Goal: Task Accomplishment & Management: Complete application form

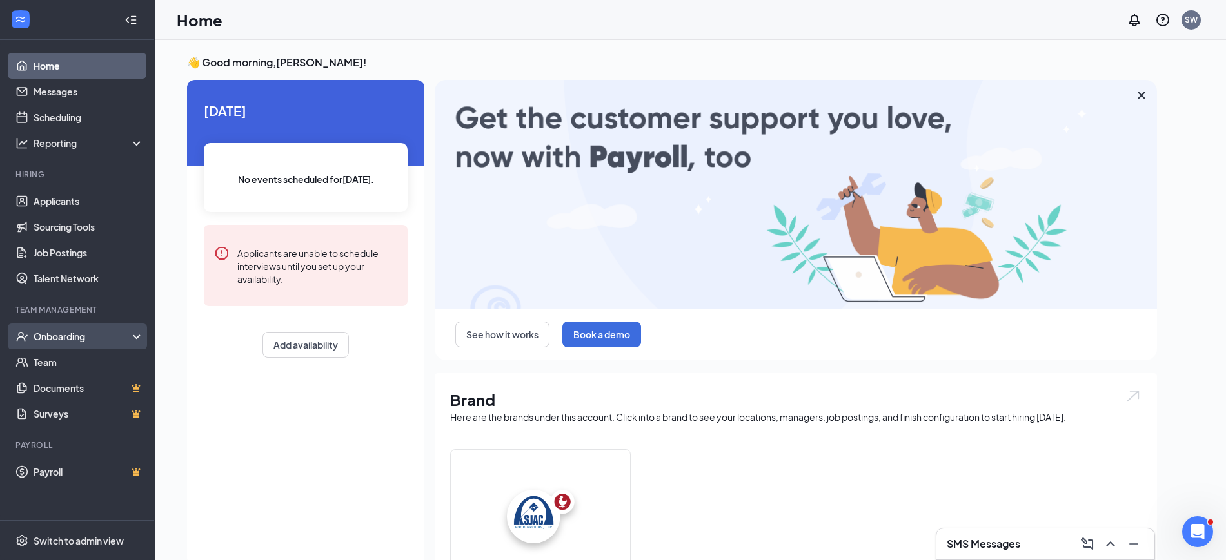
click at [63, 338] on div "Onboarding" at bounding box center [83, 336] width 99 height 13
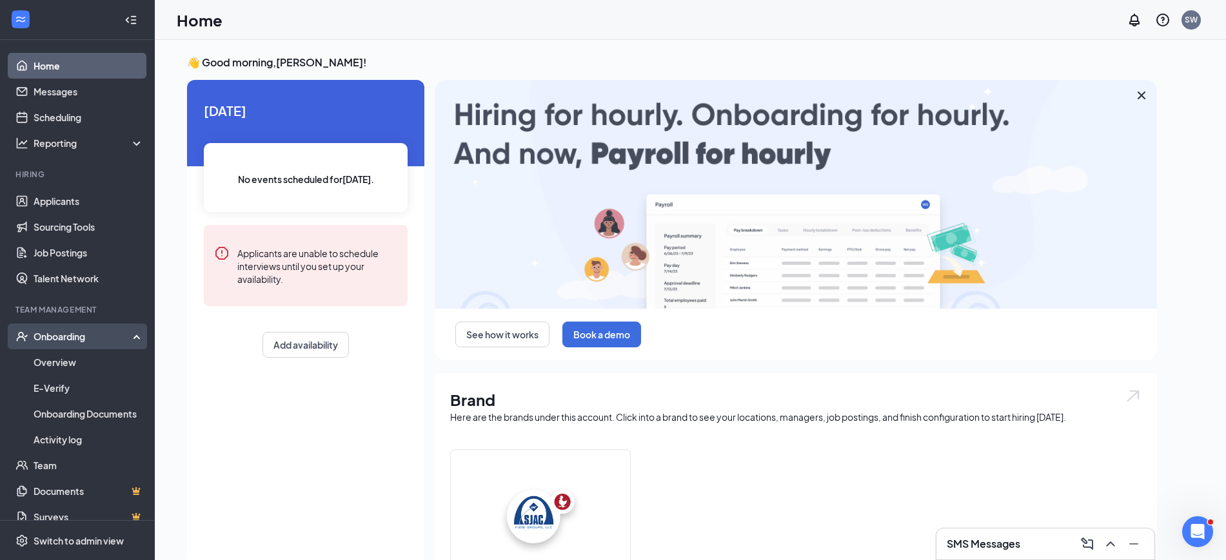
click at [63, 338] on div "Onboarding" at bounding box center [83, 336] width 99 height 13
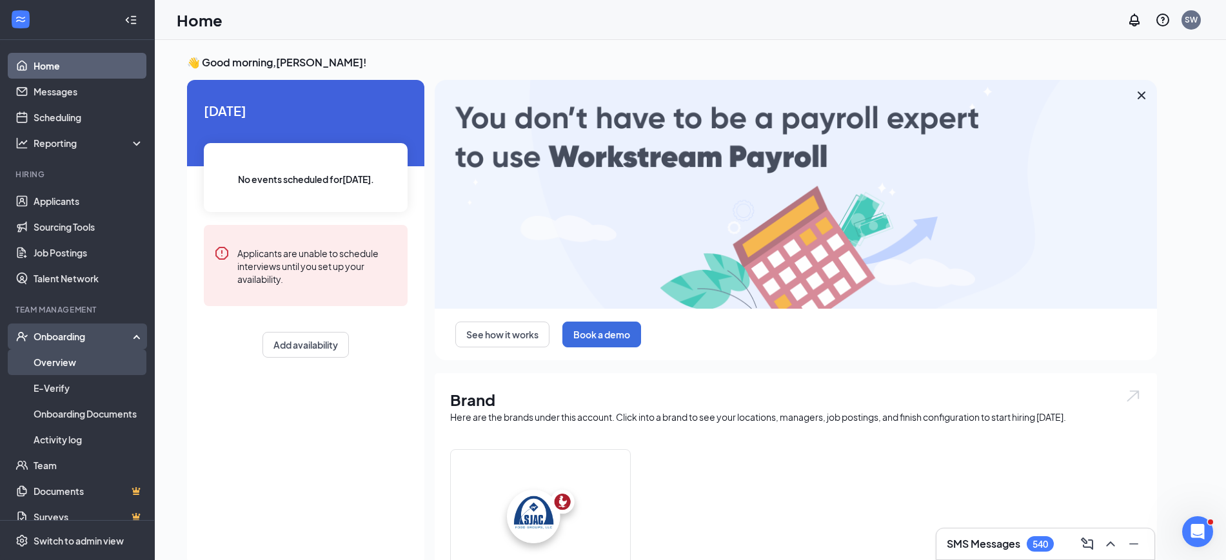
click at [50, 359] on link "Overview" at bounding box center [89, 362] width 110 height 26
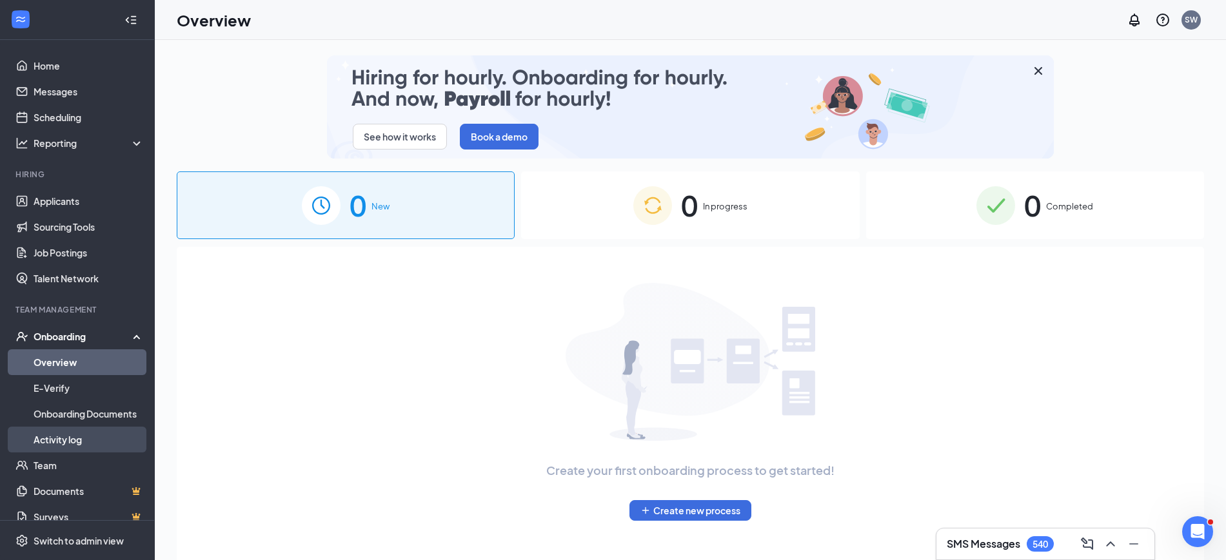
click at [75, 438] on link "Activity log" at bounding box center [89, 440] width 110 height 26
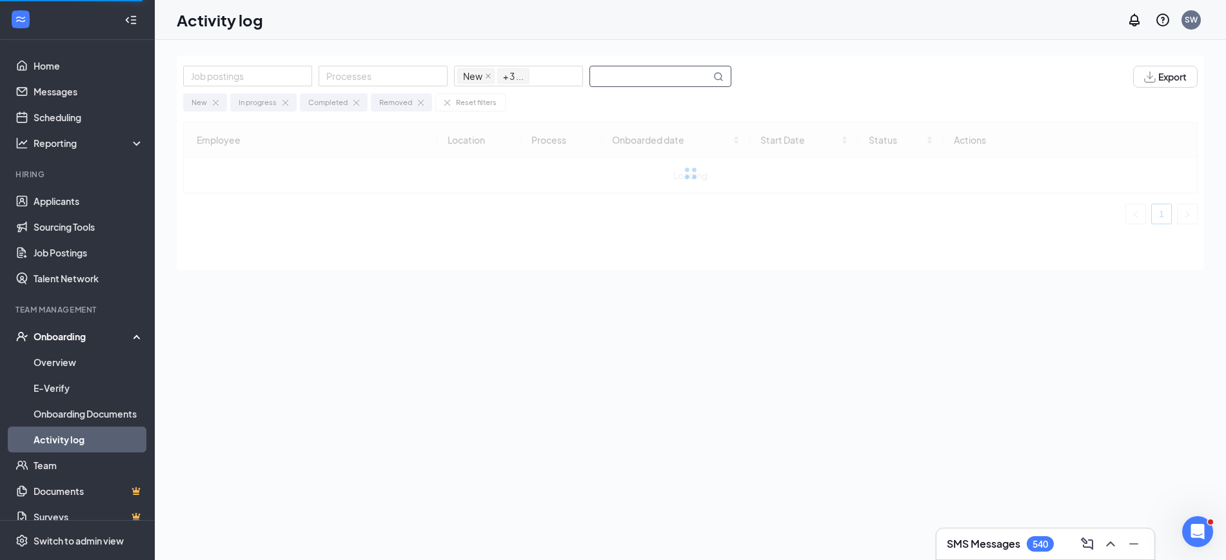
click at [626, 73] on input "text" at bounding box center [650, 76] width 121 height 20
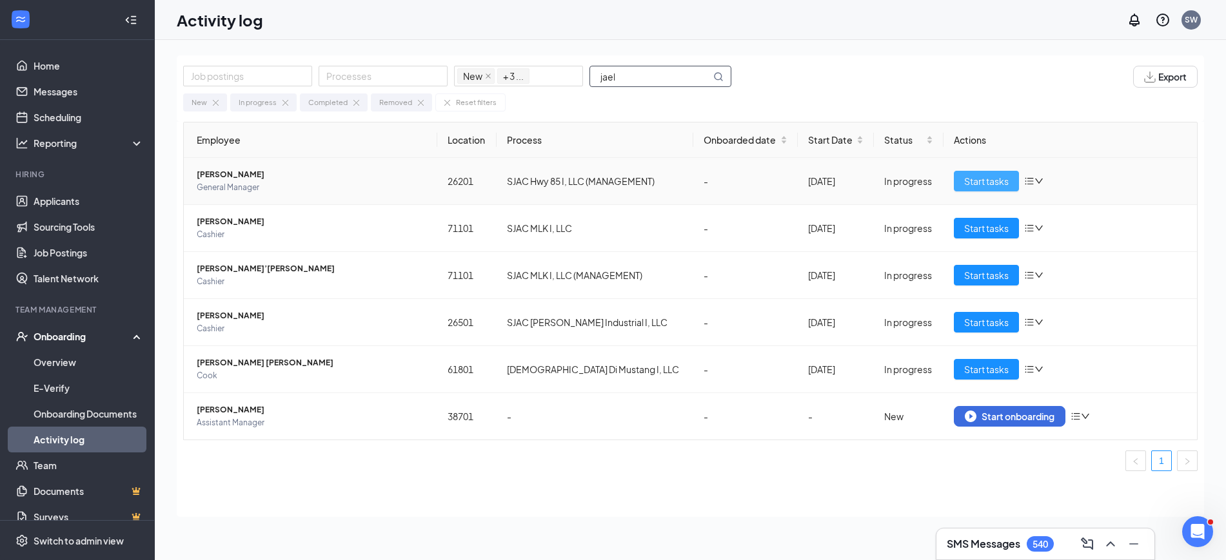
type input "jael"
click at [983, 179] on span "Start tasks" at bounding box center [986, 181] width 44 height 14
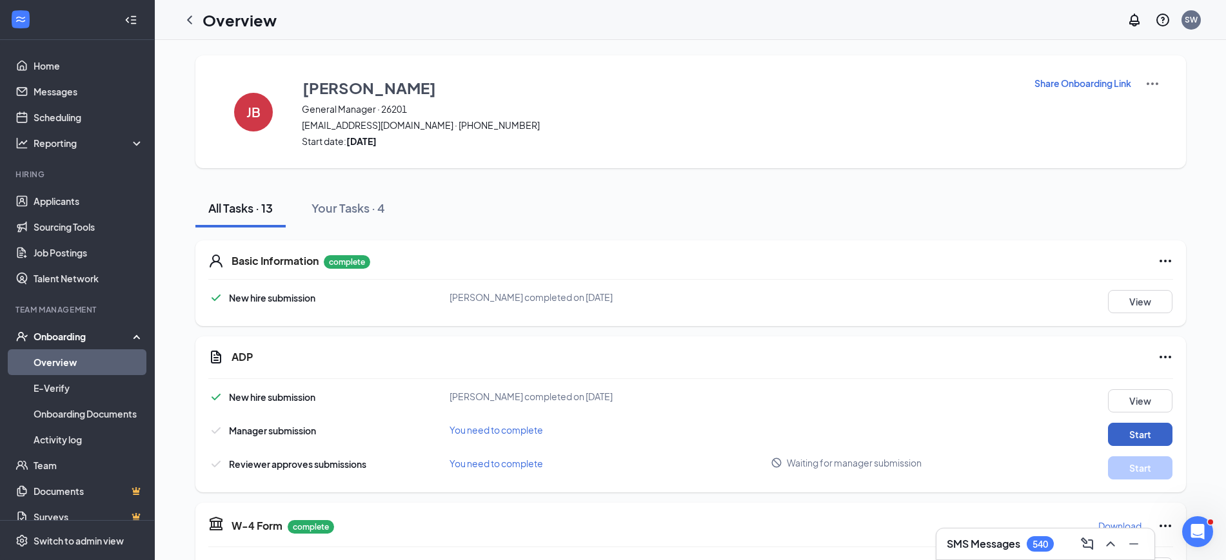
click at [1136, 435] on button "Start" at bounding box center [1140, 434] width 64 height 23
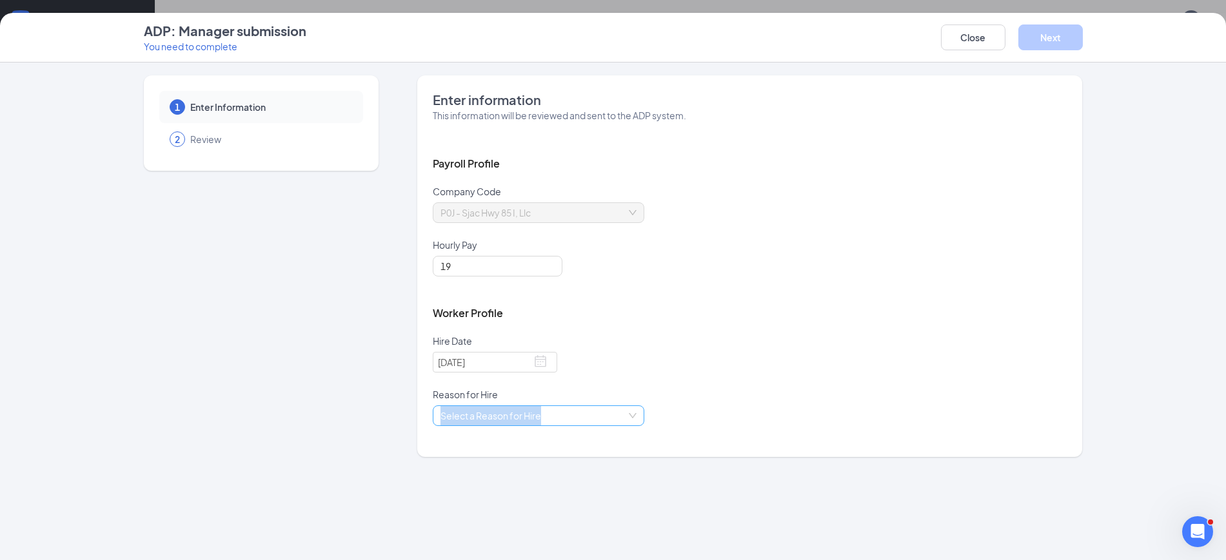
drag, startPoint x: 540, startPoint y: 430, endPoint x: 534, endPoint y: 416, distance: 15.6
click at [534, 416] on div "Select a Reason for Hire" at bounding box center [750, 424] width 634 height 36
click at [534, 416] on input "search" at bounding box center [533, 415] width 187 height 19
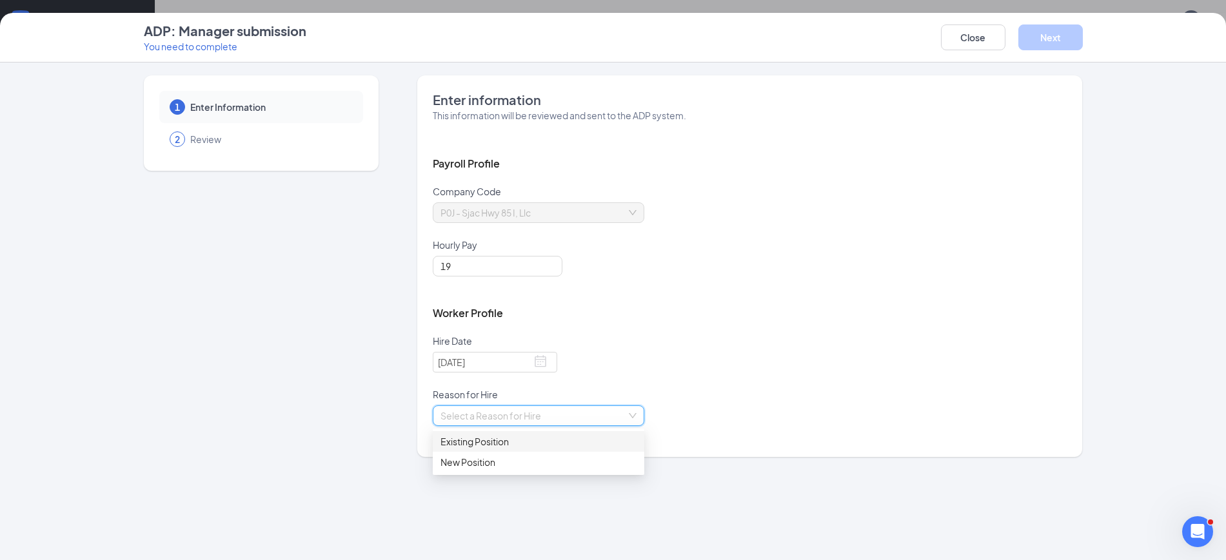
click at [497, 446] on div "Existing Position" at bounding box center [538, 442] width 196 height 14
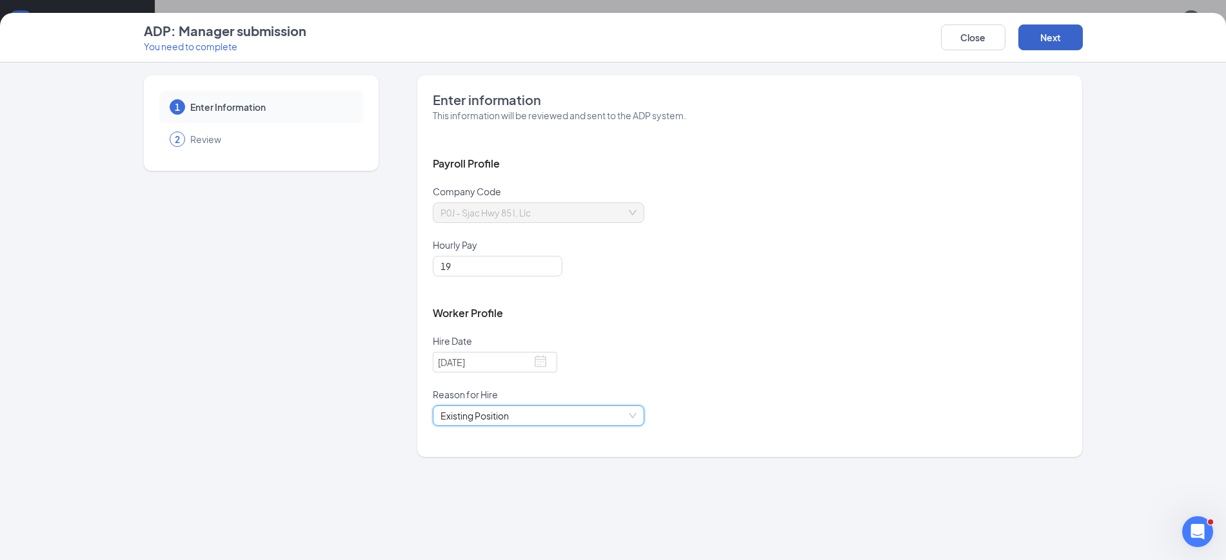
click at [1057, 30] on button "Next" at bounding box center [1050, 38] width 64 height 26
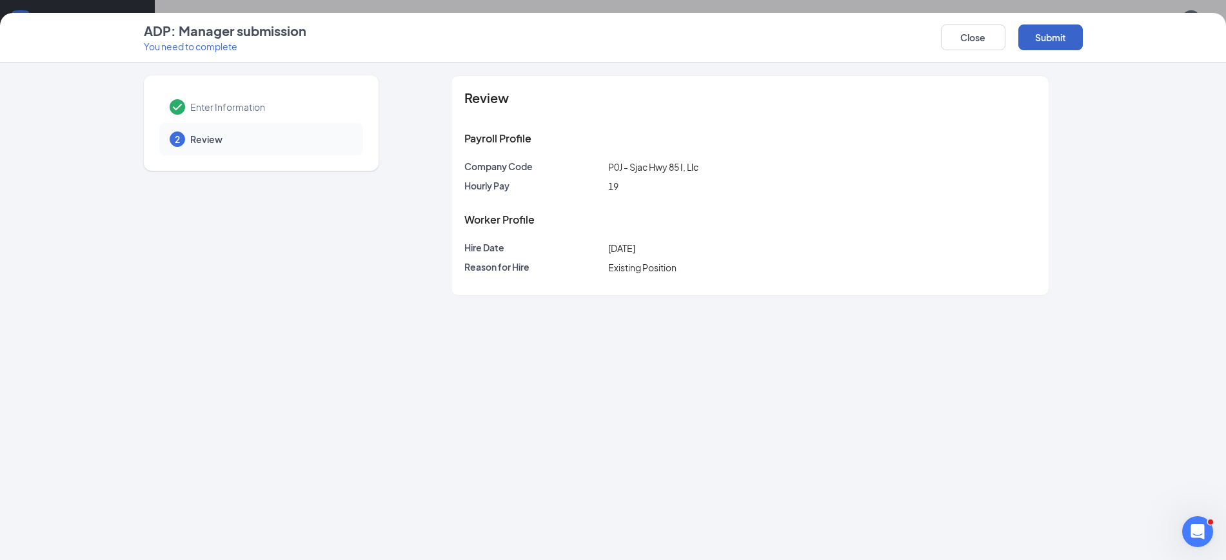
click at [1057, 30] on button "Submit" at bounding box center [1050, 38] width 64 height 26
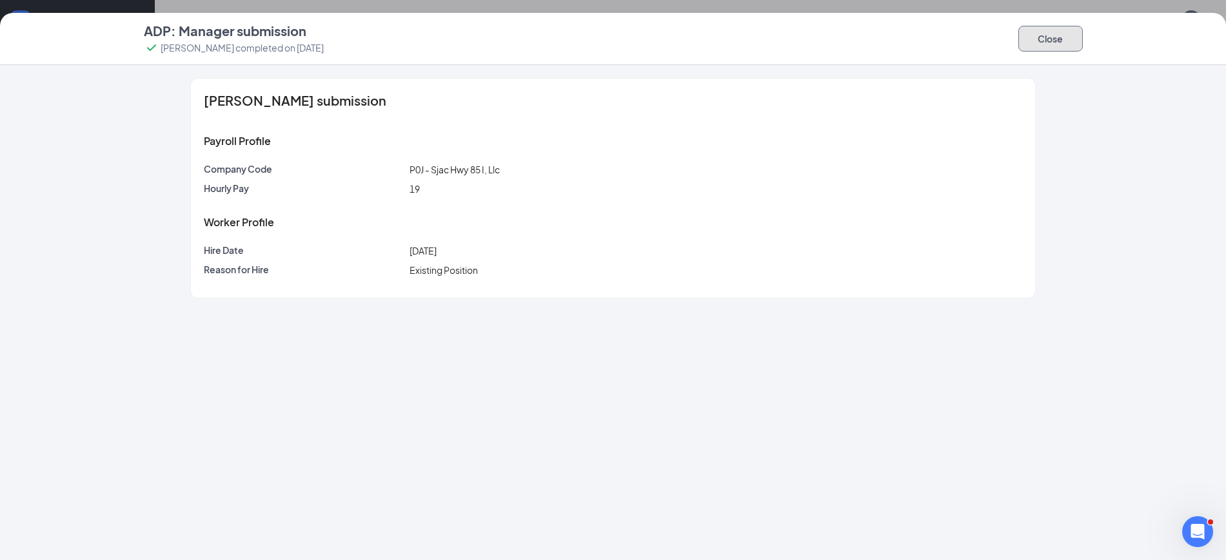
click at [1057, 30] on button "Close" at bounding box center [1050, 39] width 64 height 26
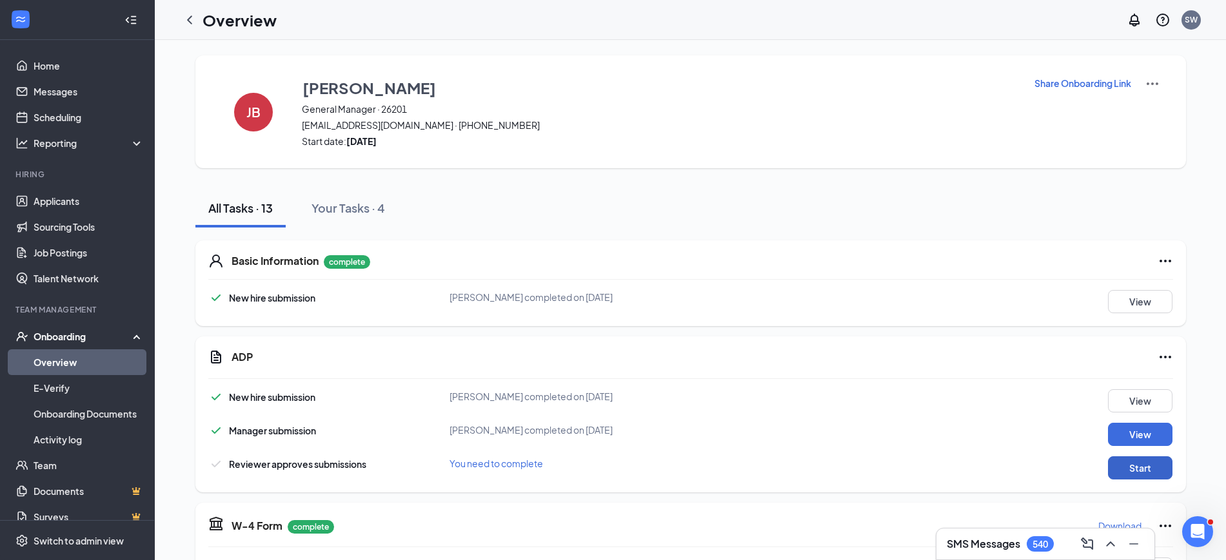
click at [1123, 478] on button "Start" at bounding box center [1140, 468] width 64 height 23
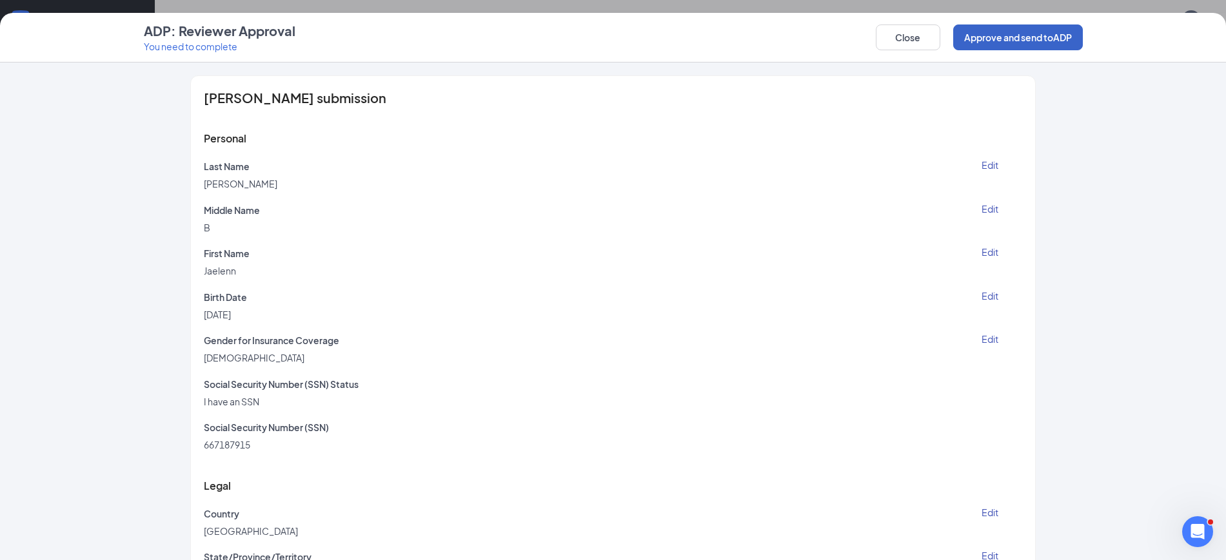
click at [1011, 36] on button "Approve and send to ADP" at bounding box center [1018, 38] width 130 height 26
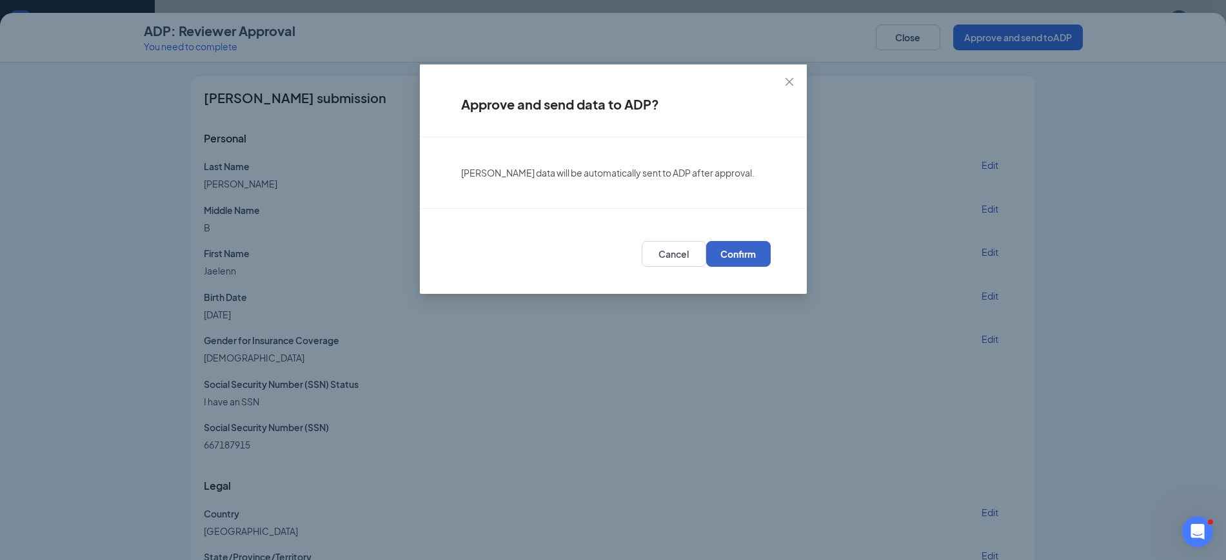
click at [740, 249] on span "Confirm" at bounding box center [737, 254] width 35 height 13
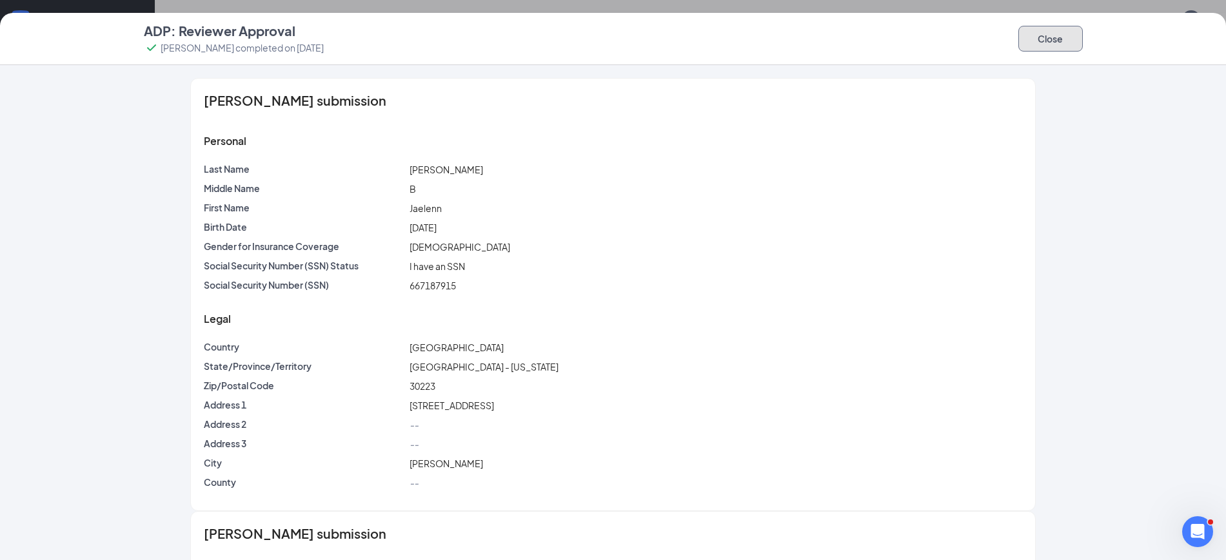
click at [1038, 35] on button "Close" at bounding box center [1050, 39] width 64 height 26
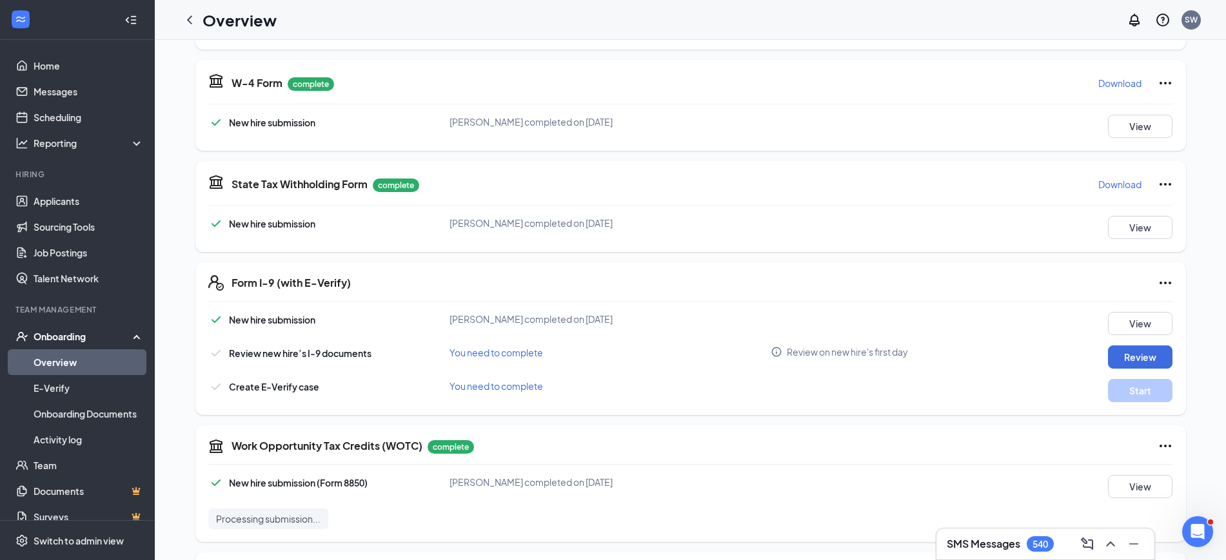
scroll to position [469, 0]
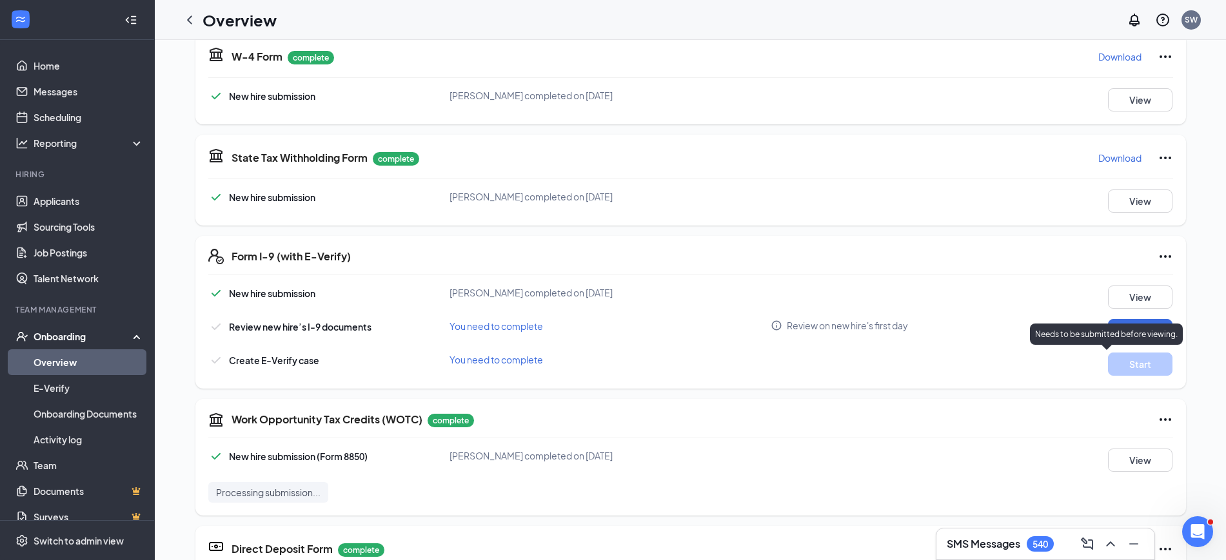
click at [1150, 327] on div "Needs to be submitted before viewing." at bounding box center [1106, 334] width 153 height 21
click at [1129, 330] on p "Needs to be submitted before viewing." at bounding box center [1106, 334] width 143 height 11
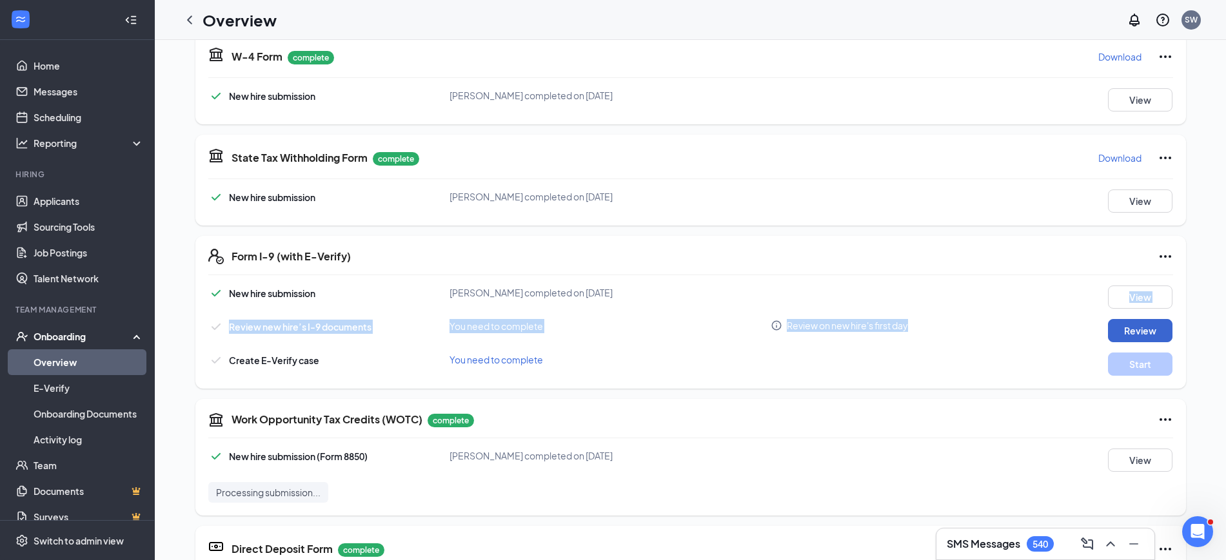
drag, startPoint x: 958, startPoint y: 297, endPoint x: 1115, endPoint y: 340, distance: 162.4
click at [1115, 340] on div "New hire submission Jaelenn B Bush completed on Sep 14, 2025 View Review new hi…" at bounding box center [690, 331] width 965 height 90
click at [1115, 336] on button "Review" at bounding box center [1140, 330] width 64 height 23
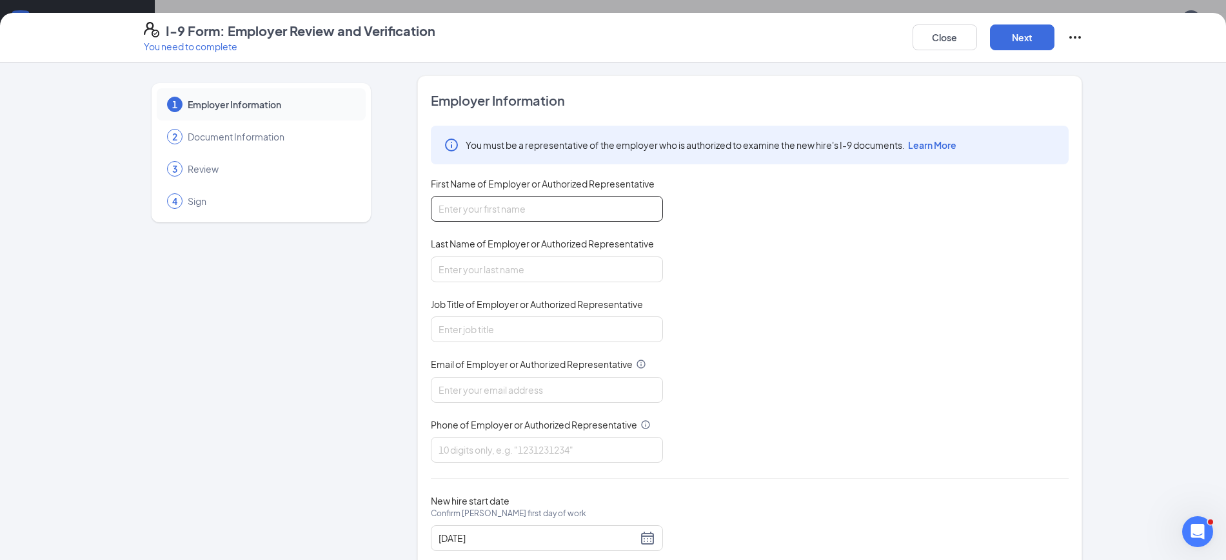
click at [630, 203] on input "First Name of Employer or Authorized Representative" at bounding box center [547, 209] width 232 height 26
type input "Shawnna"
type input "Williams"
type input "swilliams@stlmanagement.com"
click at [547, 320] on input "Job Title of Employer or Authorized Representative" at bounding box center [547, 330] width 232 height 26
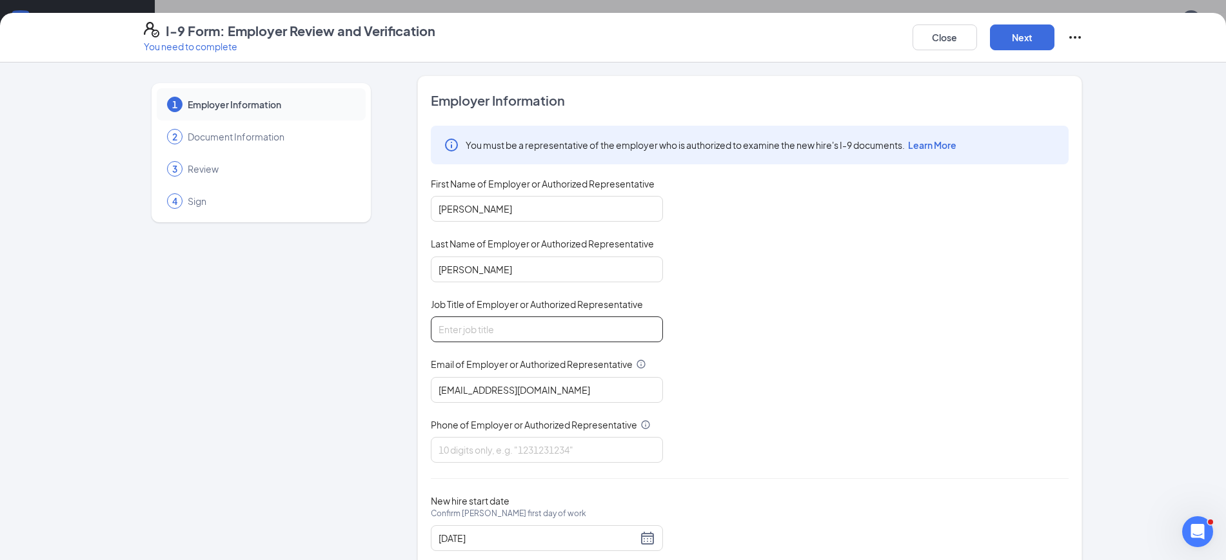
click at [547, 320] on input "Job Title of Employer or Authorized Representative" at bounding box center [547, 330] width 232 height 26
type input "Director of Human Resources"
click at [512, 442] on input "Phone of Employer or Authorized Representative" at bounding box center [547, 450] width 232 height 26
type input "6783093330"
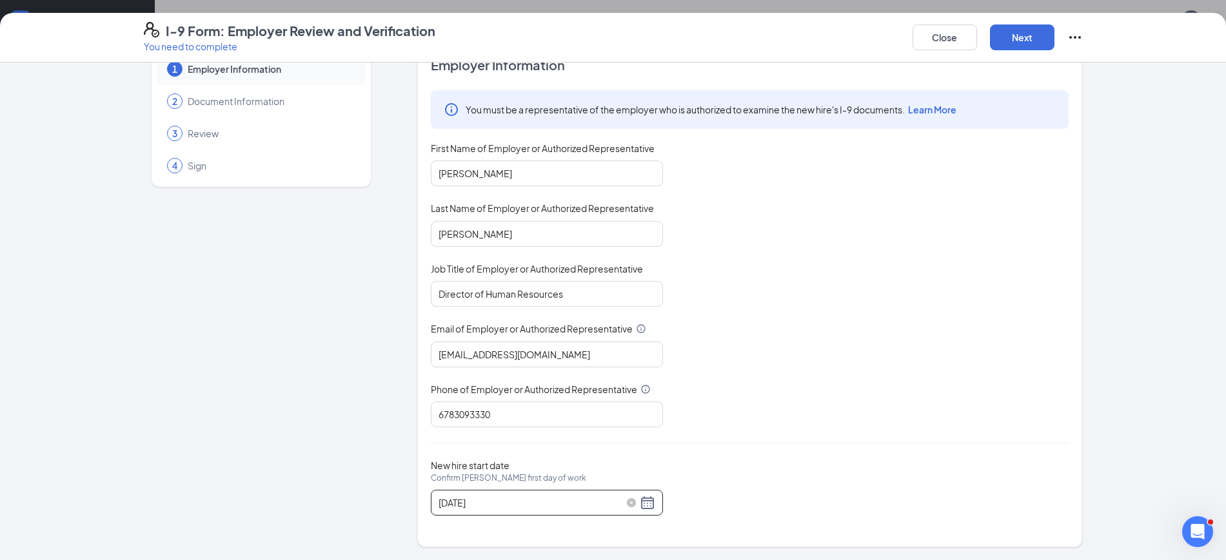
click at [640, 505] on div "[DATE]" at bounding box center [546, 502] width 217 height 15
click at [646, 509] on div "[DATE]" at bounding box center [546, 502] width 217 height 15
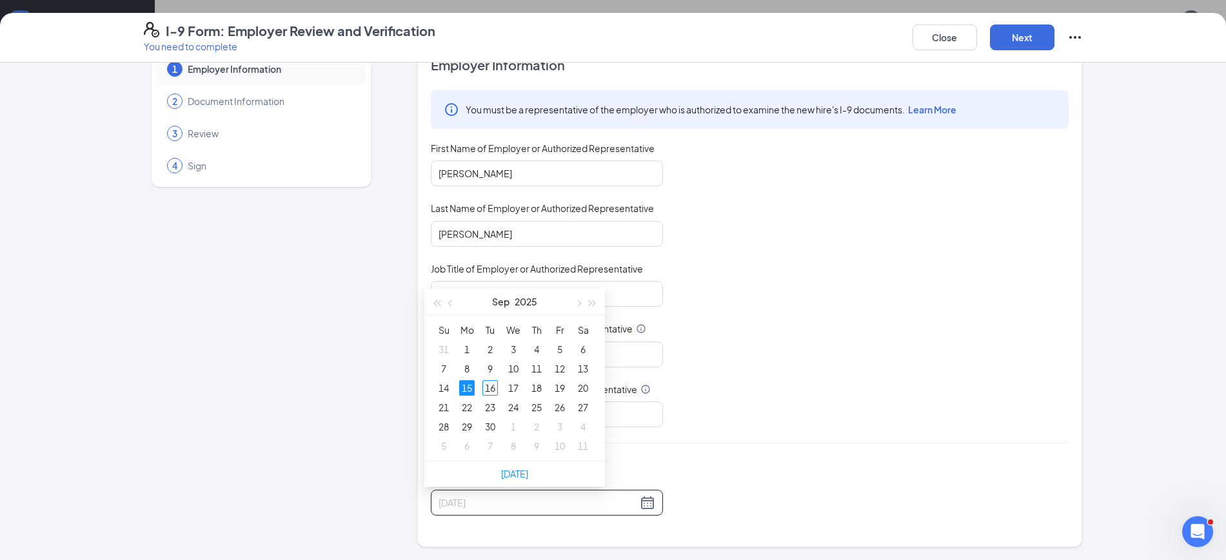
click at [487, 386] on div "16" at bounding box center [489, 387] width 15 height 15
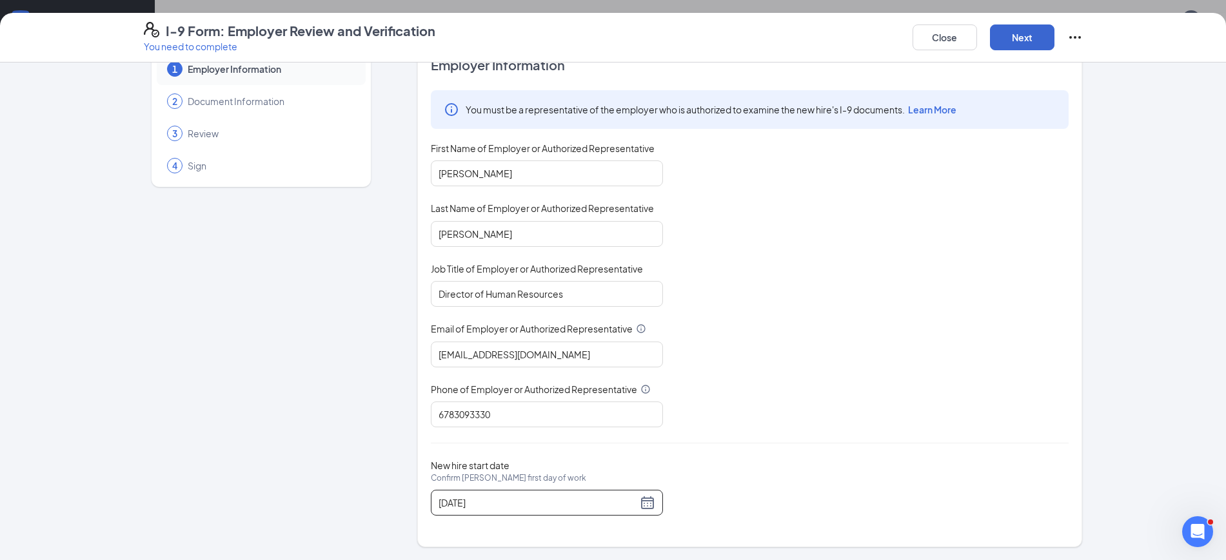
type input "09/16/2025"
click at [1012, 25] on button "Next" at bounding box center [1022, 38] width 64 height 26
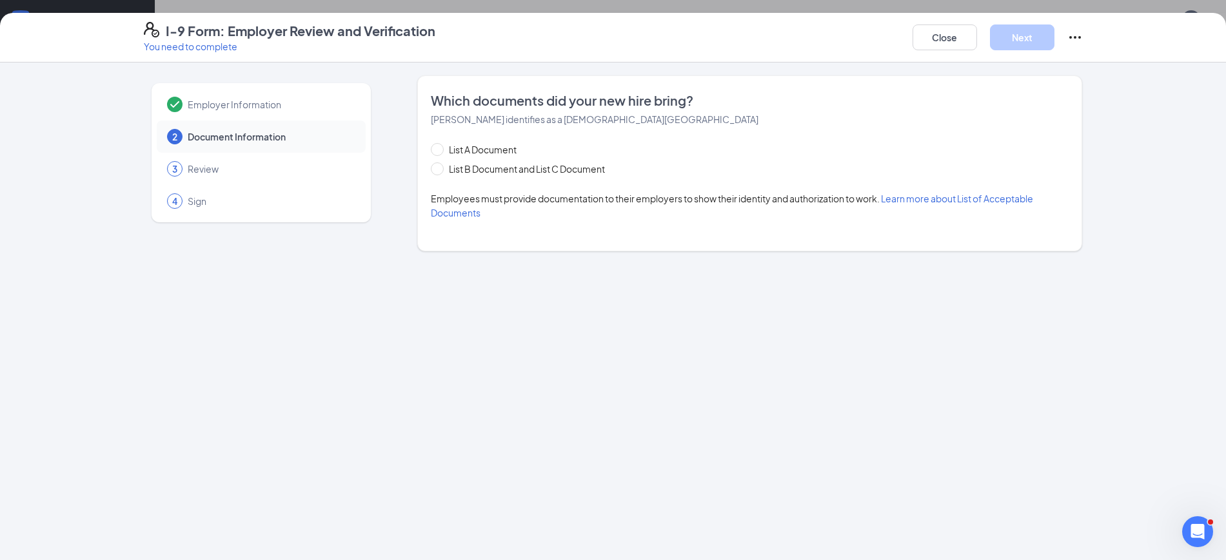
scroll to position [0, 0]
click at [441, 172] on span at bounding box center [437, 168] width 13 height 13
click at [440, 172] on input "List B Document and List C Document" at bounding box center [435, 166] width 9 height 9
radio input "true"
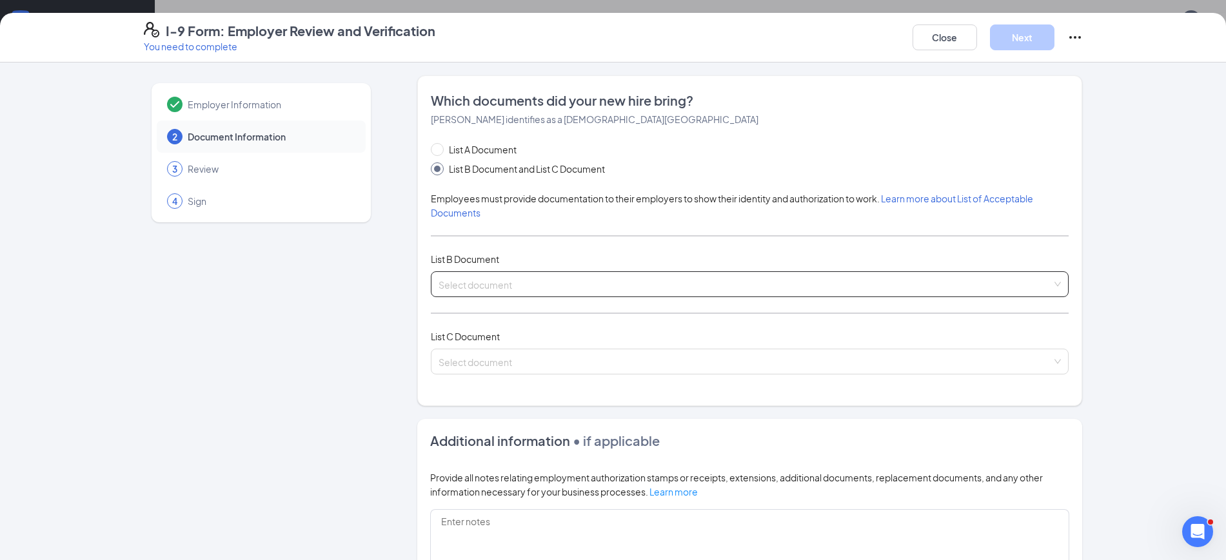
click at [467, 278] on div "Select document List B Documents Driver’s License issued by U.S State or outlyi…" at bounding box center [750, 284] width 638 height 26
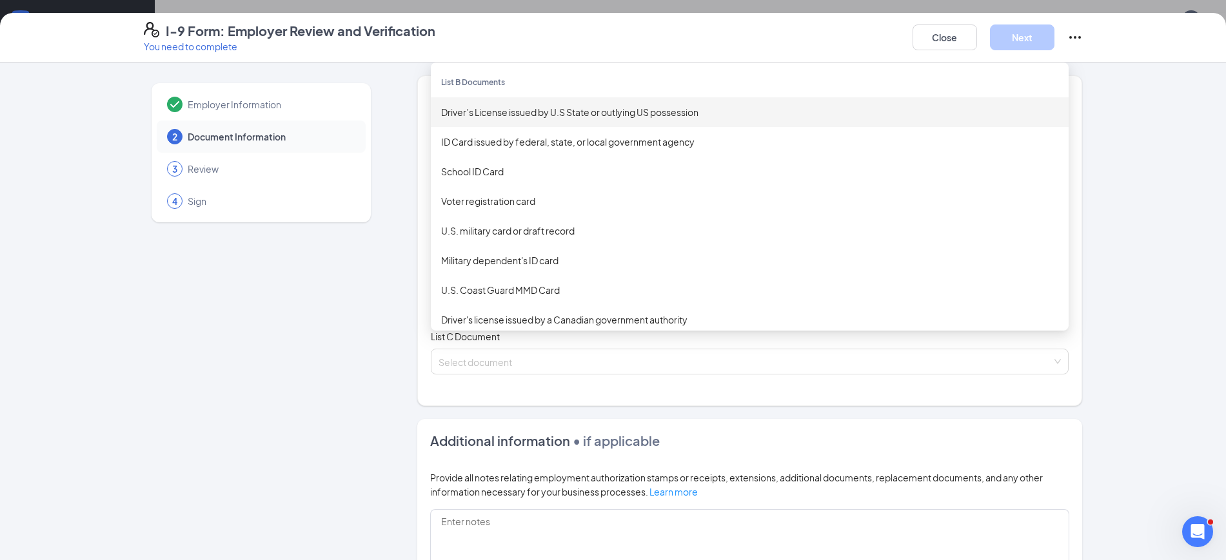
click at [495, 103] on div "Driver’s License issued by U.S State or outlying US possession" at bounding box center [750, 112] width 638 height 30
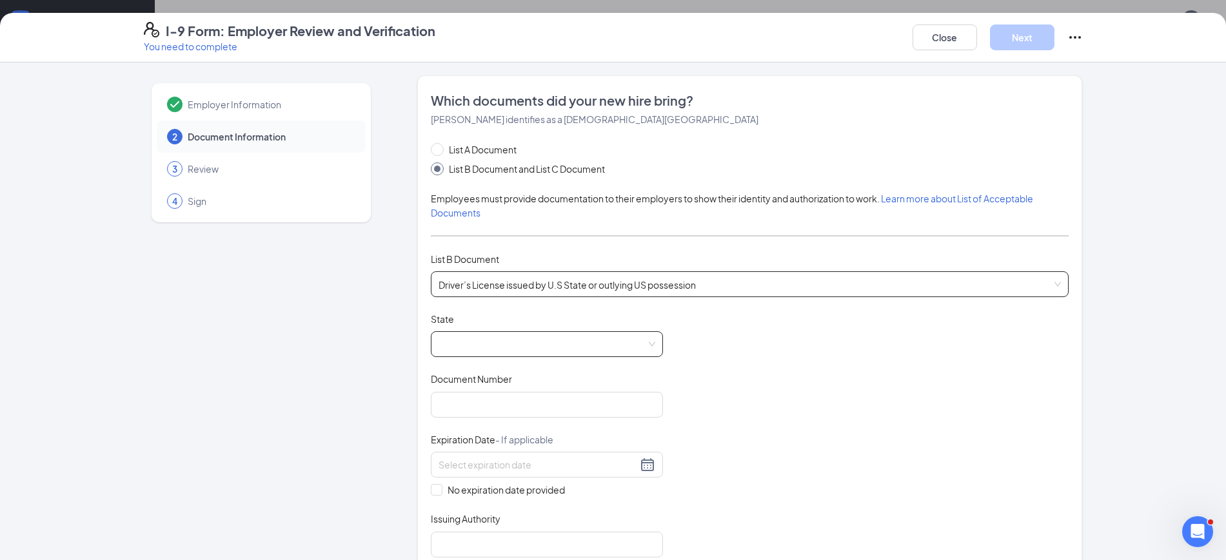
click at [449, 340] on span at bounding box center [546, 344] width 217 height 25
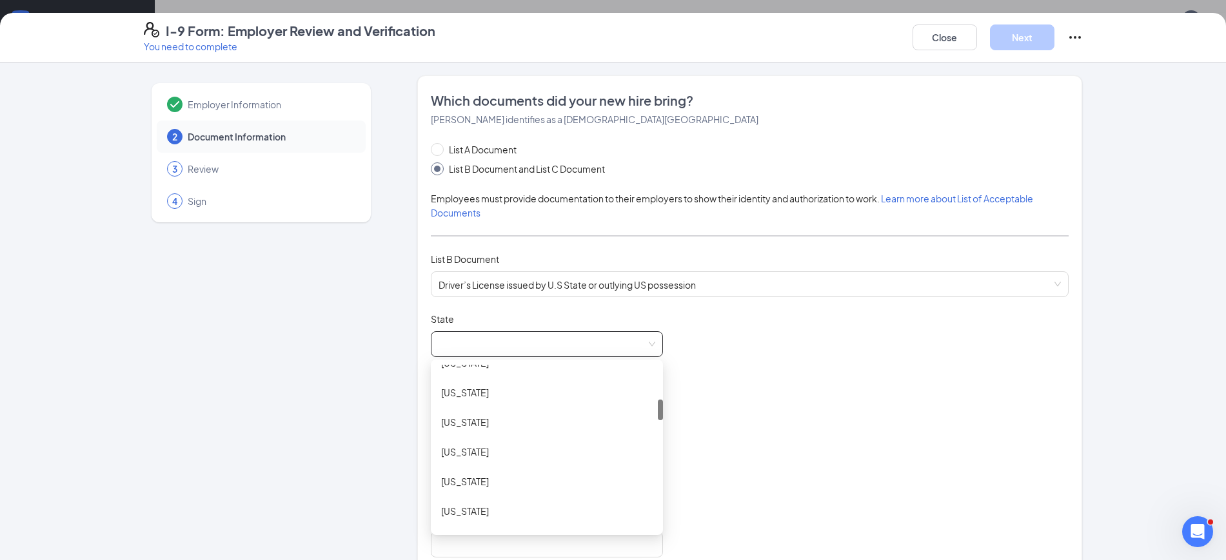
scroll to position [297, 0]
drag, startPoint x: 653, startPoint y: 374, endPoint x: 651, endPoint y: 411, distance: 37.4
click at [658, 411] on div at bounding box center [660, 413] width 5 height 21
click at [486, 408] on div "[US_STATE]" at bounding box center [546, 409] width 211 height 14
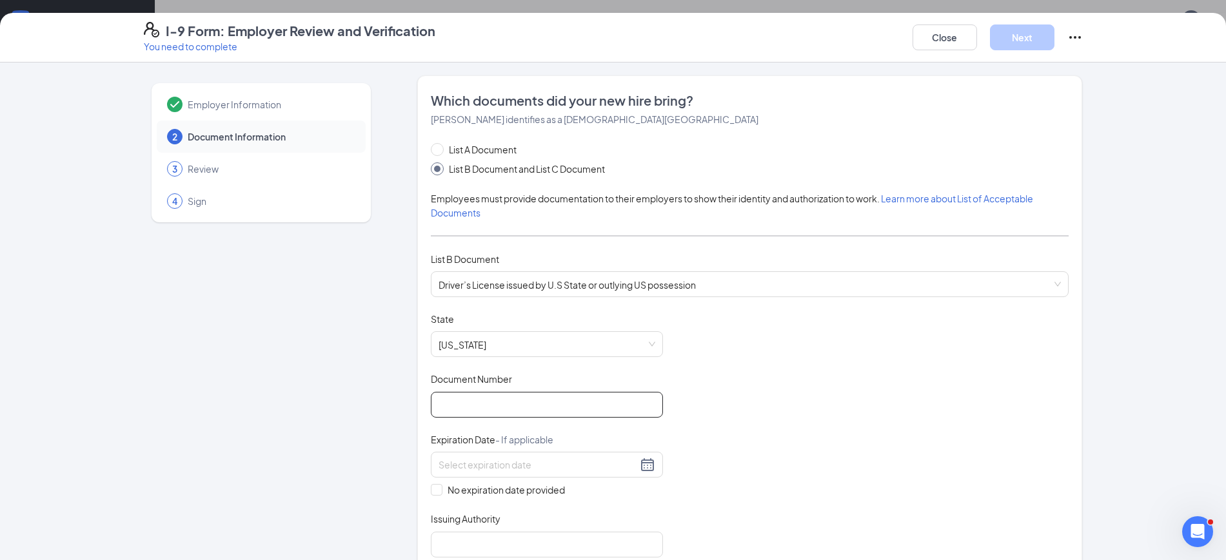
click at [486, 408] on input "Document Number" at bounding box center [547, 405] width 232 height 26
type input "060932220"
click at [474, 462] on input at bounding box center [537, 465] width 199 height 14
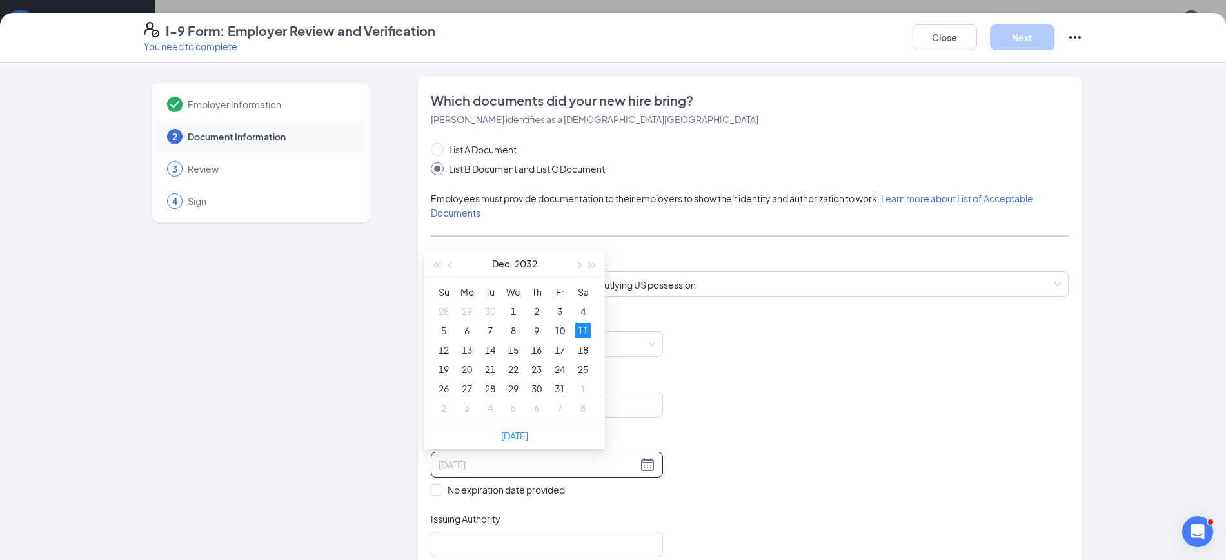
click at [587, 321] on td "11" at bounding box center [582, 330] width 23 height 19
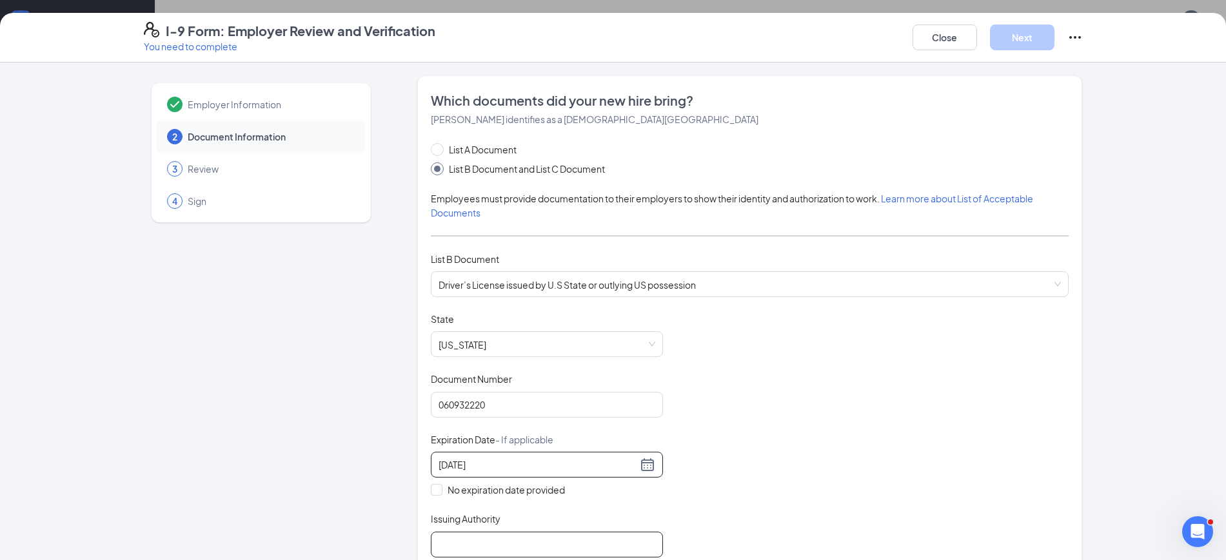
type input "12/11/2032"
click at [519, 538] on input "Issuing Authority" at bounding box center [547, 545] width 232 height 26
type input "[US_STATE]"
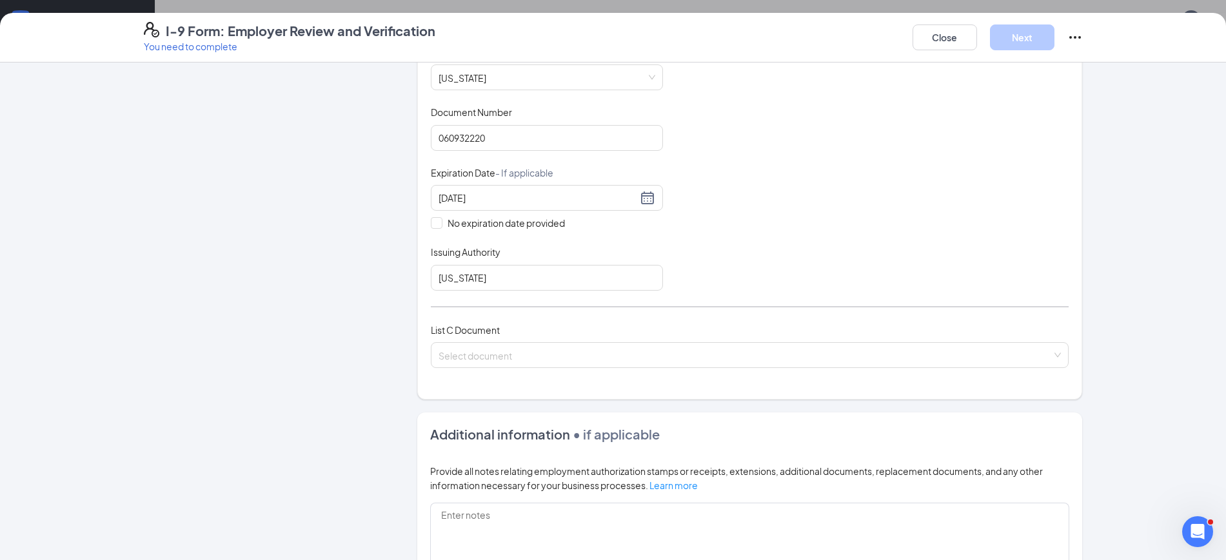
scroll to position [289, 0]
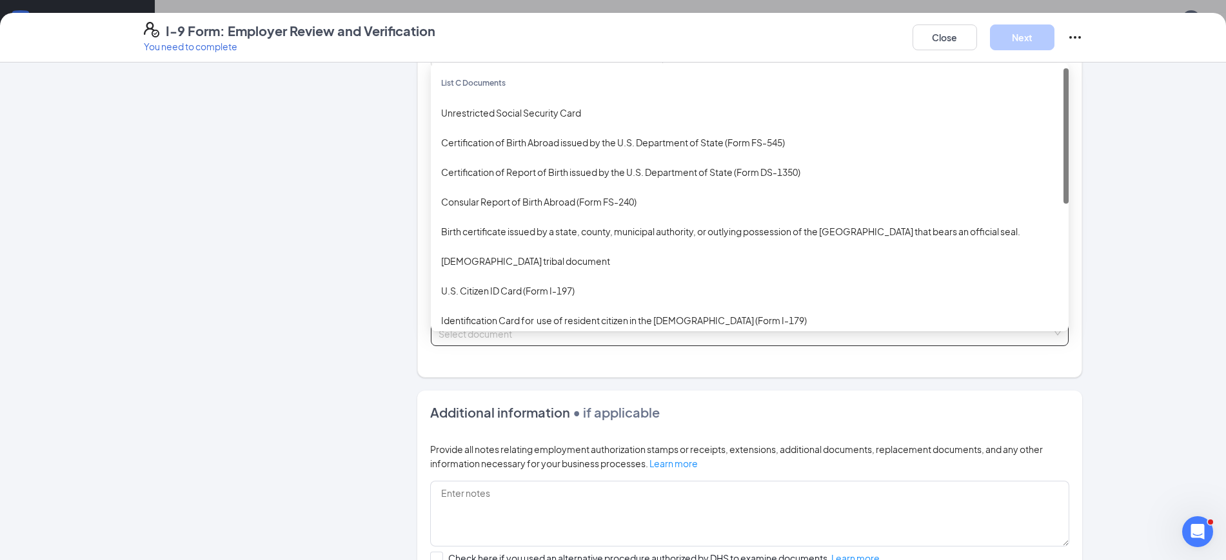
click at [735, 333] on input "search" at bounding box center [744, 330] width 613 height 19
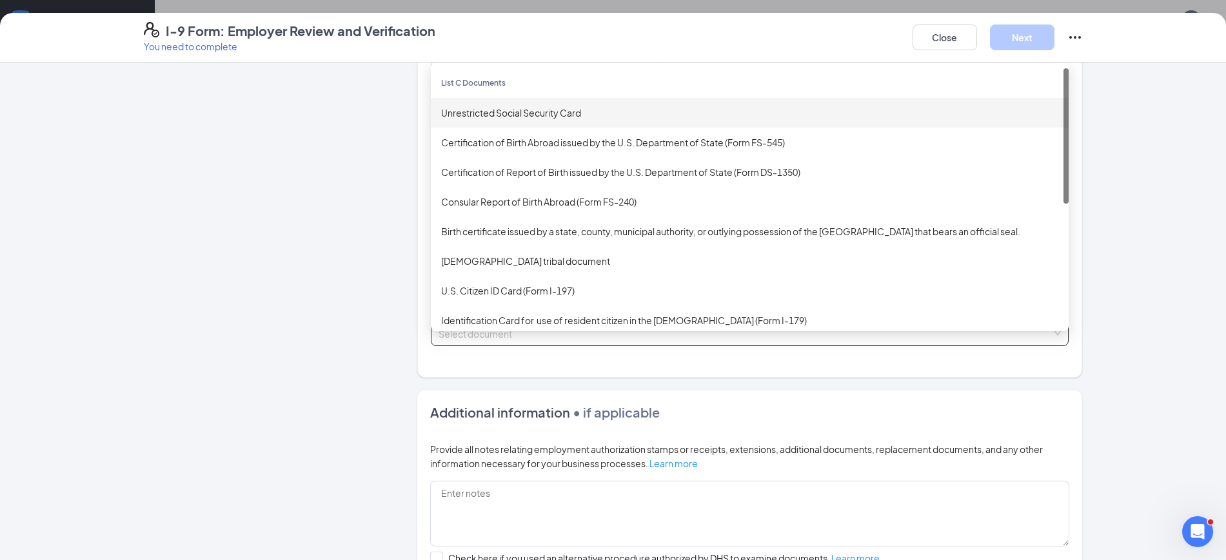
click at [509, 118] on div "Unrestricted Social Security Card" at bounding box center [749, 113] width 617 height 14
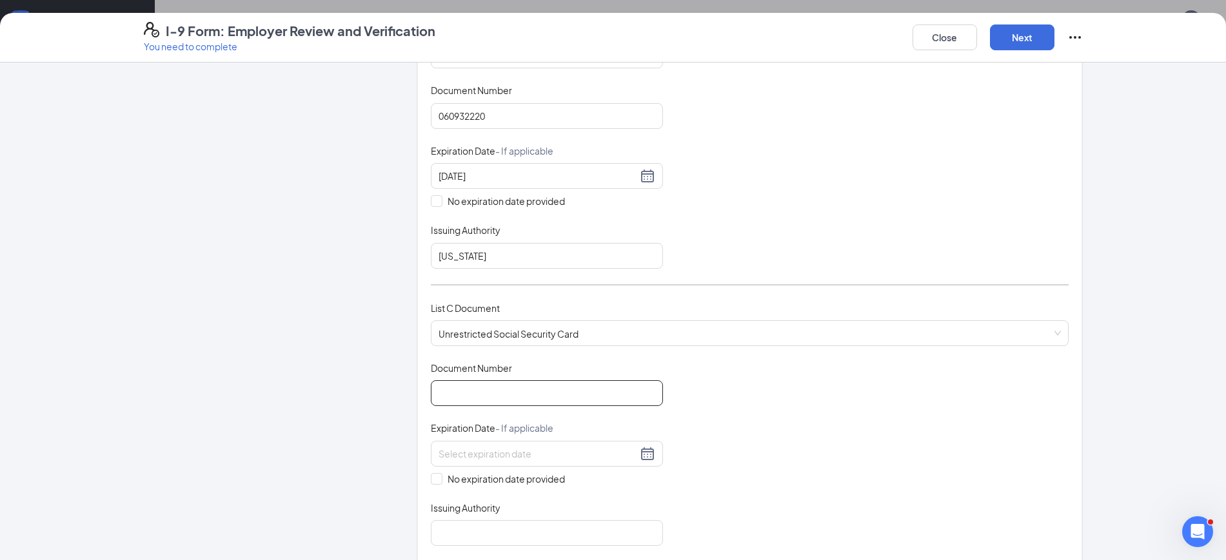
click at [451, 387] on input "Document Number" at bounding box center [547, 393] width 232 height 26
type input "667187915"
click at [431, 476] on input "No expiration date provided" at bounding box center [435, 477] width 9 height 9
checkbox input "true"
click at [465, 532] on input "Issuing Authority" at bounding box center [547, 536] width 232 height 26
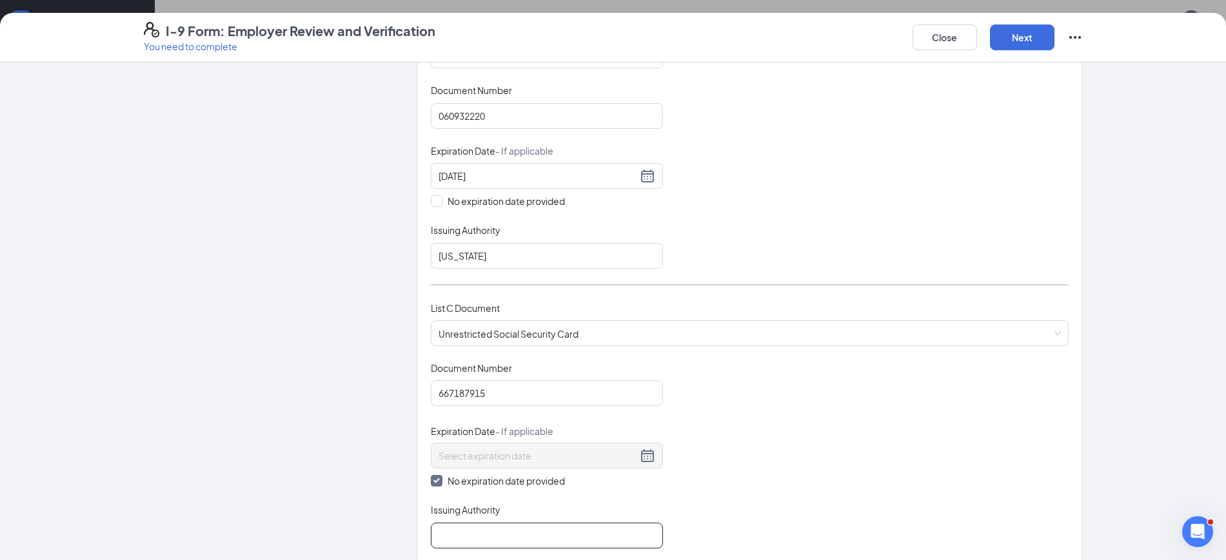
type input "Social Security Administration"
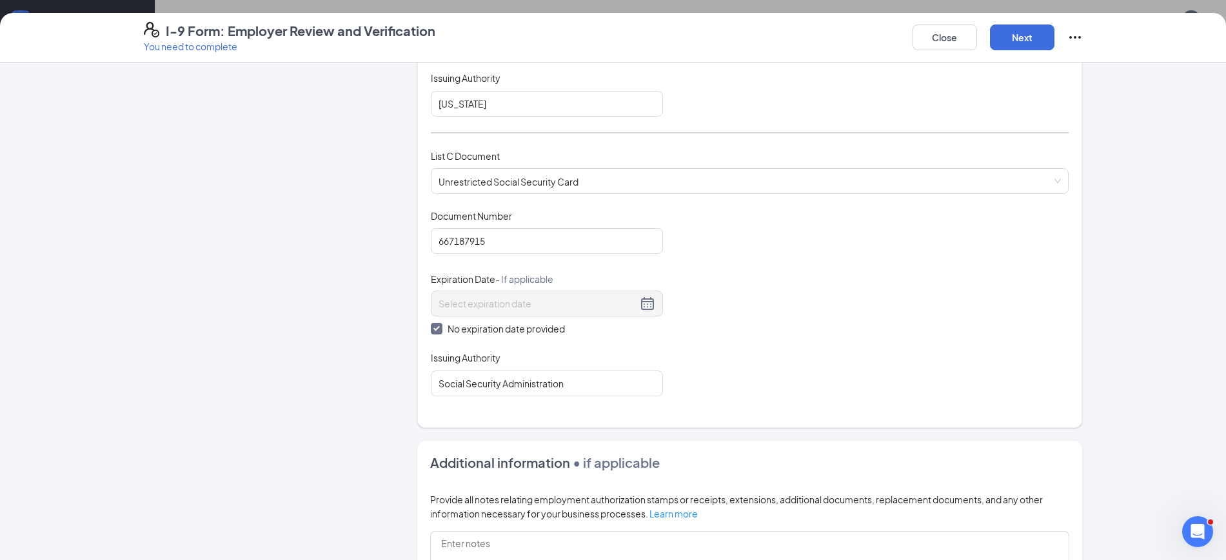
scroll to position [502, 0]
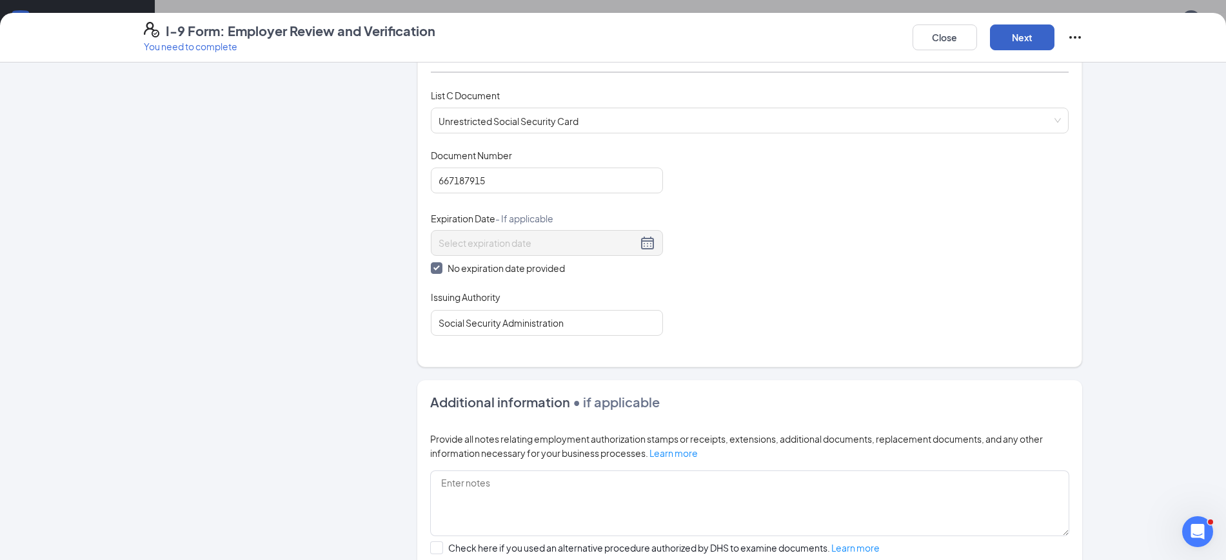
click at [1018, 25] on button "Next" at bounding box center [1022, 38] width 64 height 26
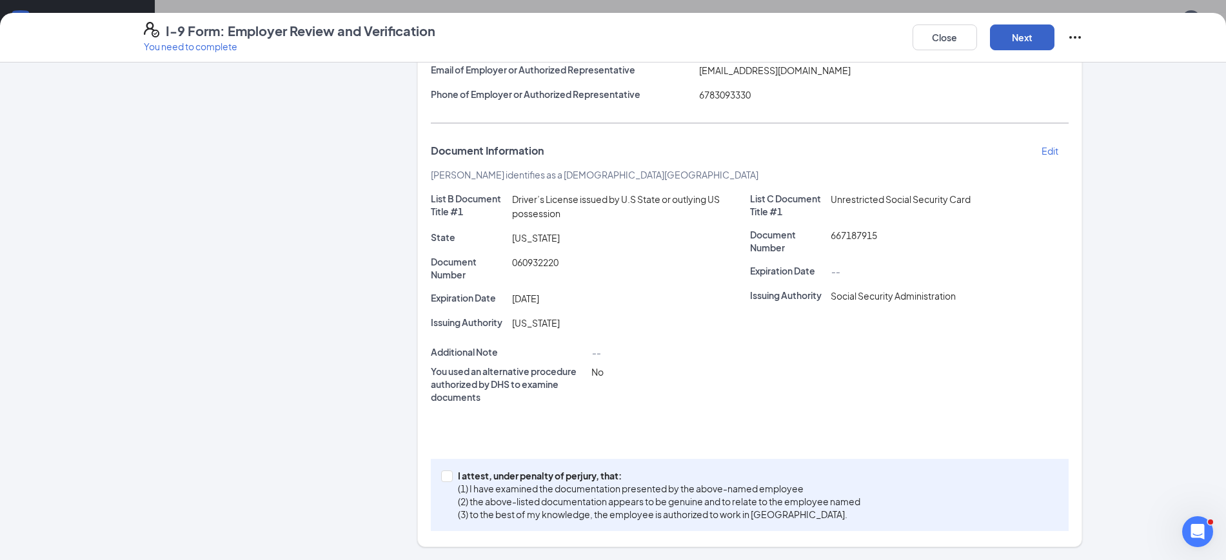
scroll to position [186, 0]
click at [437, 468] on div "I attest, under penalty of perjury, that: (1) I have examined the documentation…" at bounding box center [750, 495] width 638 height 72
click at [444, 473] on span at bounding box center [447, 477] width 12 height 12
click at [444, 473] on input "I attest, under penalty of perjury, that: (1) I have examined the documentation…" at bounding box center [445, 475] width 9 height 9
checkbox input "true"
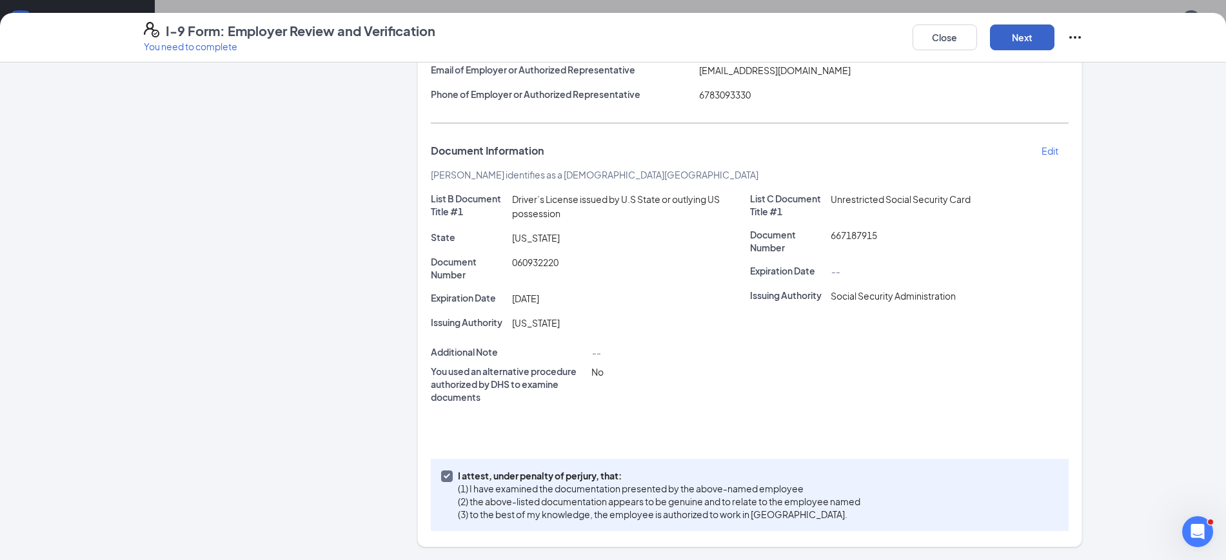
click at [1028, 48] on button "Next" at bounding box center [1022, 38] width 64 height 26
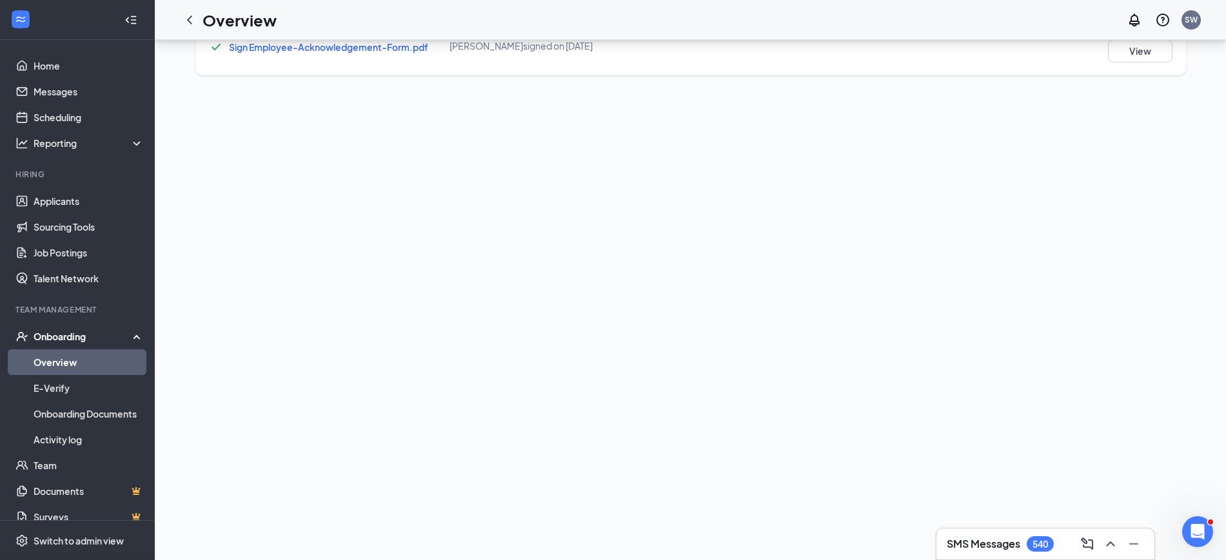
scroll to position [51, 0]
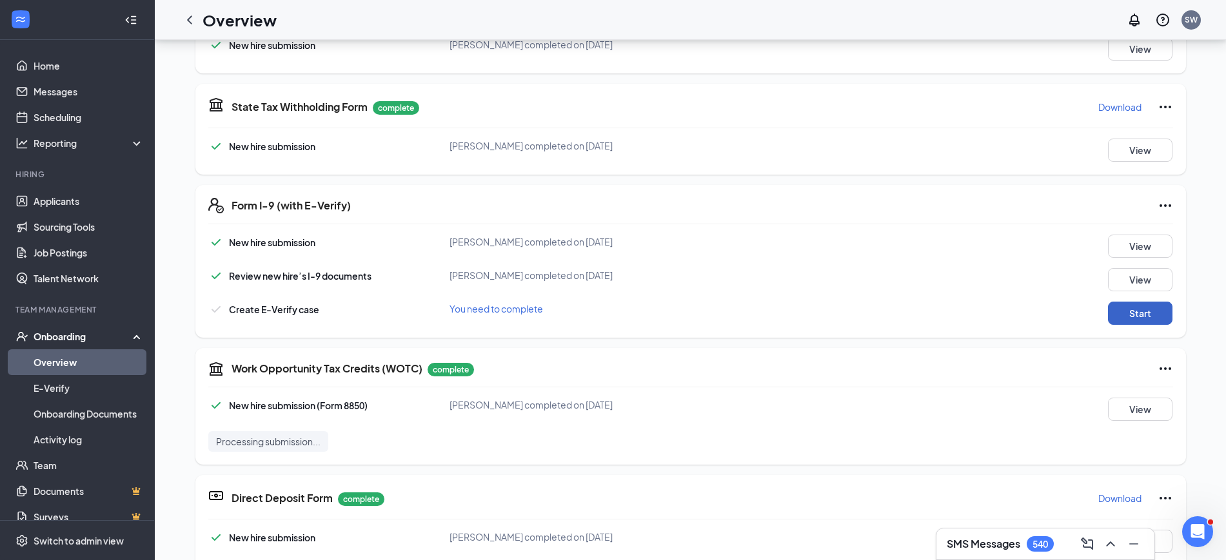
click at [1133, 313] on button "Start" at bounding box center [1140, 313] width 64 height 23
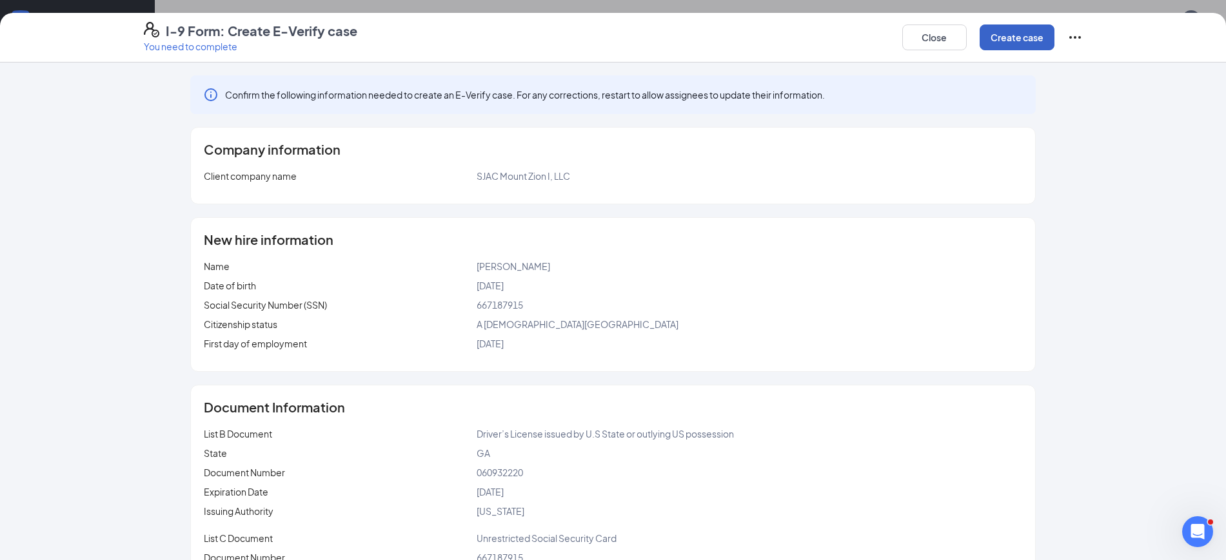
click at [1003, 32] on button "Create case" at bounding box center [1016, 38] width 75 height 26
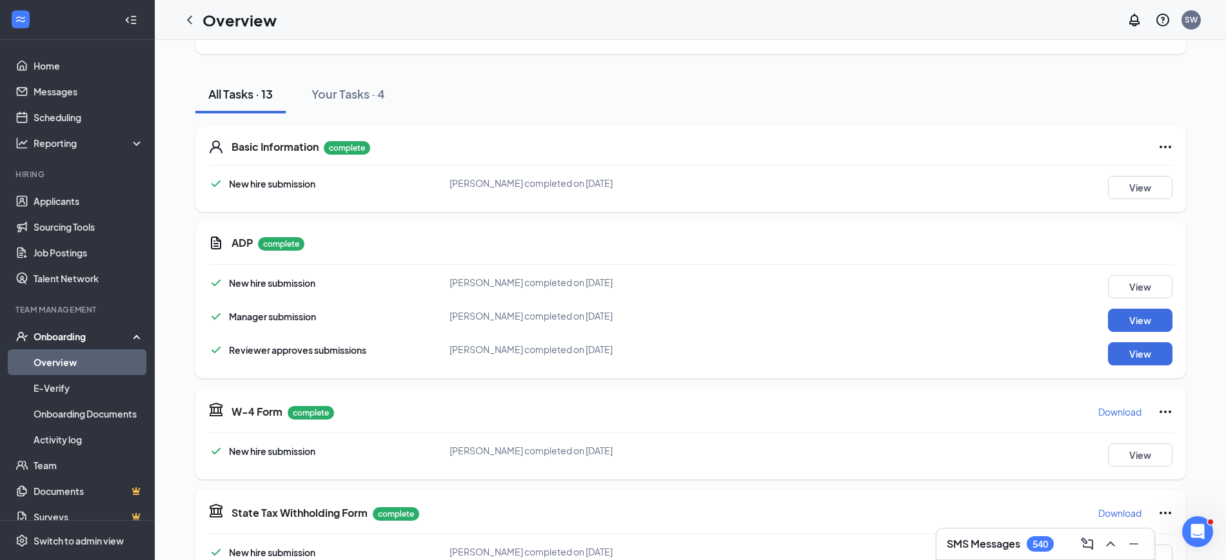
scroll to position [115, 0]
click at [1103, 410] on p "Download" at bounding box center [1119, 410] width 43 height 13
click at [1121, 509] on p "Download" at bounding box center [1119, 512] width 43 height 13
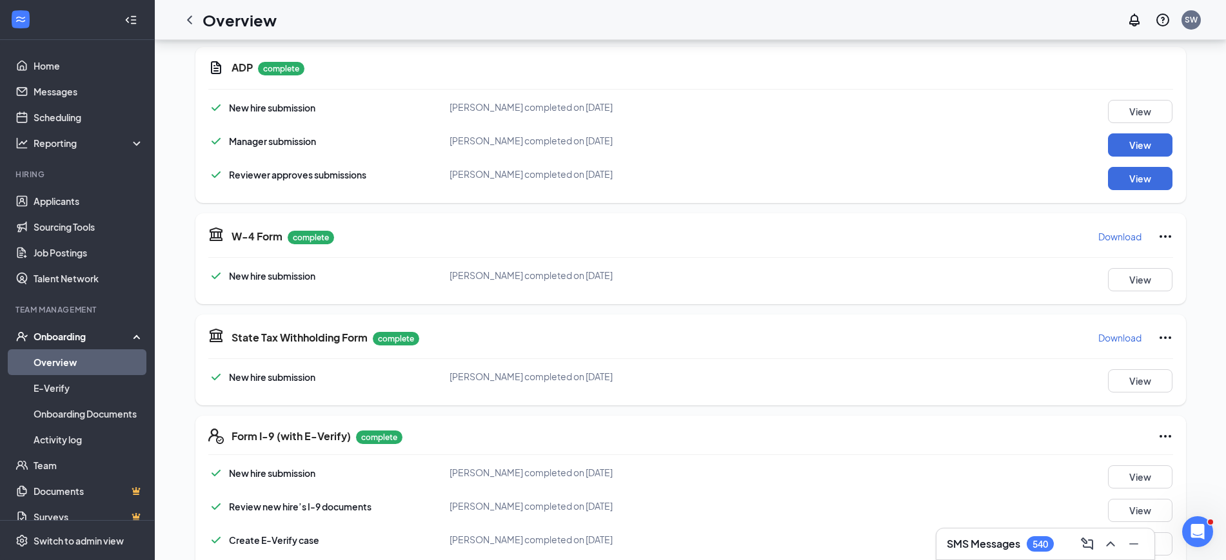
scroll to position [202, 0]
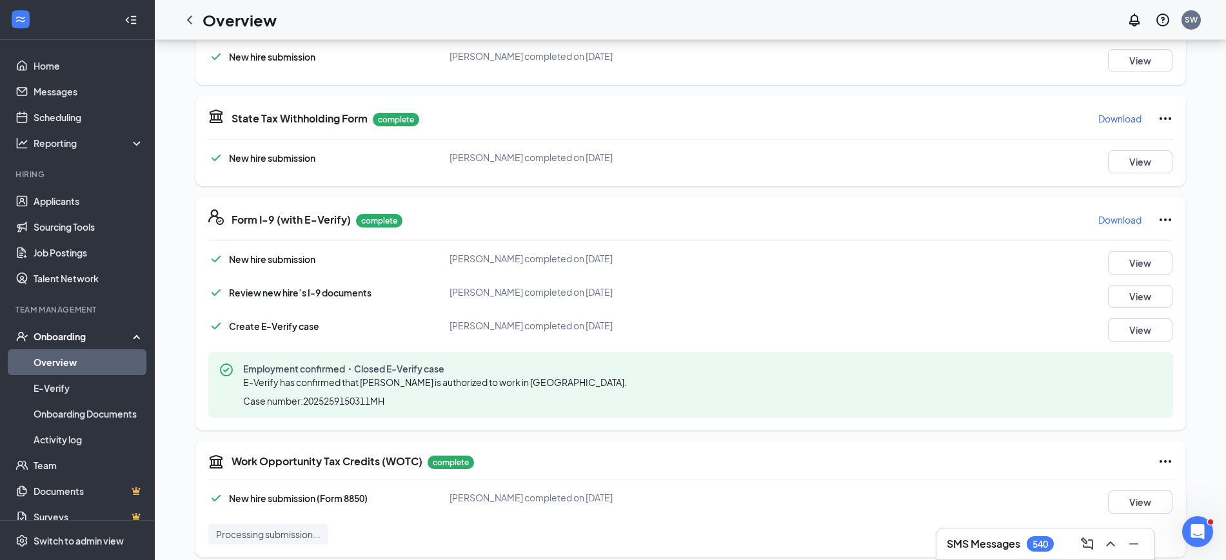
scroll to position [515, 0]
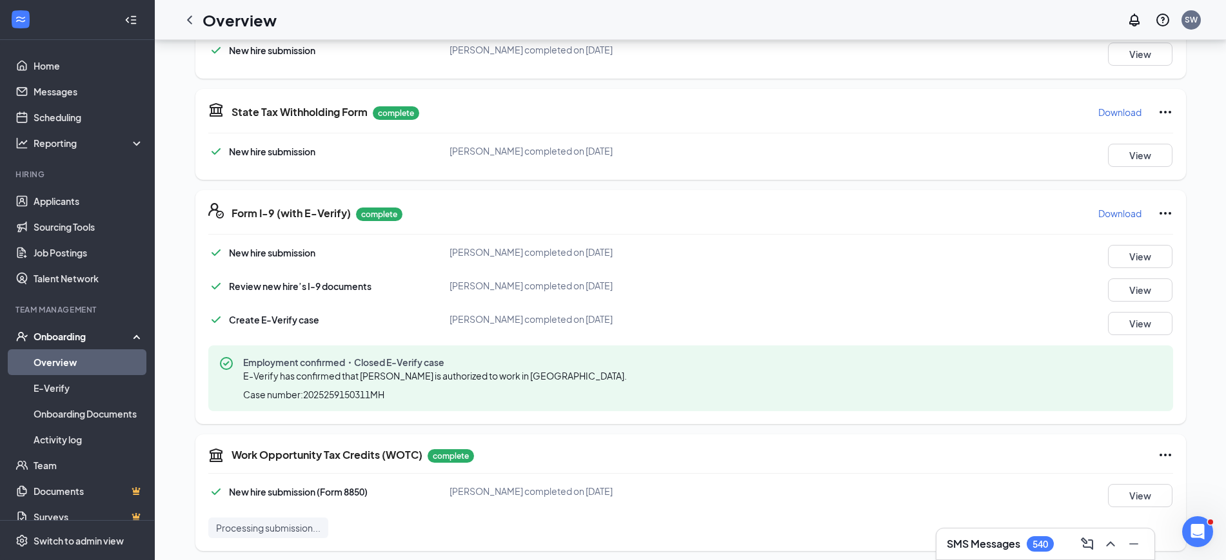
click at [1109, 214] on p "Download" at bounding box center [1119, 213] width 43 height 13
click at [191, 23] on icon "ChevronLeft" at bounding box center [189, 19] width 15 height 15
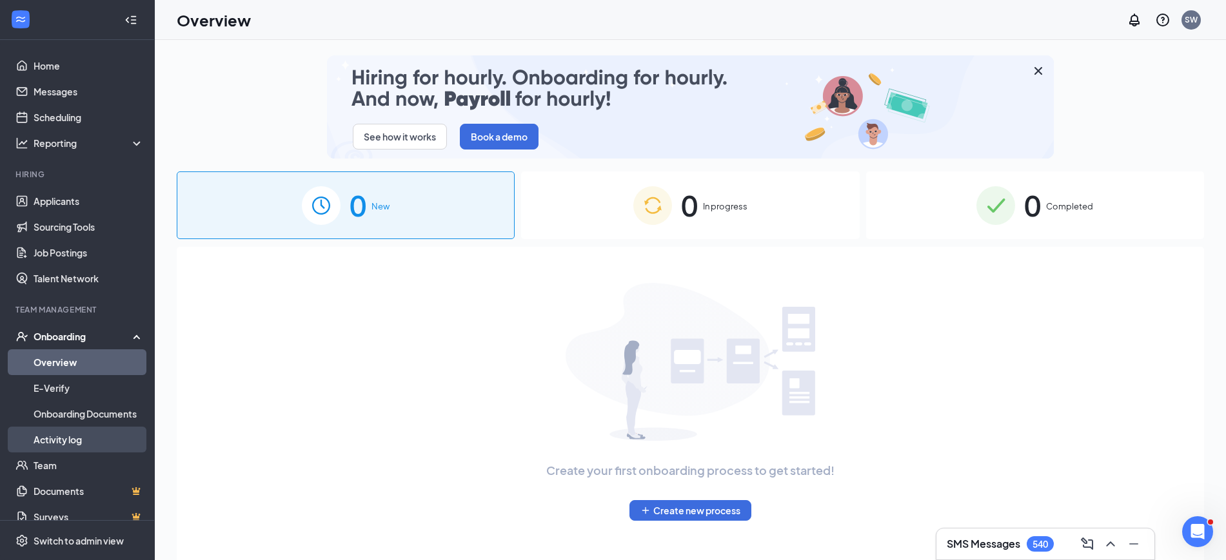
click at [47, 442] on link "Activity log" at bounding box center [89, 440] width 110 height 26
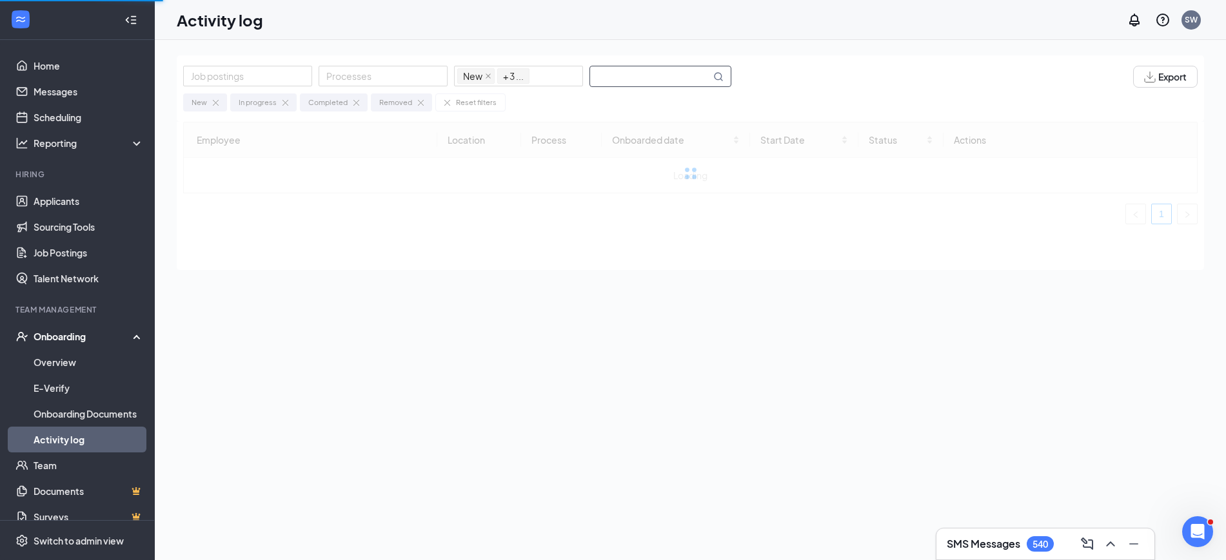
click at [641, 77] on input "text" at bounding box center [650, 76] width 121 height 20
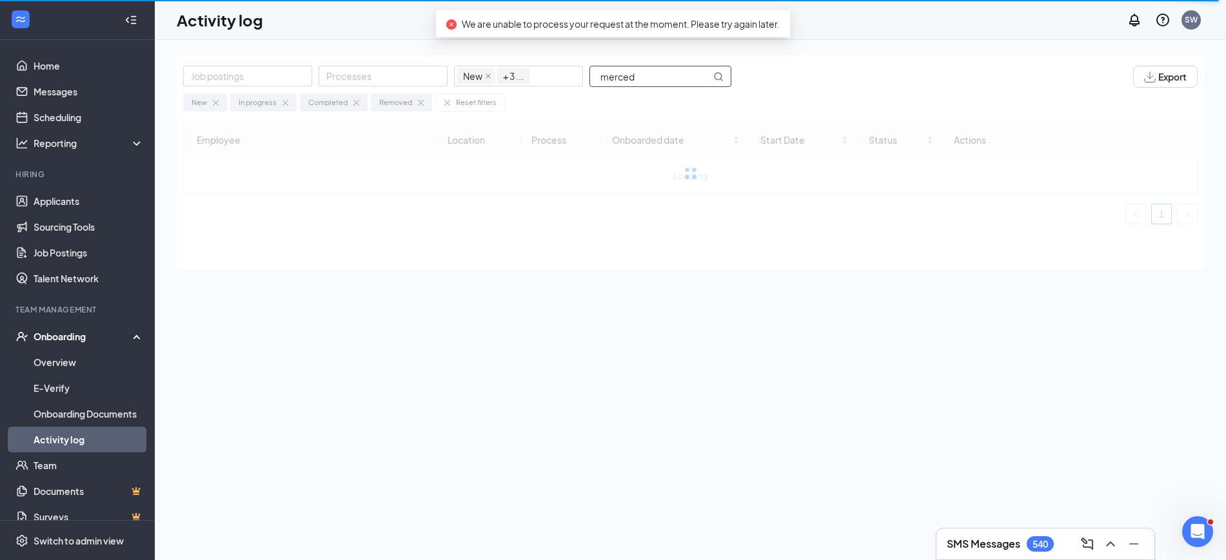
click at [682, 77] on input "merced" at bounding box center [650, 76] width 121 height 20
type input "m"
click at [70, 337] on div "Onboarding" at bounding box center [83, 336] width 99 height 13
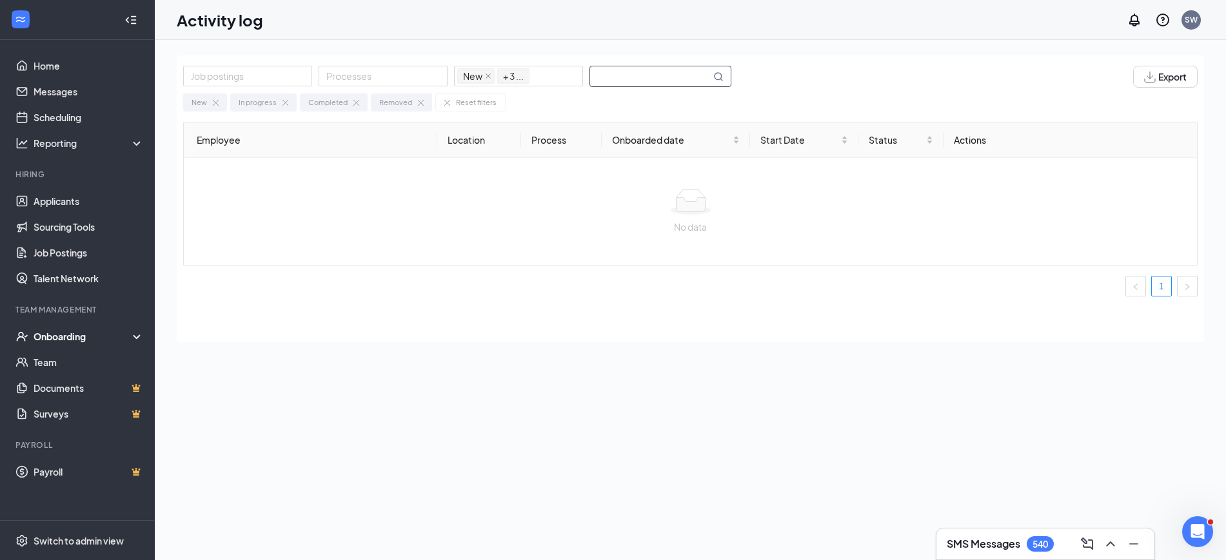
click at [610, 82] on input "text" at bounding box center [650, 76] width 121 height 20
type input "m"
click at [135, 333] on div "Onboarding" at bounding box center [77, 337] width 155 height 26
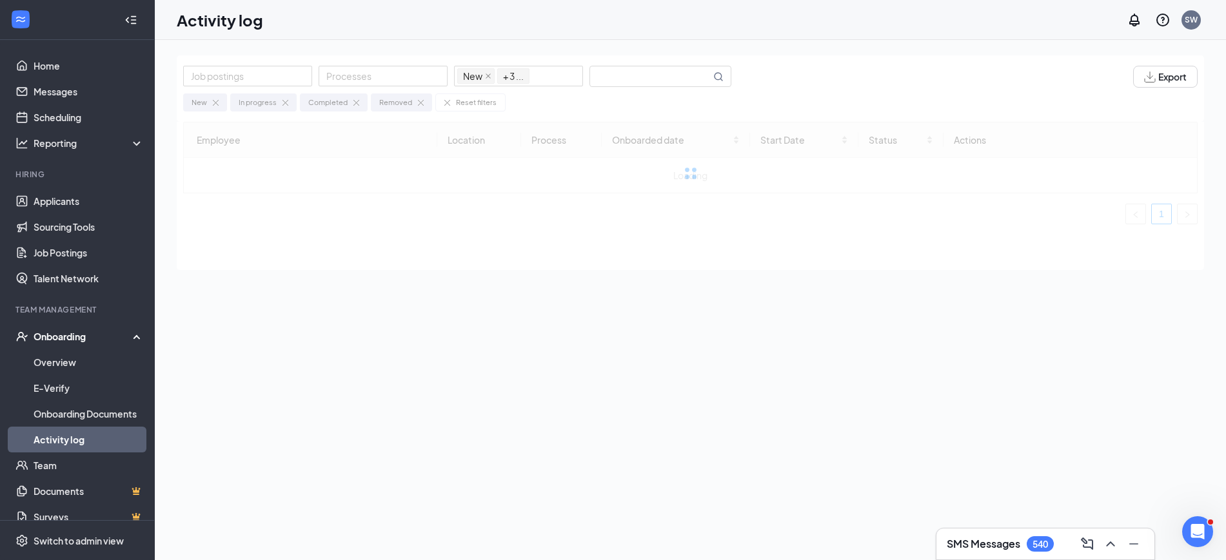
click at [65, 433] on link "Activity log" at bounding box center [89, 440] width 110 height 26
click at [639, 74] on input "text" at bounding box center [650, 76] width 121 height 20
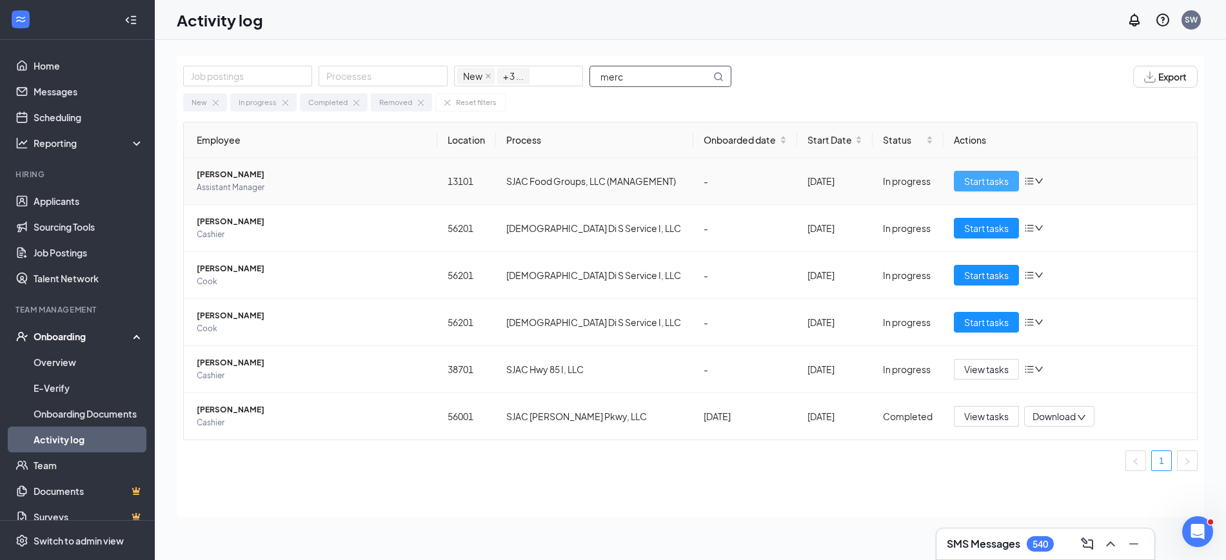
type input "merc"
click at [999, 182] on span "Start tasks" at bounding box center [986, 181] width 44 height 14
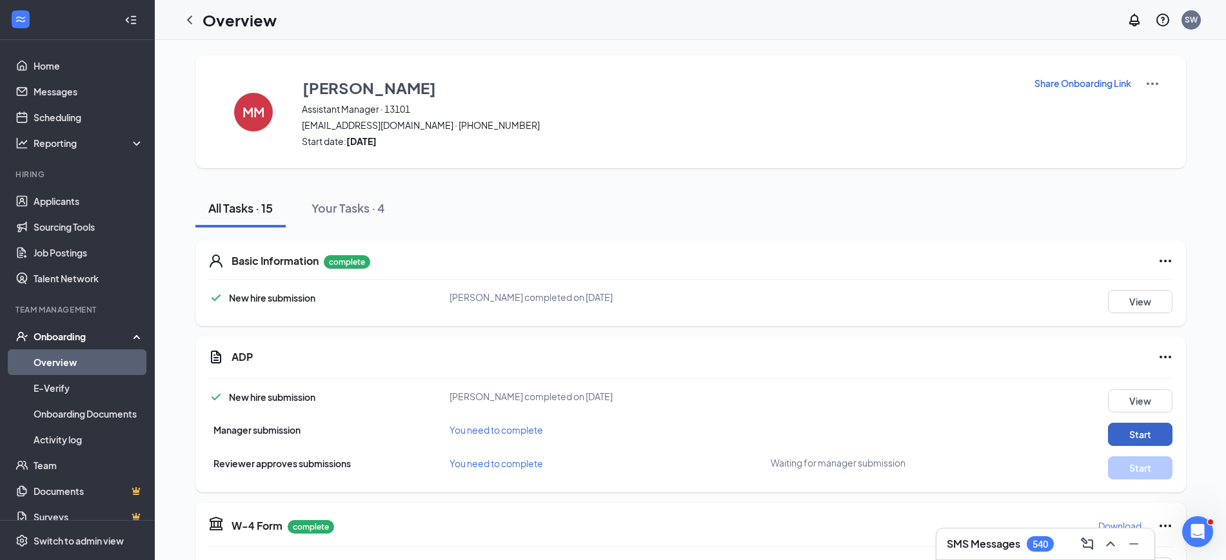
click at [1126, 437] on button "Start" at bounding box center [1140, 434] width 64 height 23
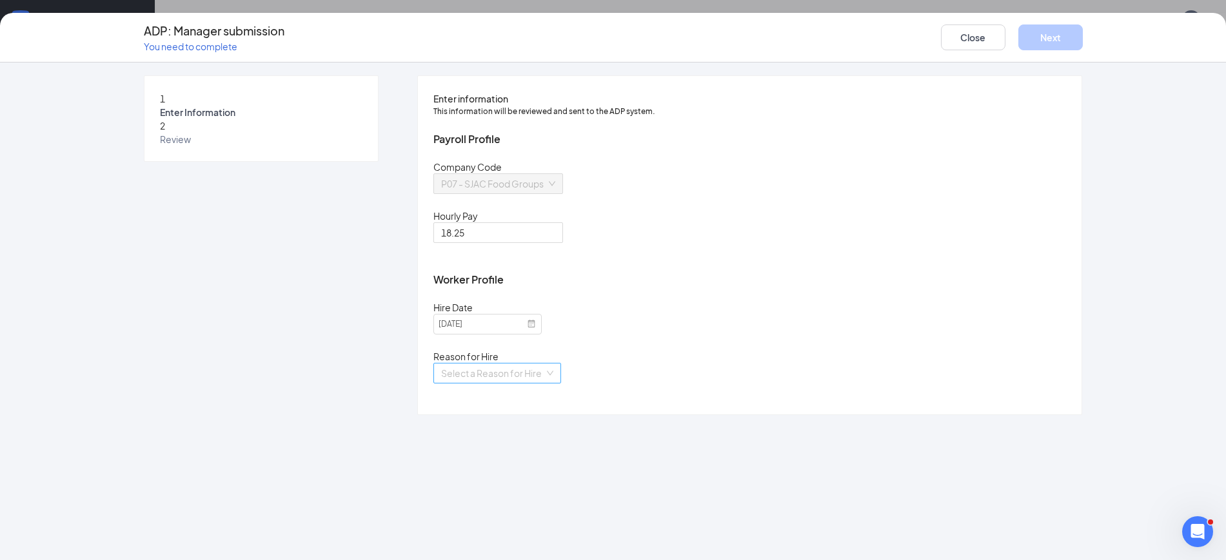
click at [544, 383] on input "search" at bounding box center [492, 373] width 103 height 19
click at [582, 439] on div "Existing Position" at bounding box center [538, 442] width 196 height 14
click at [1072, 35] on button "Next" at bounding box center [1050, 38] width 64 height 26
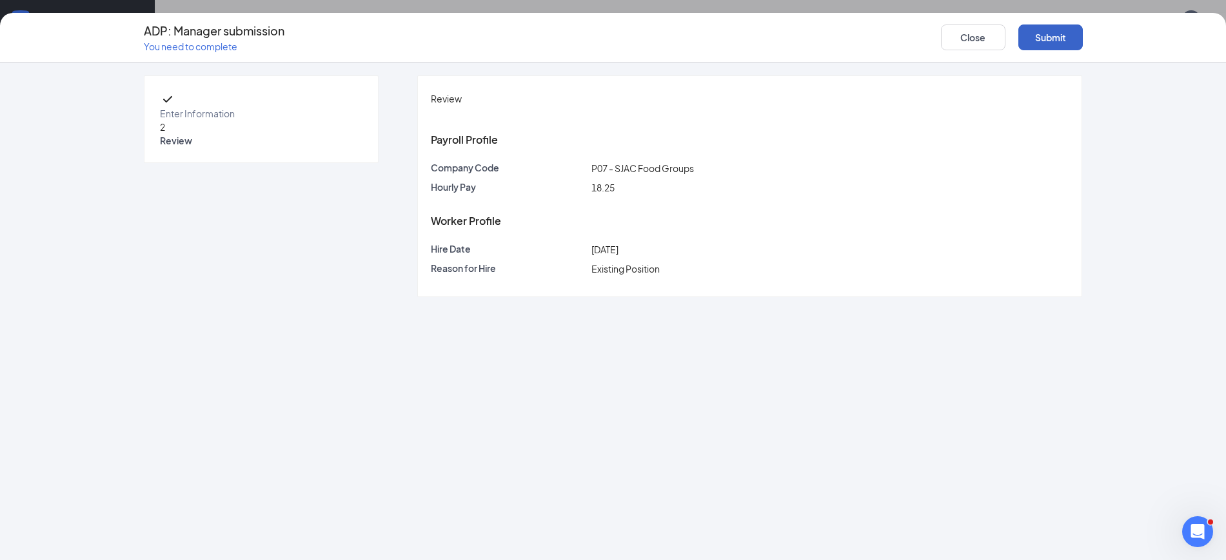
click at [1069, 34] on button "Submit" at bounding box center [1050, 38] width 64 height 26
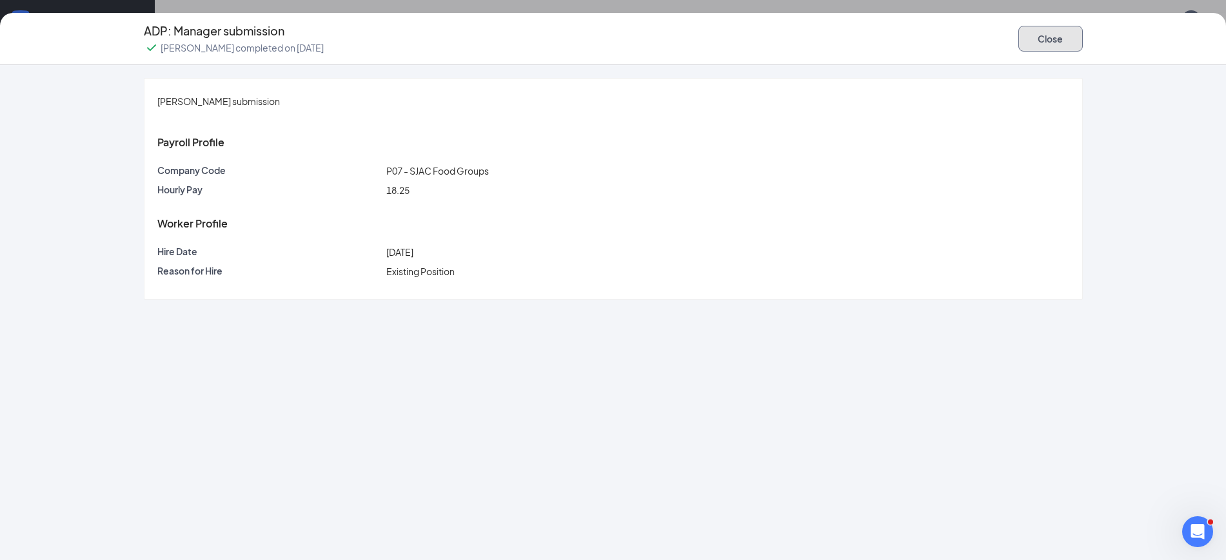
click at [1069, 34] on button "Close" at bounding box center [1050, 39] width 64 height 26
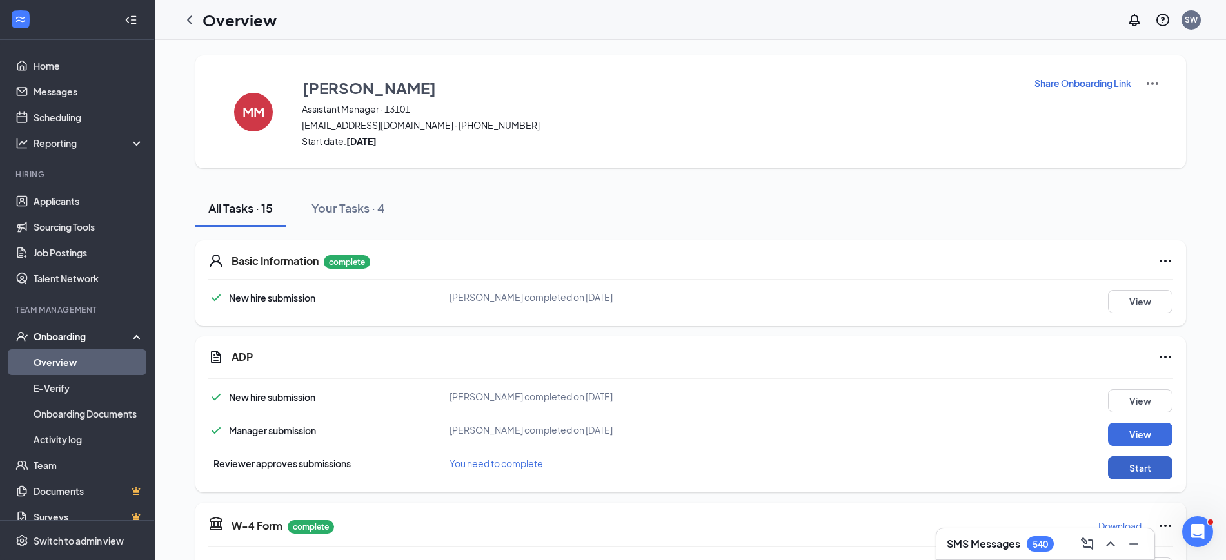
click at [1124, 469] on button "Start" at bounding box center [1140, 468] width 64 height 23
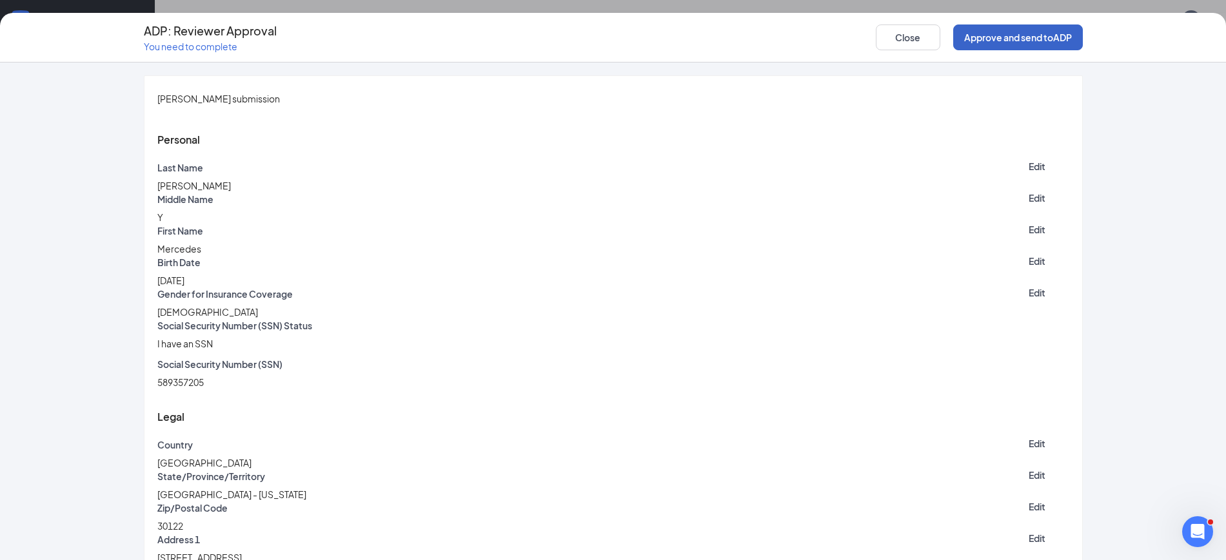
click at [1023, 36] on button "Approve and send to ADP" at bounding box center [1018, 38] width 130 height 26
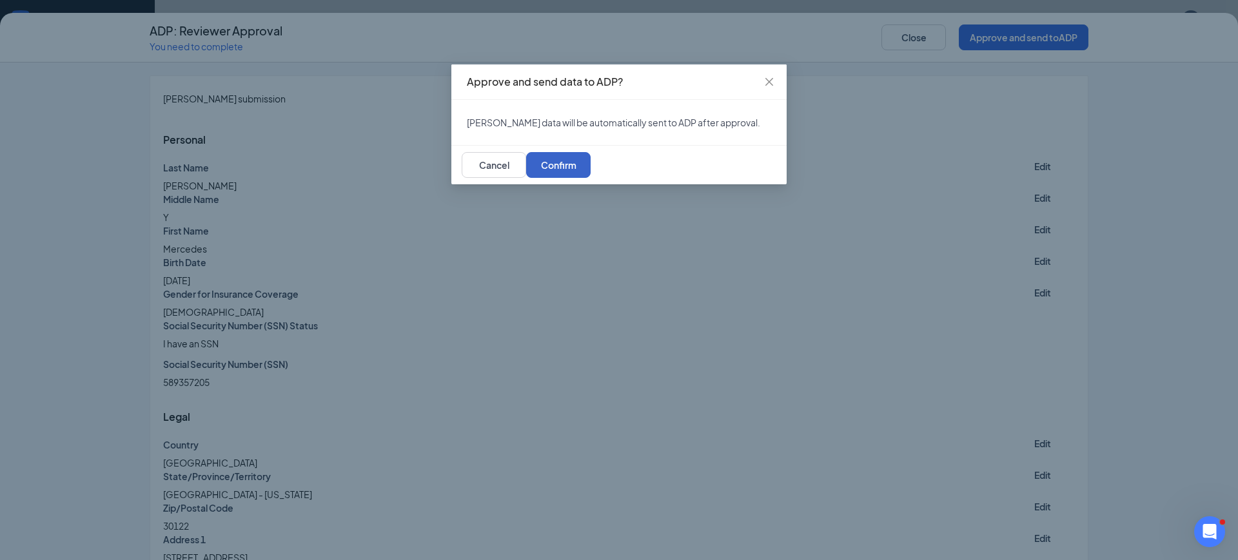
click at [576, 170] on span "Confirm" at bounding box center [558, 165] width 35 height 9
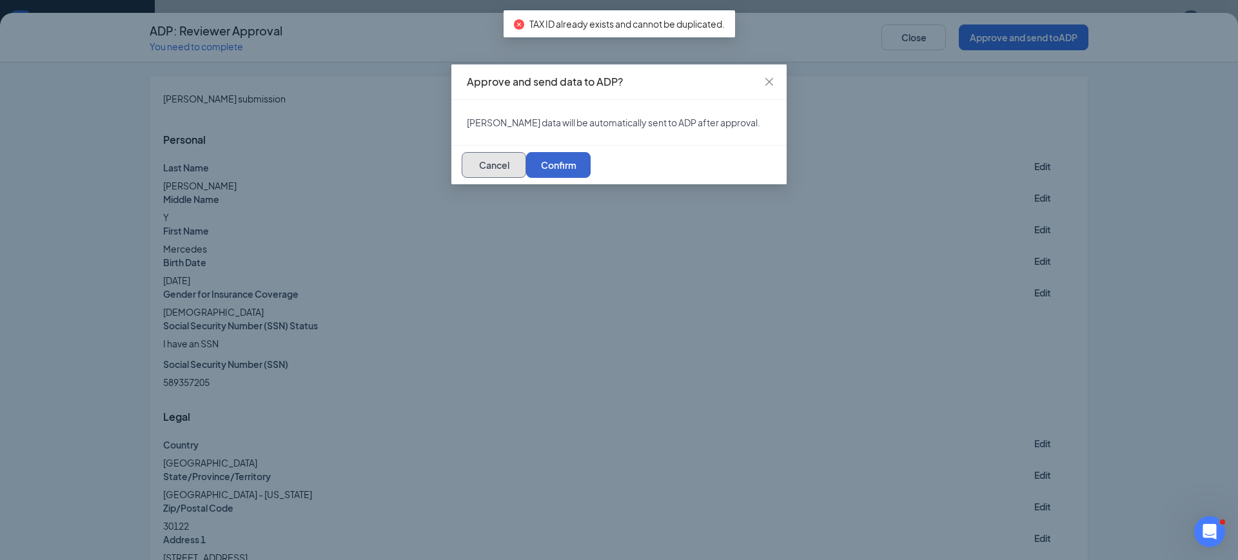
click at [526, 178] on button "Cancel" at bounding box center [494, 165] width 64 height 26
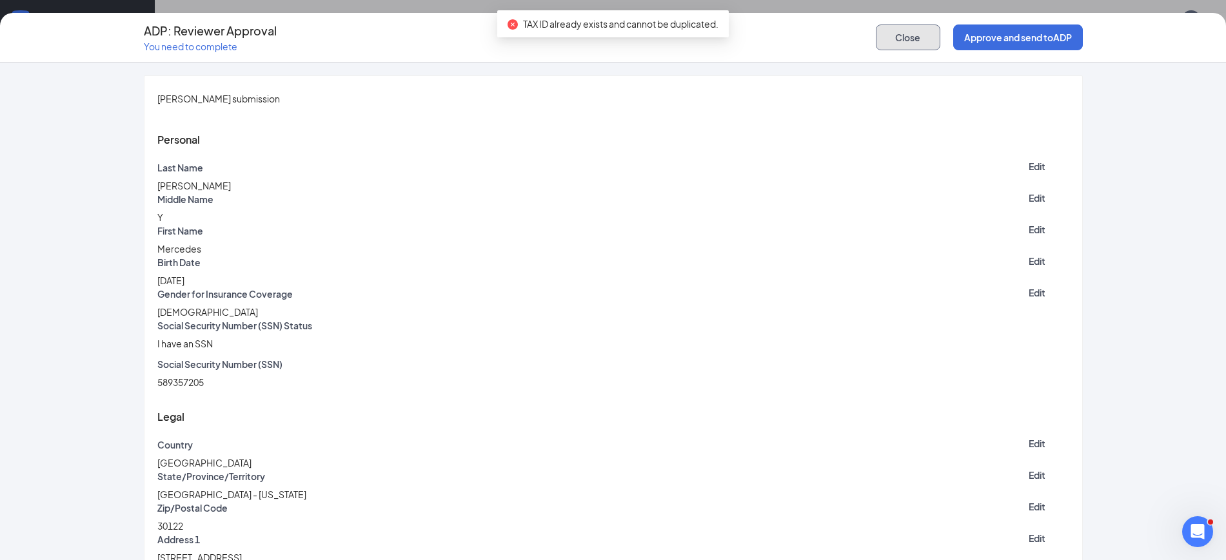
click at [901, 47] on button "Close" at bounding box center [908, 38] width 64 height 26
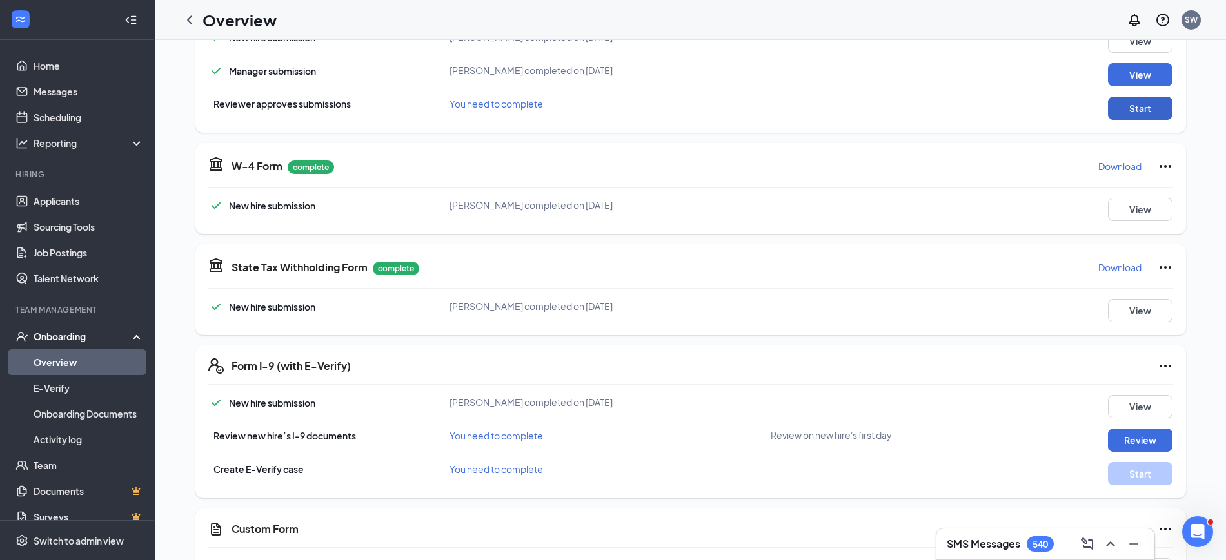
scroll to position [371, 0]
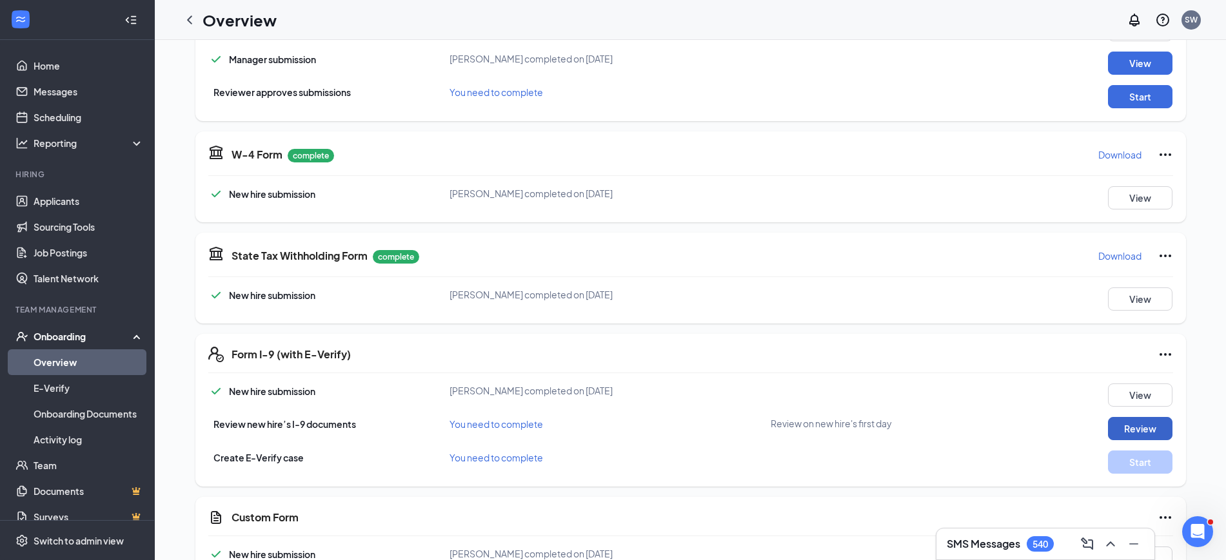
click at [1112, 420] on button "Review" at bounding box center [1140, 428] width 64 height 23
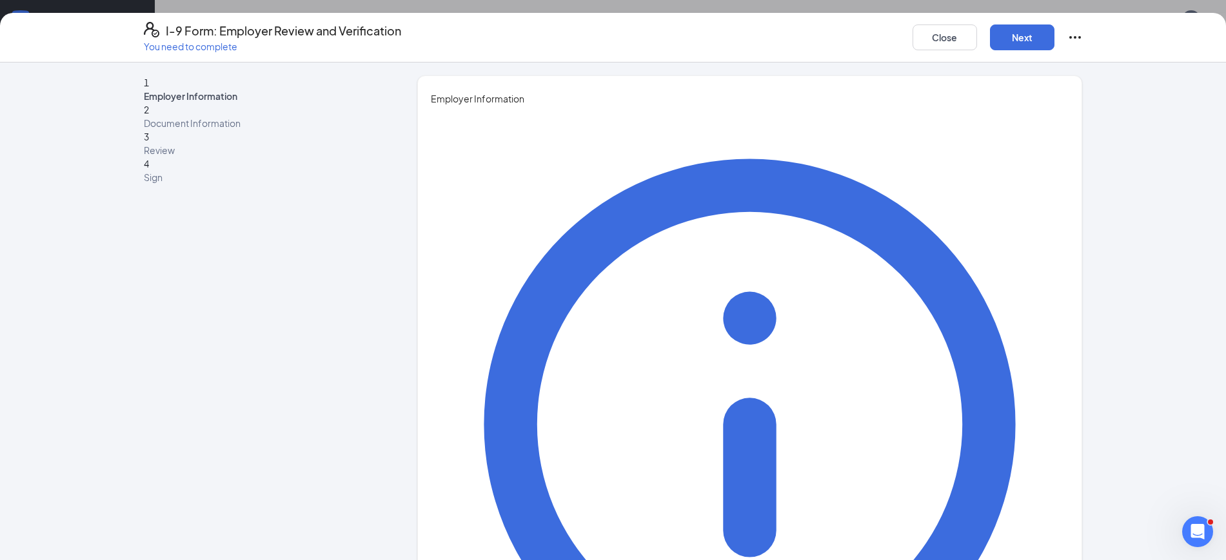
type input "Shawnna"
type input "Williams"
type input "swilliams@stlmanagement.com"
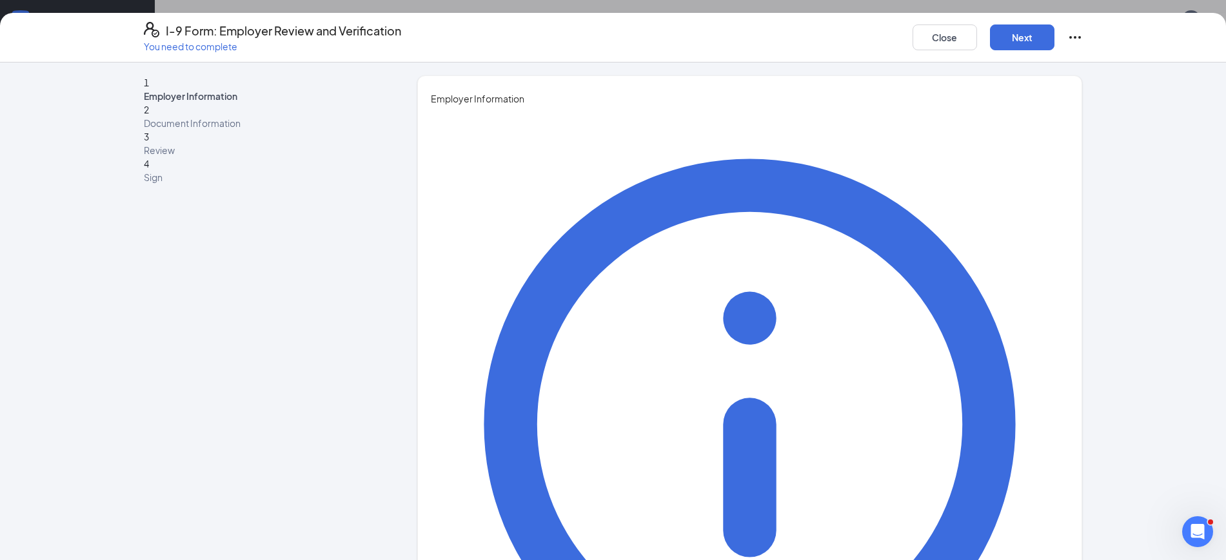
type input "Director of Human Resources"
type input "6783093330"
click at [1034, 22] on div "Close Next" at bounding box center [997, 37] width 170 height 31
click at [1022, 35] on button "Next" at bounding box center [1022, 38] width 64 height 26
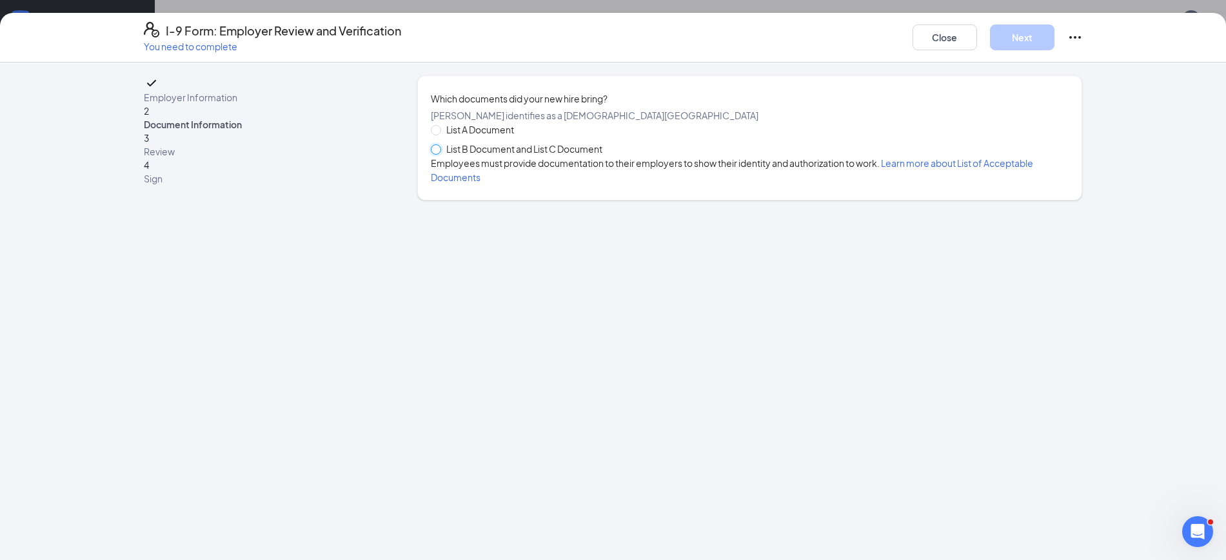
click at [435, 153] on input "List B Document and List C Document" at bounding box center [435, 148] width 9 height 9
radio input "true"
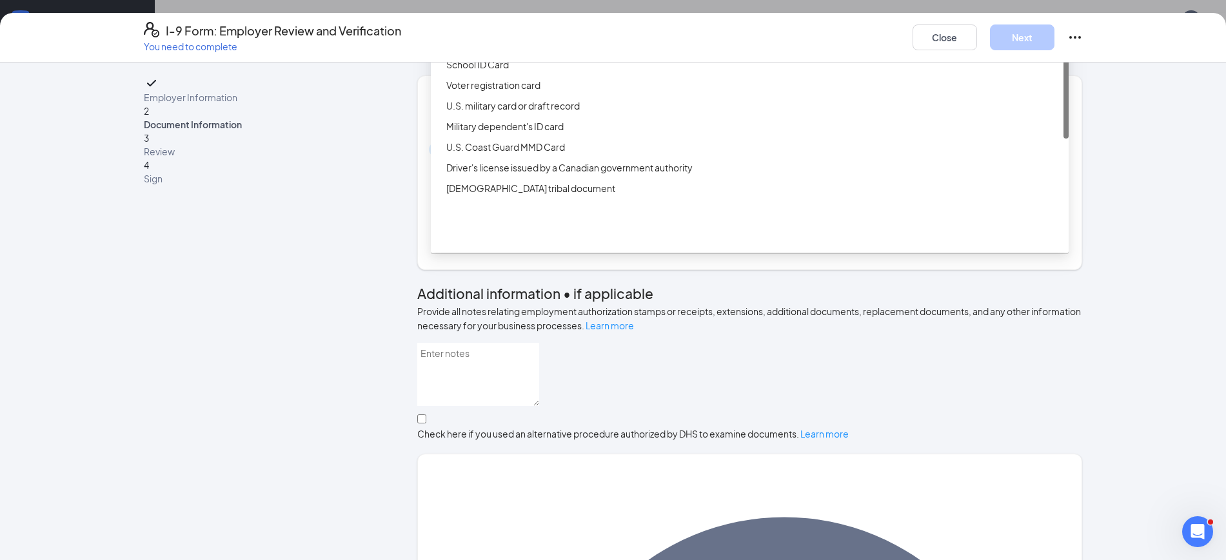
click at [457, 219] on div "Select document List B Documents Driver’s License issued by U.S State or outlyi…" at bounding box center [750, 209] width 638 height 21
click at [529, 30] on div "Driver’s License issued by U.S State or outlying US possession" at bounding box center [753, 23] width 615 height 14
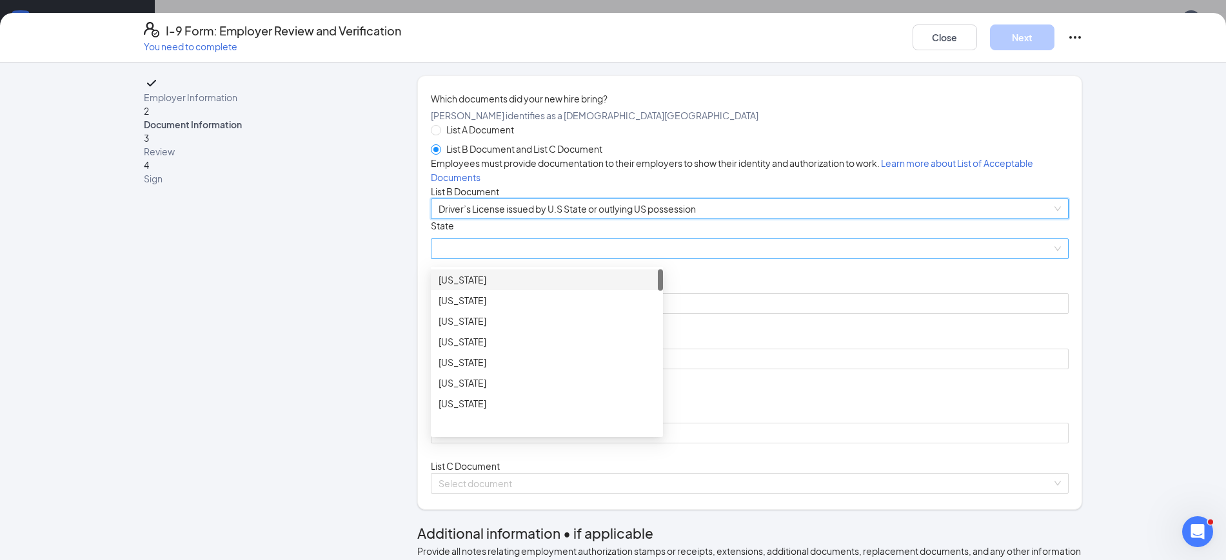
click at [442, 259] on span at bounding box center [749, 248] width 622 height 19
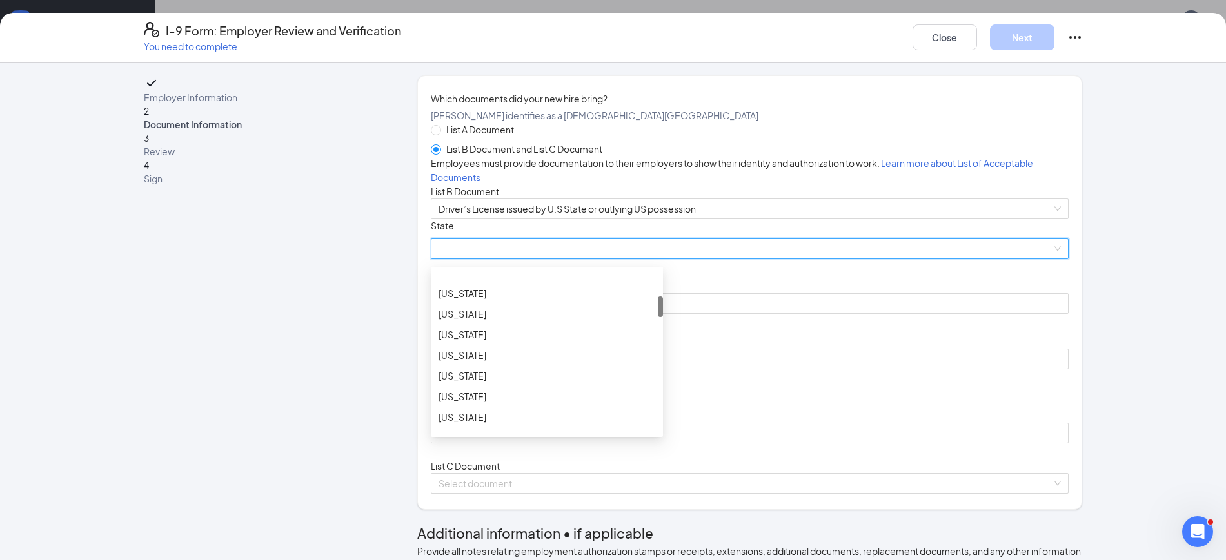
scroll to position [224, 0]
drag, startPoint x: 654, startPoint y: 377, endPoint x: 652, endPoint y: 406, distance: 29.1
click at [658, 317] on div at bounding box center [660, 307] width 5 height 21
click at [485, 353] on div "[US_STATE]" at bounding box center [546, 346] width 217 height 14
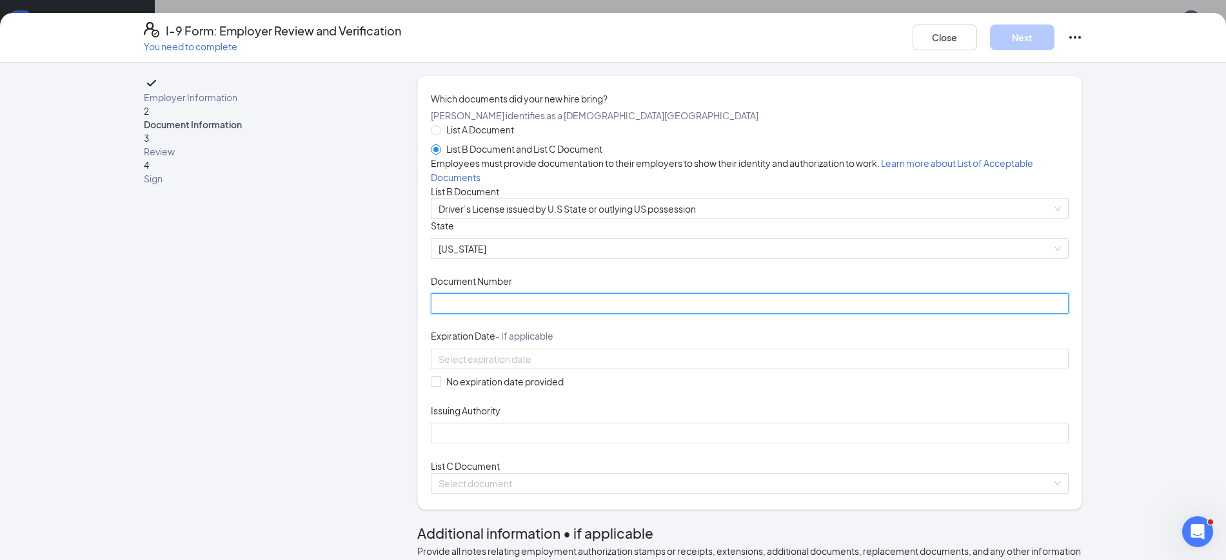
click at [515, 314] on input "Document Number" at bounding box center [750, 303] width 638 height 21
type input "057669731"
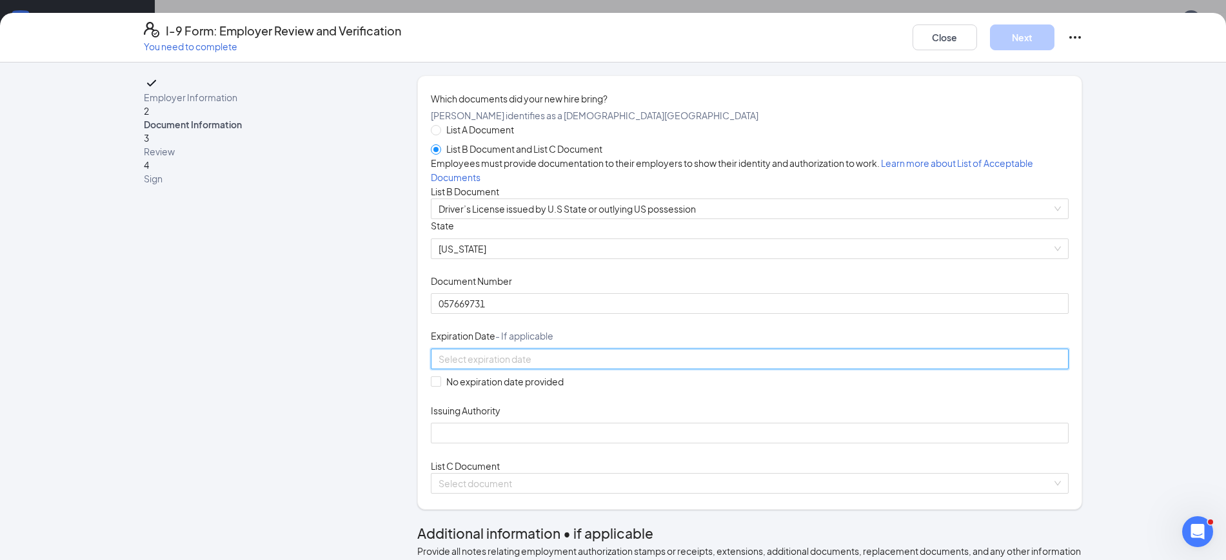
click at [454, 366] on input at bounding box center [748, 359] width 620 height 14
type input "[DATE]"
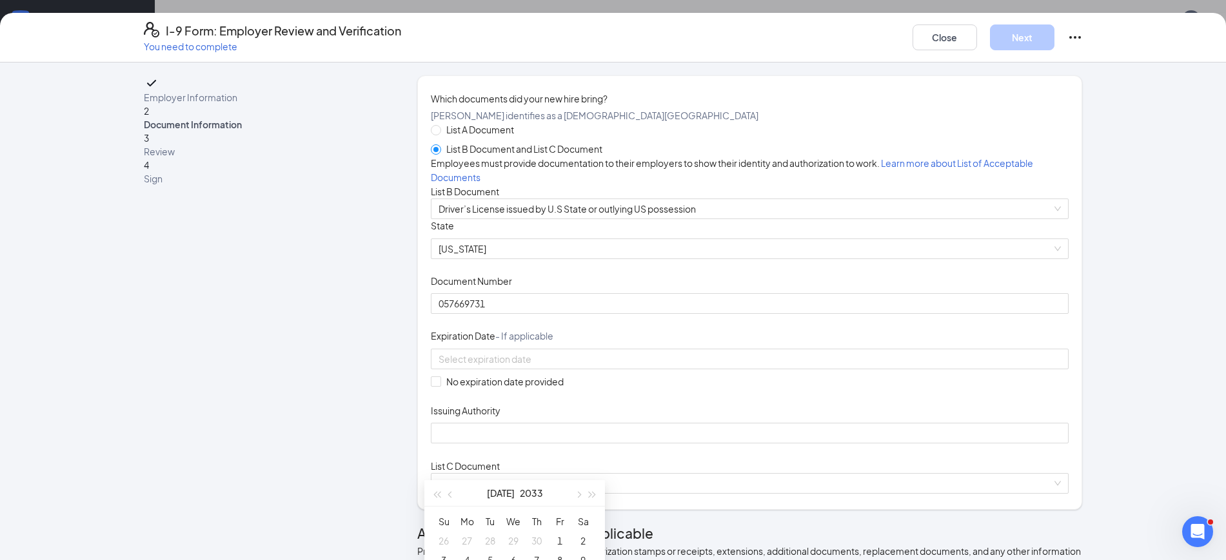
click at [700, 417] on div "Document Title Driver’s License issued by U.S State or outlying US possession S…" at bounding box center [750, 331] width 638 height 224
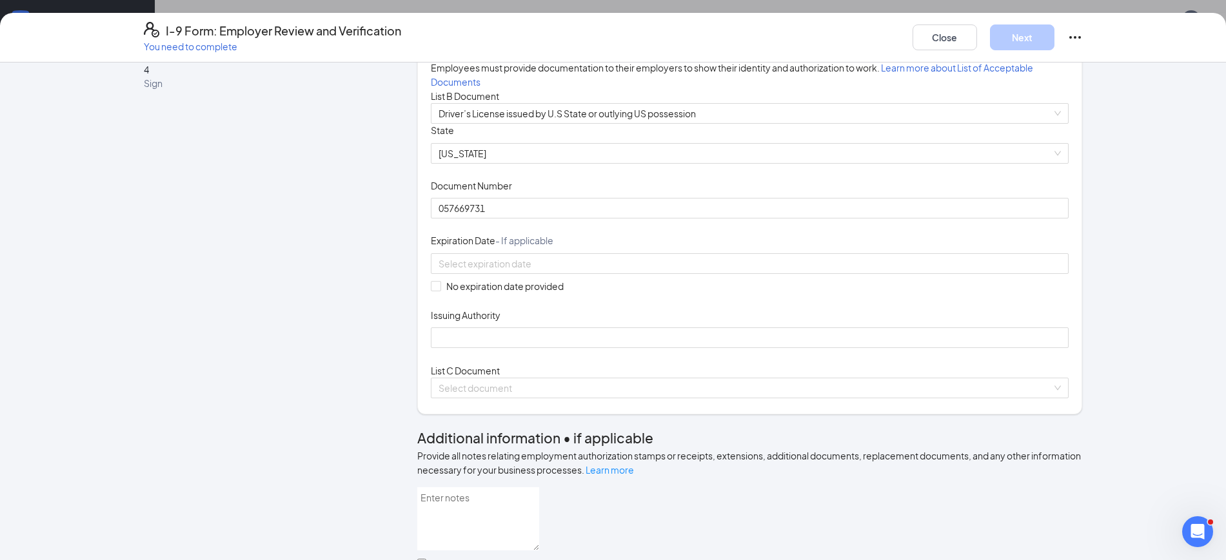
scroll to position [104, 0]
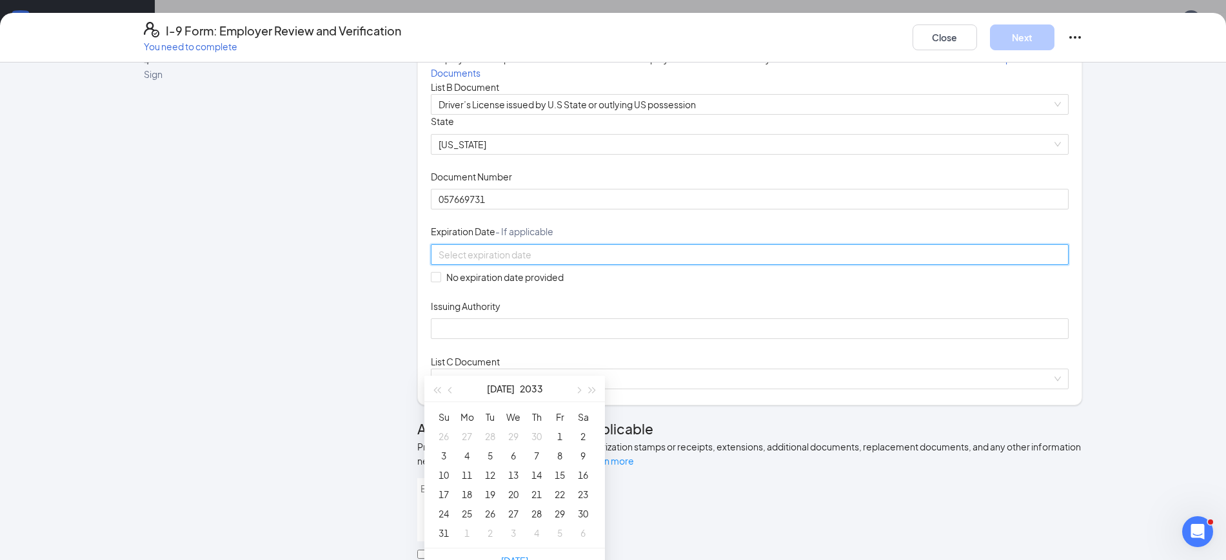
click at [593, 262] on input at bounding box center [748, 255] width 620 height 14
click at [582, 511] on div "30" at bounding box center [582, 513] width 15 height 15
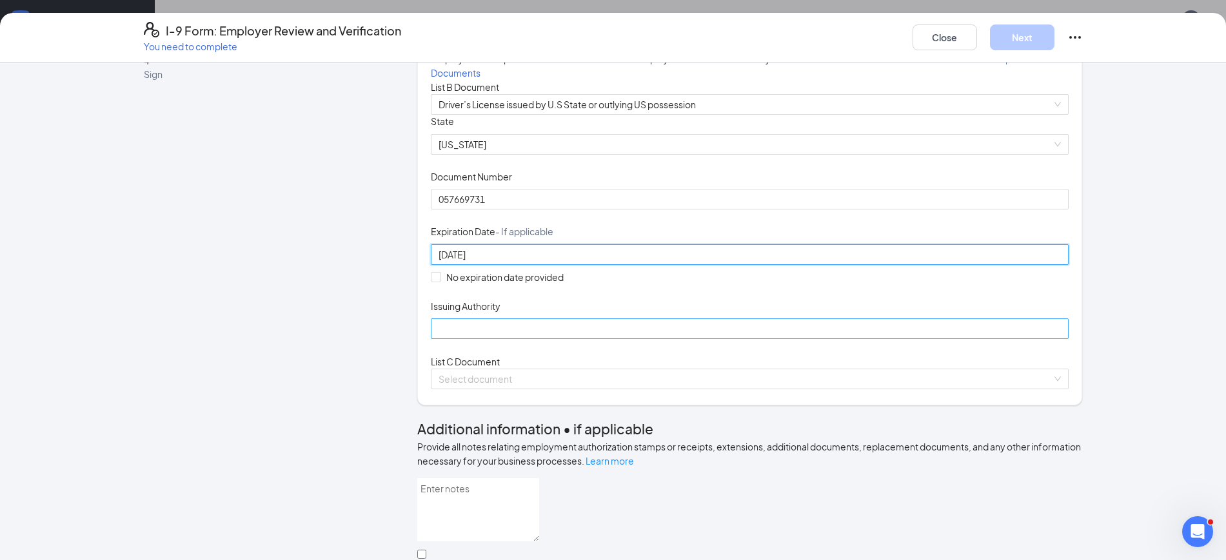
type input "[DATE]"
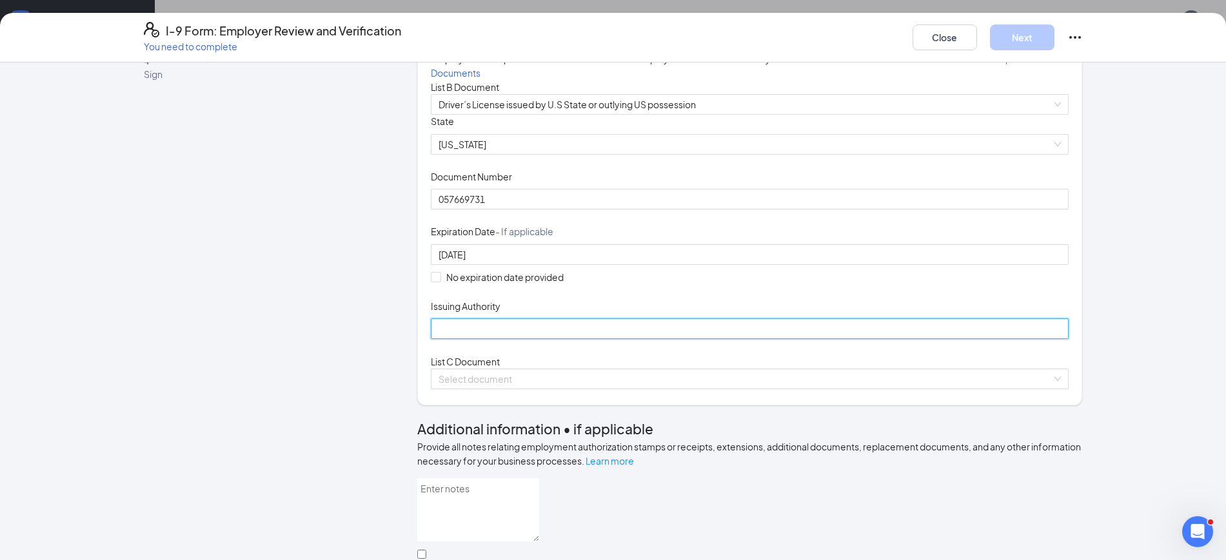
click at [576, 339] on input "Issuing Authority" at bounding box center [750, 329] width 638 height 21
type input "[US_STATE]"
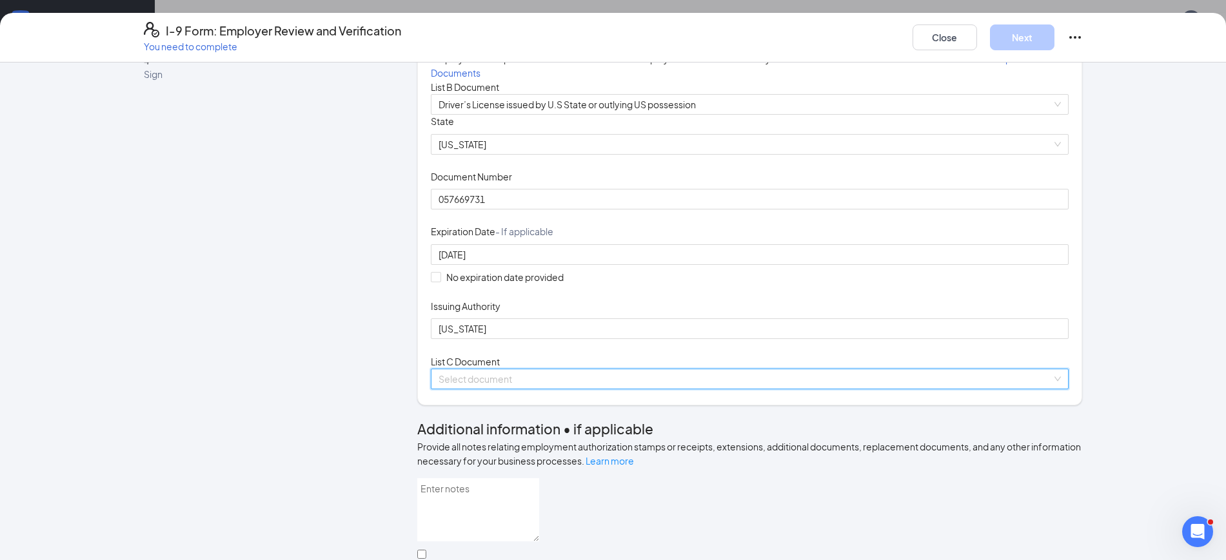
click at [524, 389] on input "search" at bounding box center [744, 378] width 613 height 19
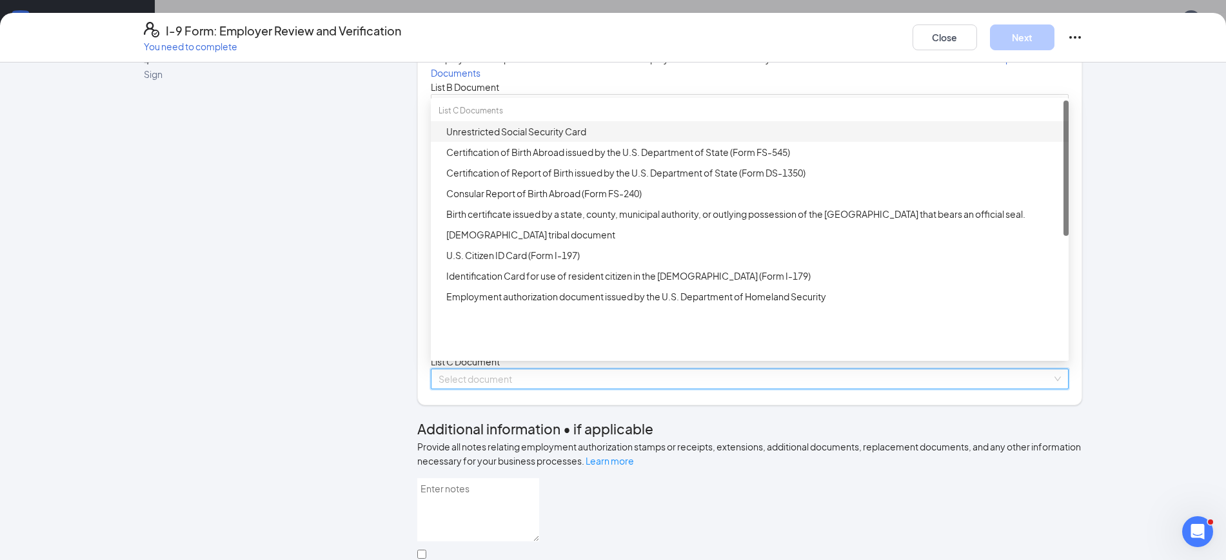
click at [506, 142] on div "Unrestricted Social Security Card" at bounding box center [750, 131] width 638 height 21
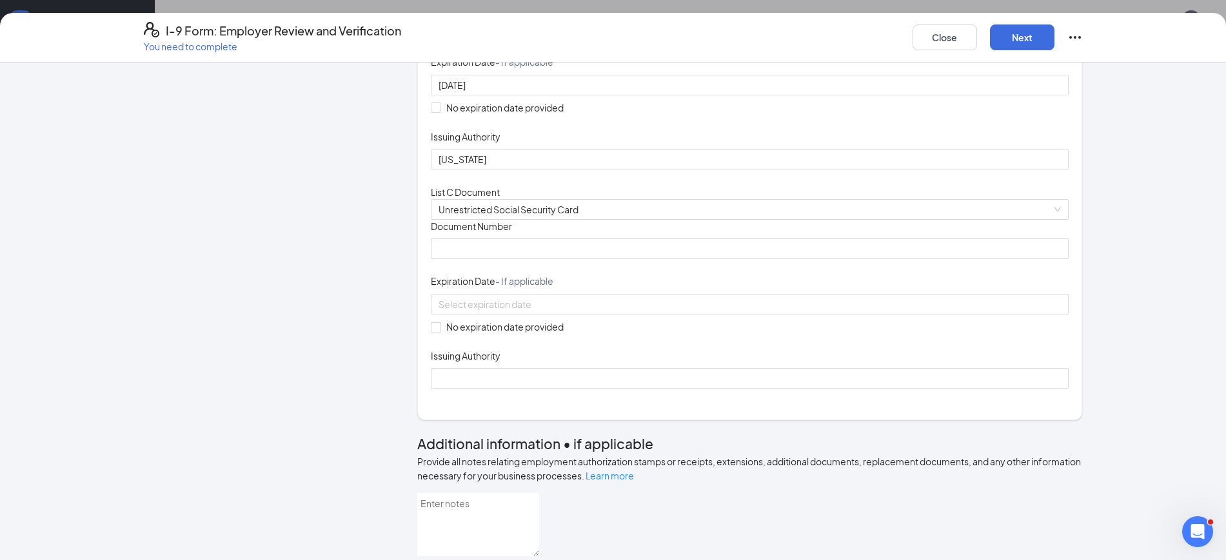
scroll to position [277, 0]
drag, startPoint x: 502, startPoint y: 429, endPoint x: 502, endPoint y: 410, distance: 18.7
click at [502, 386] on div "Document Title Unrestricted Social Security Card Document Number Expiration Dat…" at bounding box center [750, 301] width 638 height 169
click at [502, 257] on input "Document Number" at bounding box center [750, 246] width 638 height 21
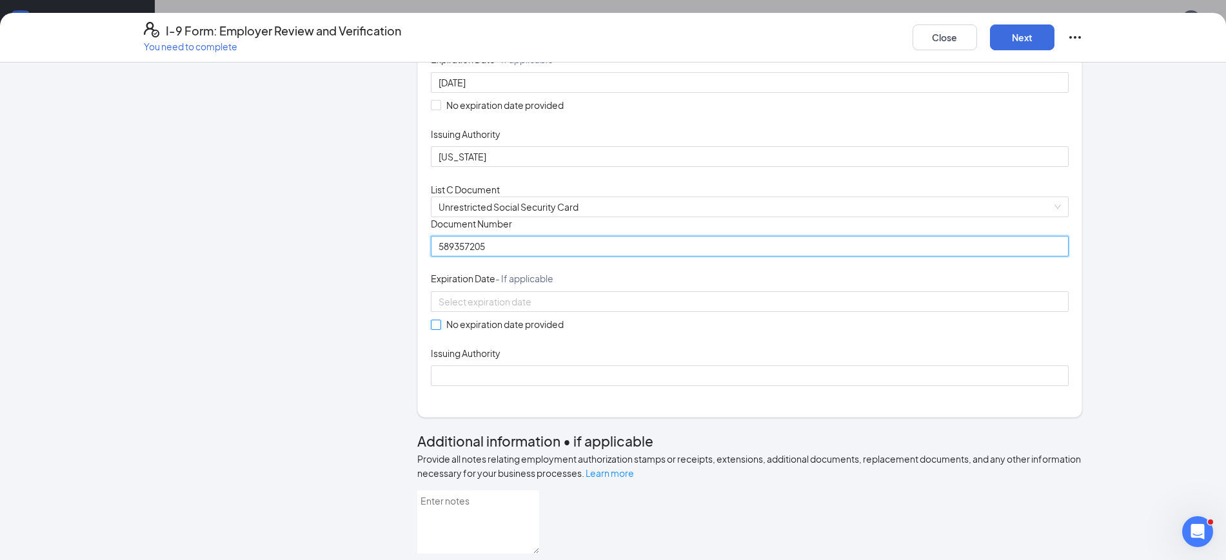
type input "589357205"
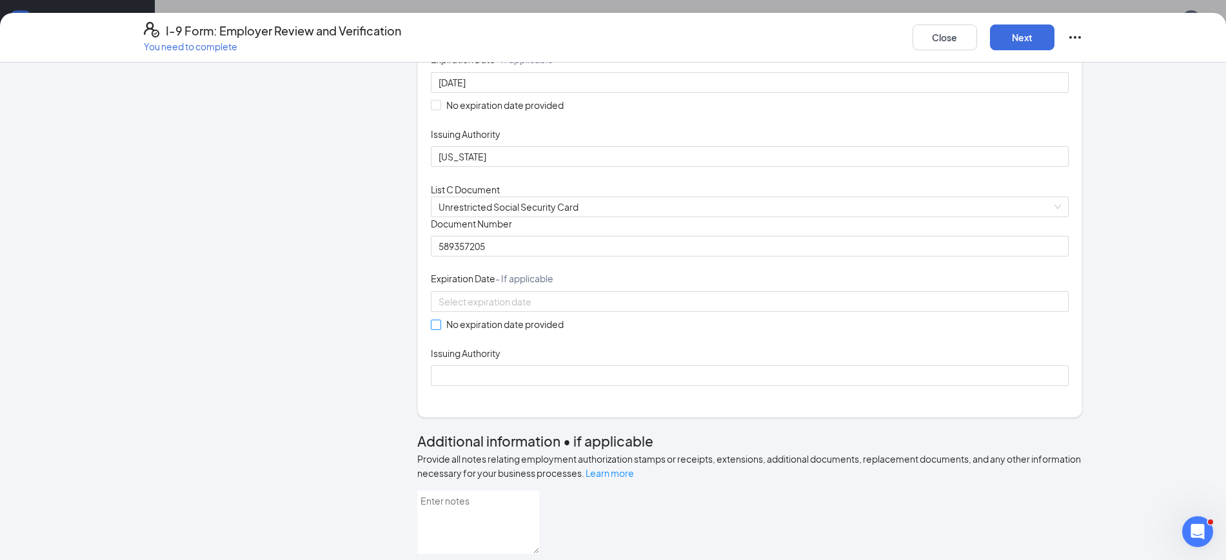
click at [431, 329] on input "No expiration date provided" at bounding box center [435, 324] width 9 height 9
checkbox input "true"
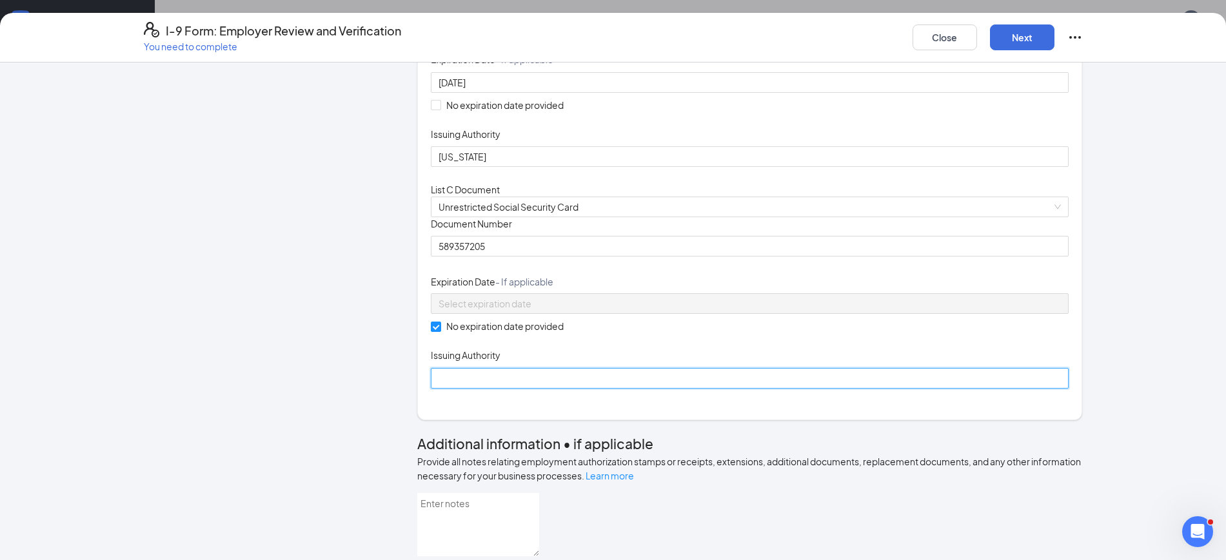
click at [466, 389] on input "Issuing Authority" at bounding box center [750, 378] width 638 height 21
type input "Social Security Administration"
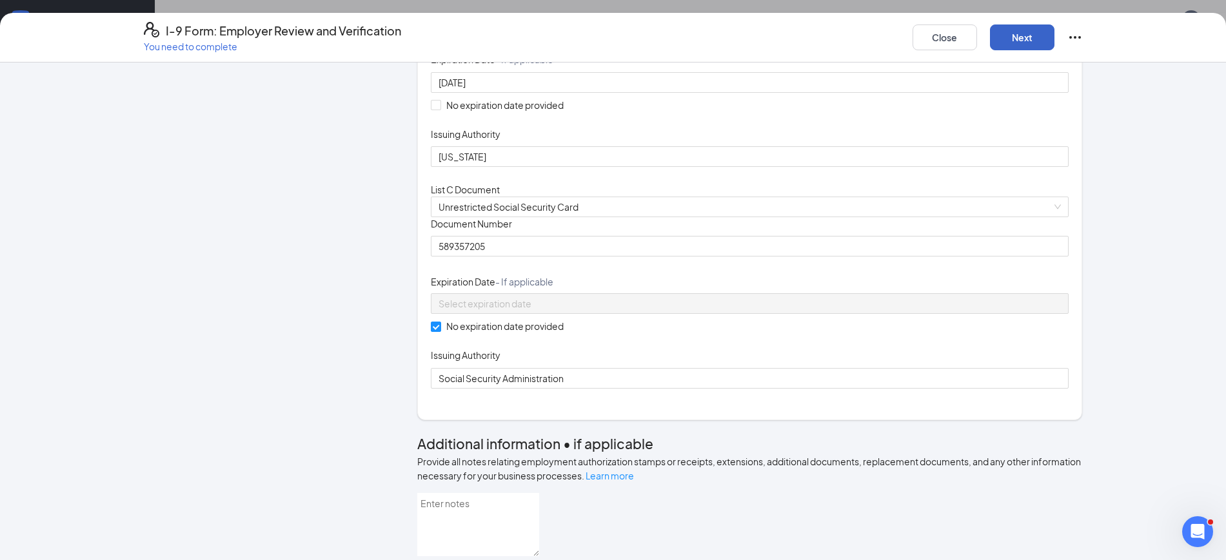
click at [1025, 41] on button "Next" at bounding box center [1022, 38] width 64 height 26
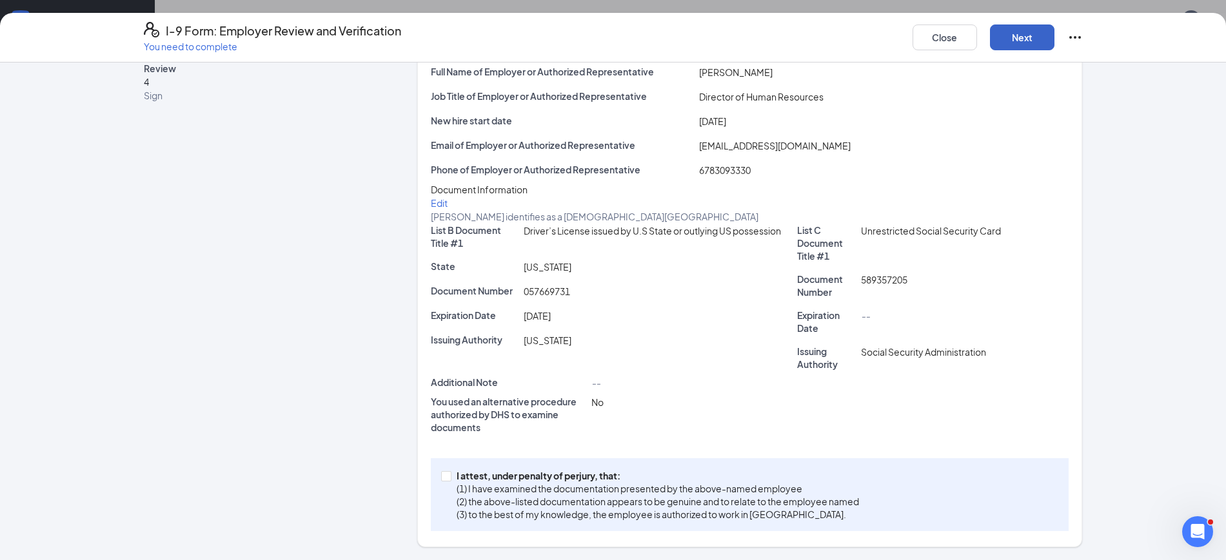
scroll to position [186, 0]
click at [441, 474] on input "I attest, under penalty of perjury, that: (1) I have examined the documentation…" at bounding box center [445, 475] width 9 height 9
checkbox input "true"
click at [1001, 28] on button "Next" at bounding box center [1022, 38] width 64 height 26
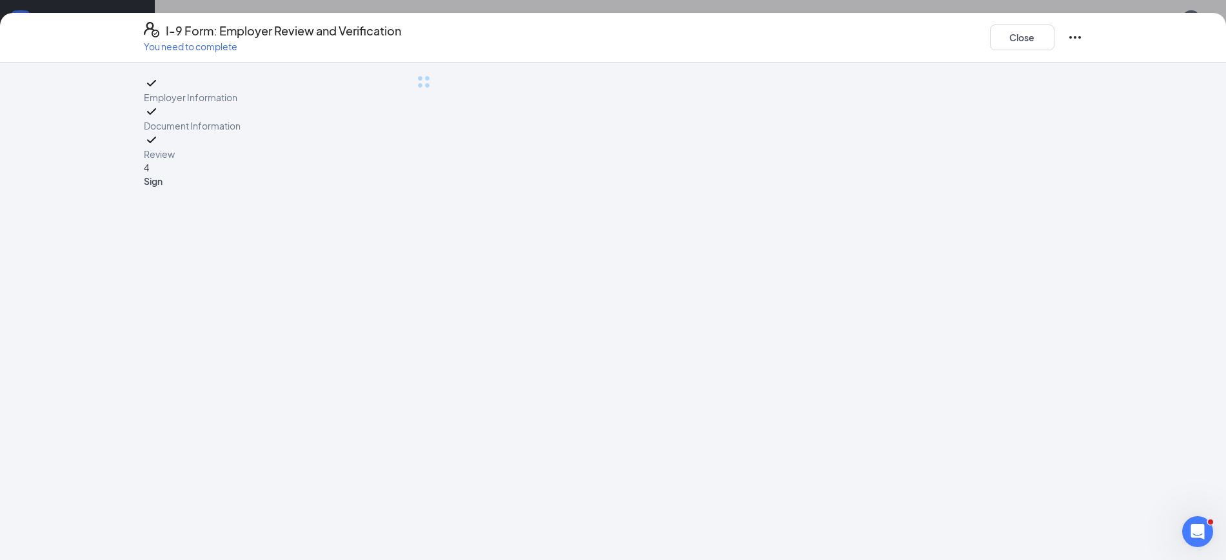
scroll to position [0, 0]
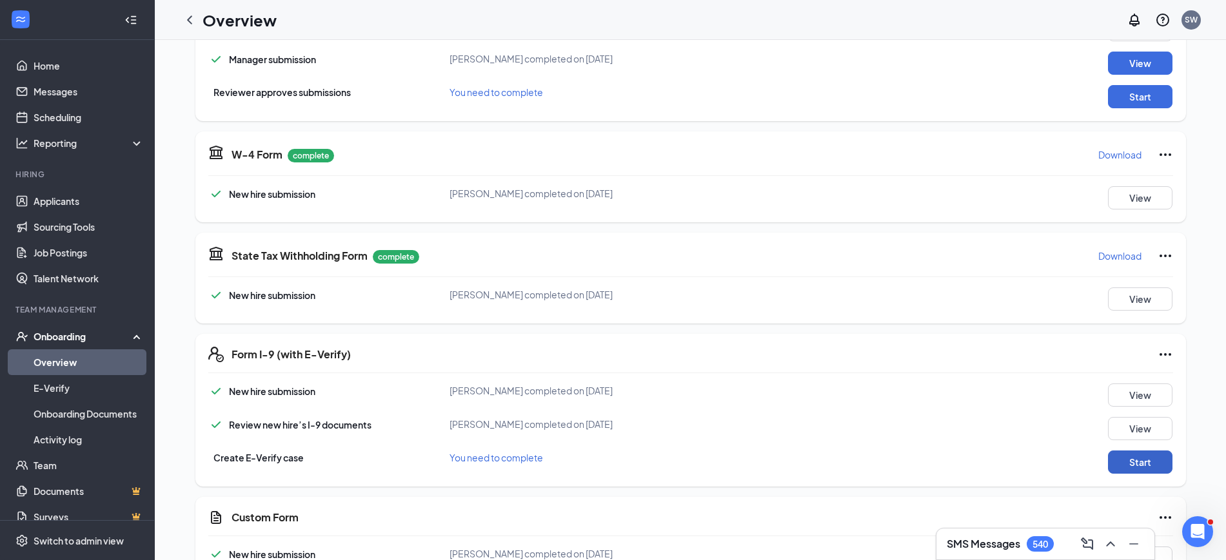
click at [1120, 458] on button "Start" at bounding box center [1140, 462] width 64 height 23
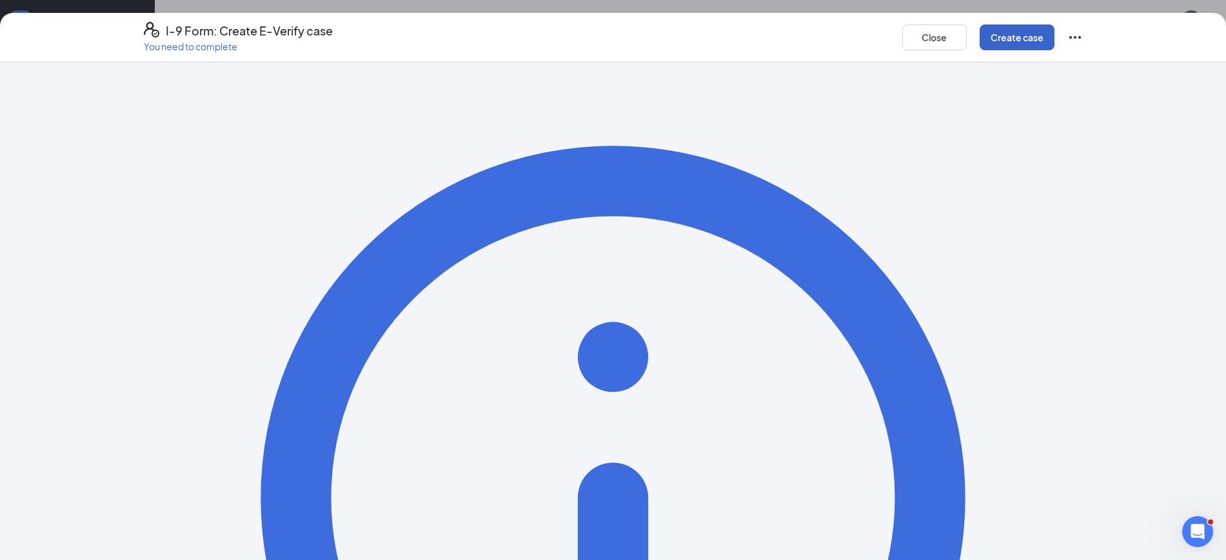
click at [1006, 42] on button "Create case" at bounding box center [1016, 38] width 75 height 26
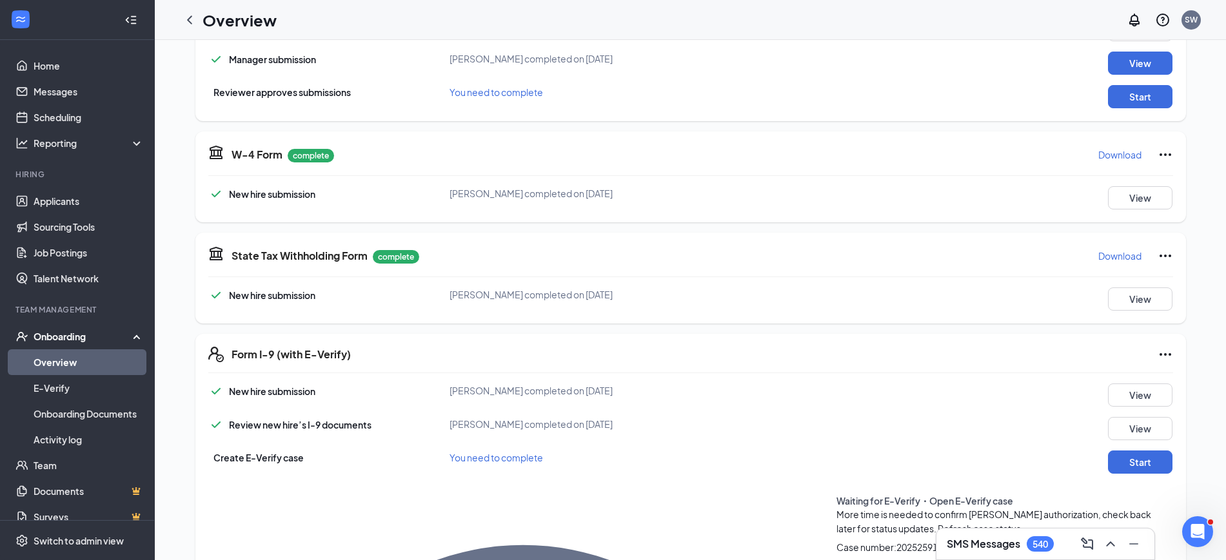
click at [836, 507] on div "More time is needed to confirm Mercedes Martinez's authorization, check back la…" at bounding box center [999, 521] width 326 height 28
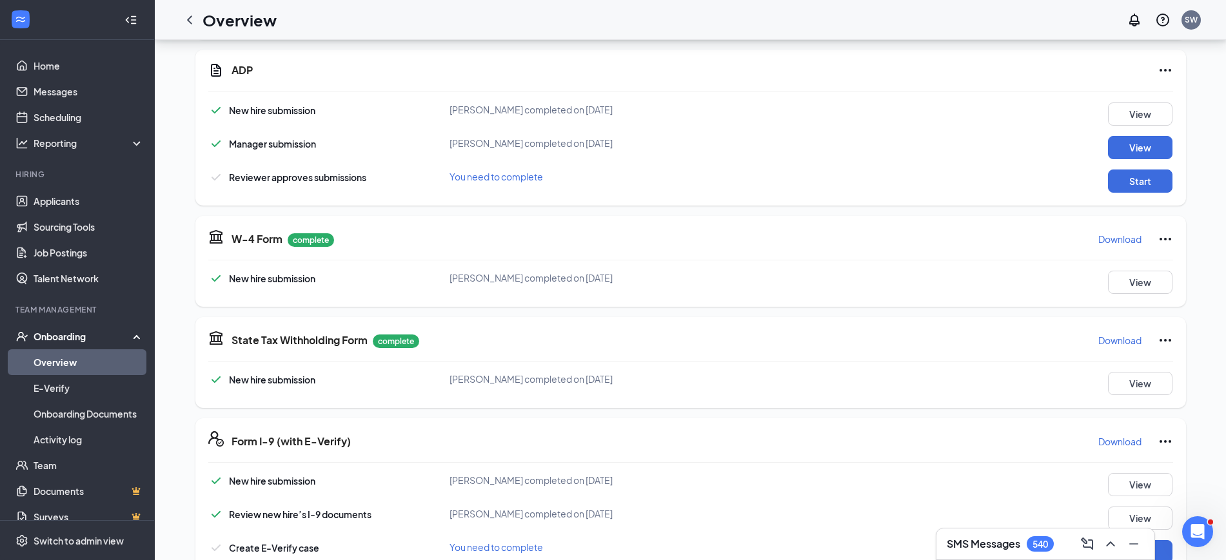
scroll to position [291, 0]
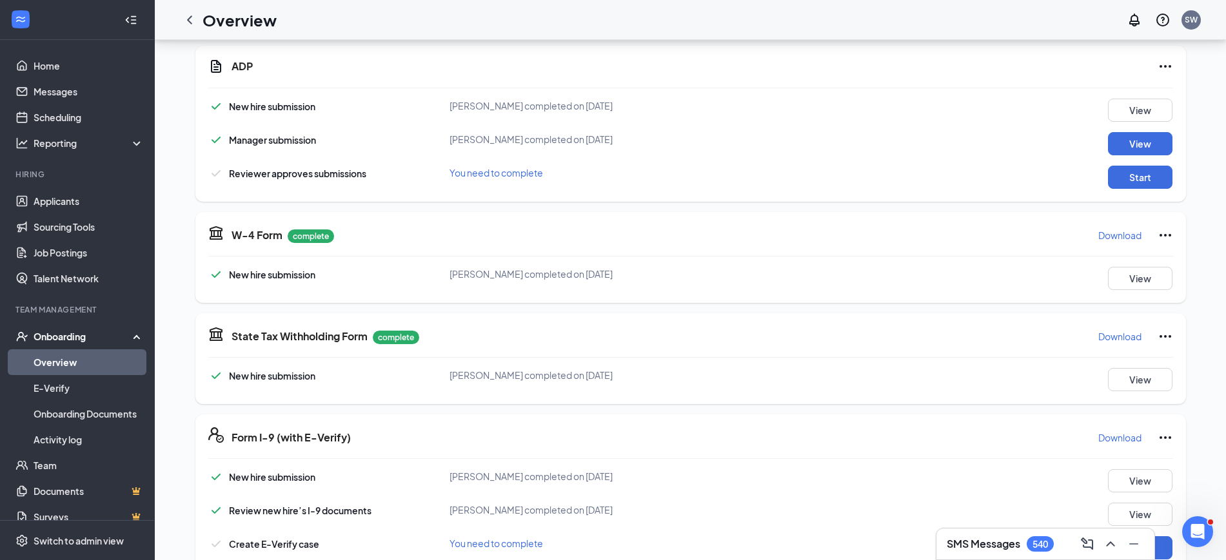
click at [1111, 234] on p "Download" at bounding box center [1119, 235] width 43 height 13
click at [1126, 333] on p "Download" at bounding box center [1119, 336] width 43 height 13
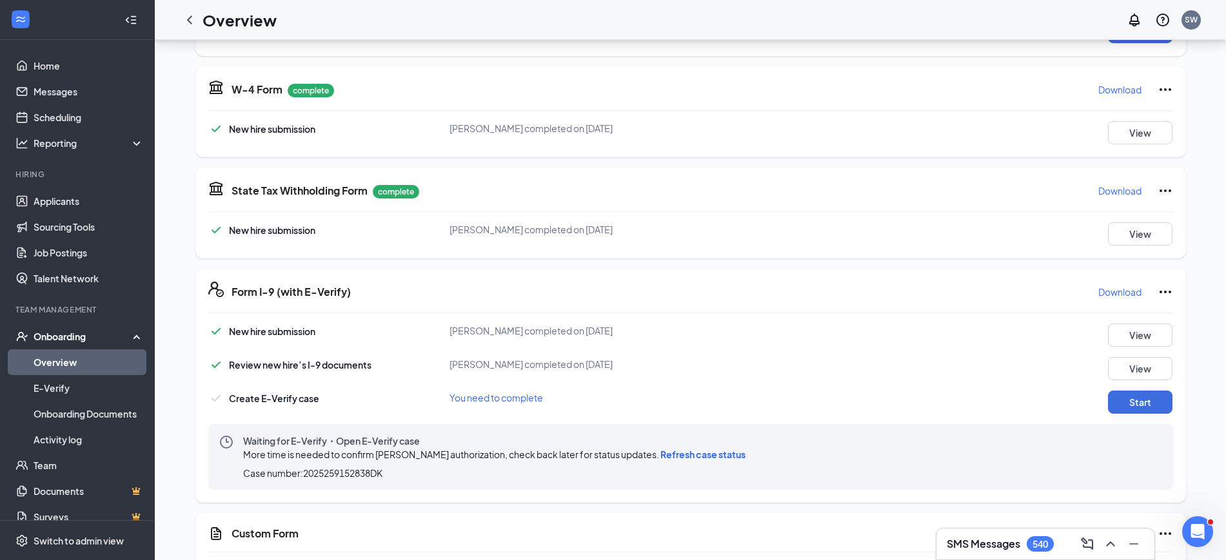
scroll to position [444, 0]
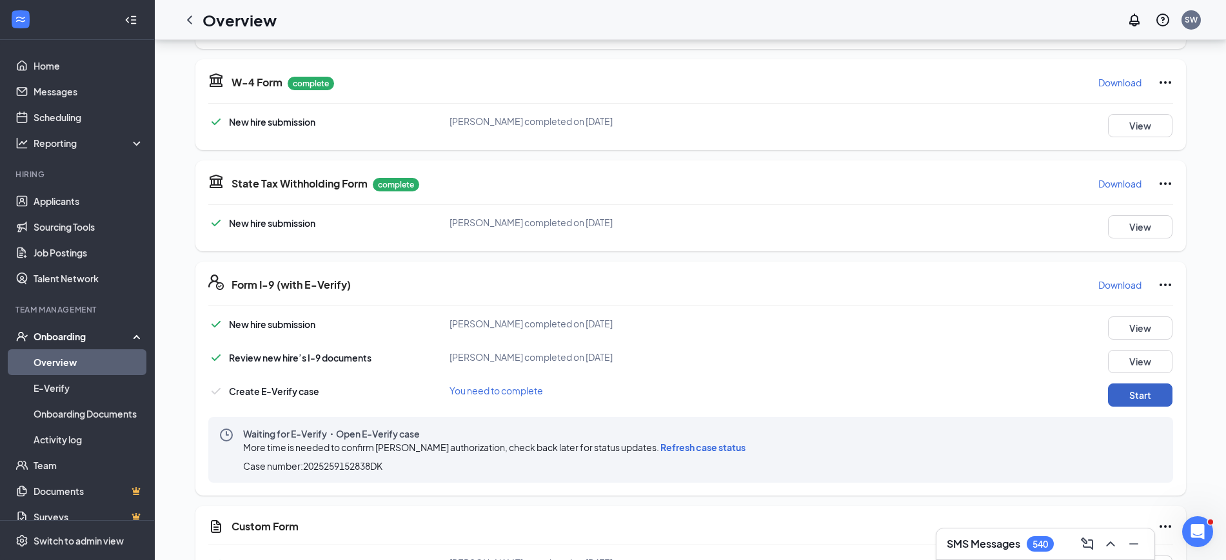
click at [1123, 388] on button "Start" at bounding box center [1140, 395] width 64 height 23
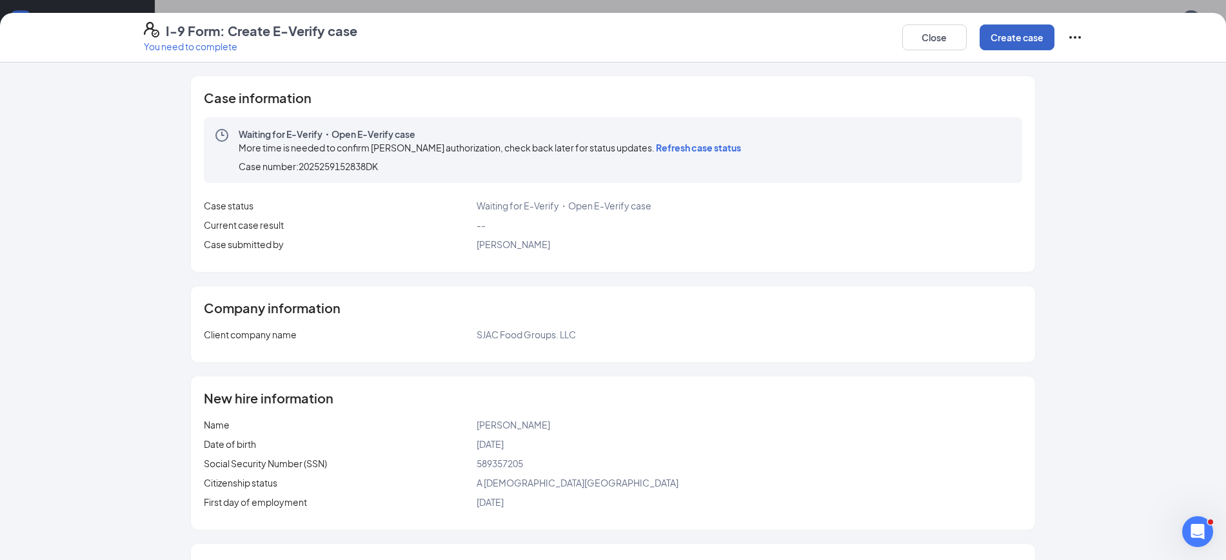
click at [996, 33] on button "Create case" at bounding box center [1016, 38] width 75 height 26
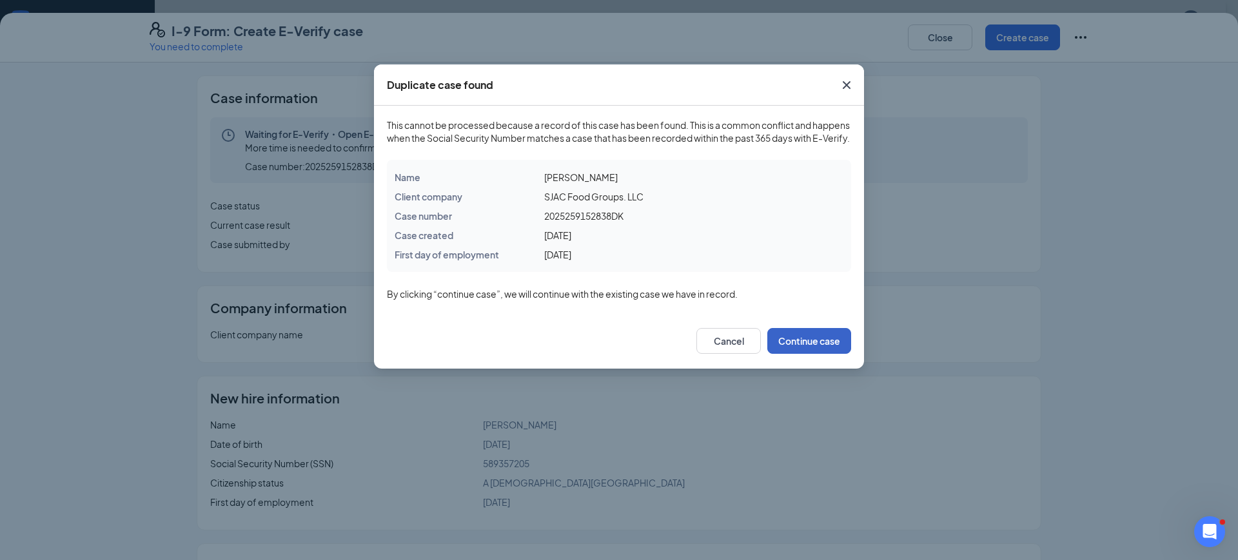
click at [798, 353] on button "Continue case" at bounding box center [809, 341] width 84 height 26
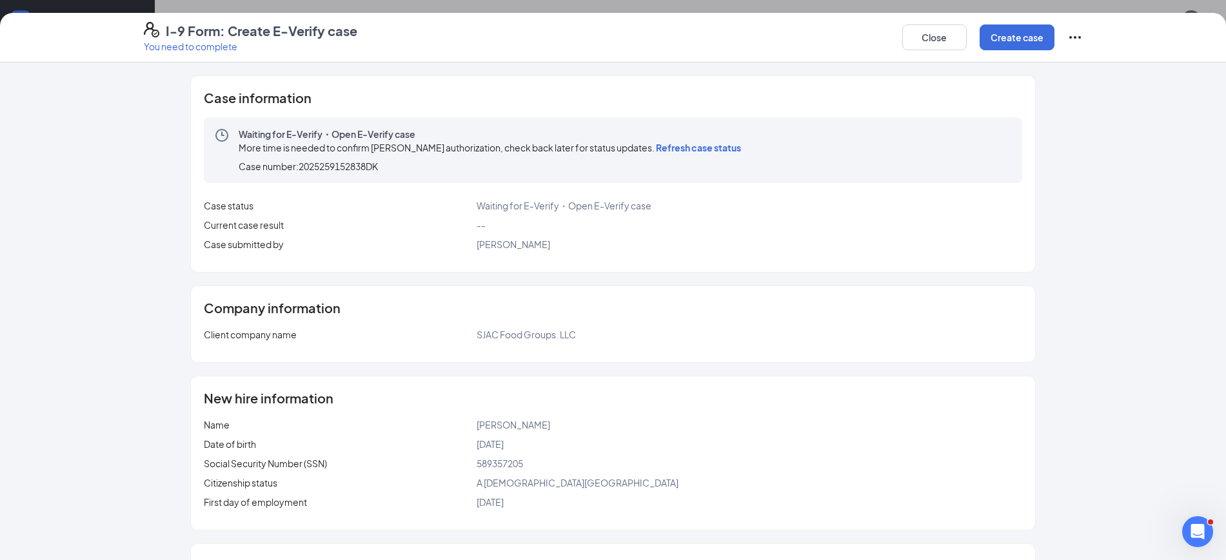
click at [714, 146] on span "Refresh case status" at bounding box center [698, 148] width 85 height 12
click at [950, 28] on button "Close" at bounding box center [934, 38] width 64 height 26
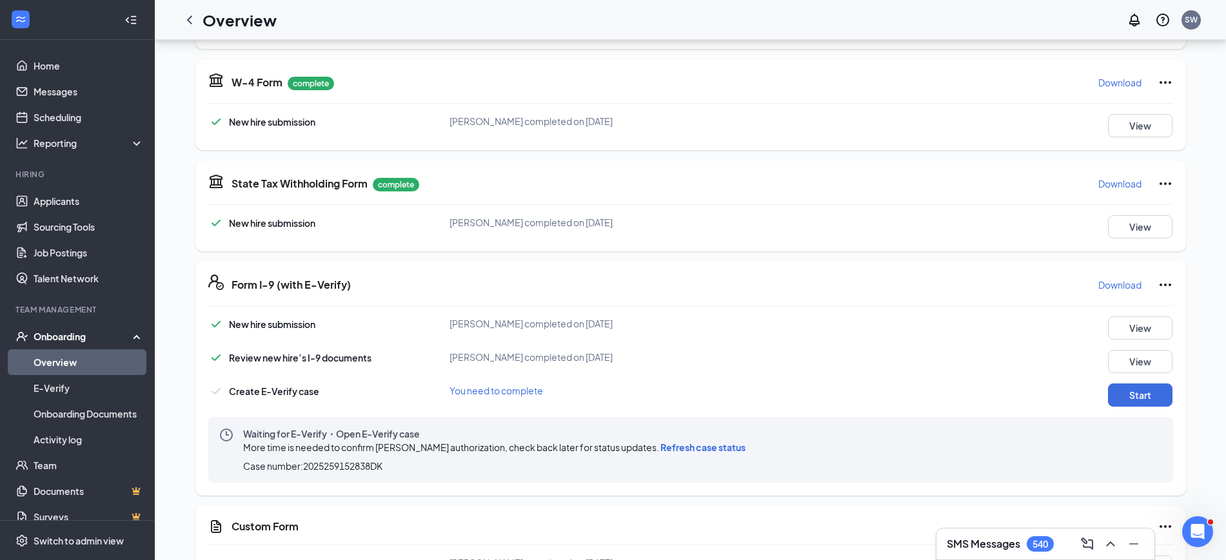
click at [1125, 280] on p "Download" at bounding box center [1119, 285] width 43 height 13
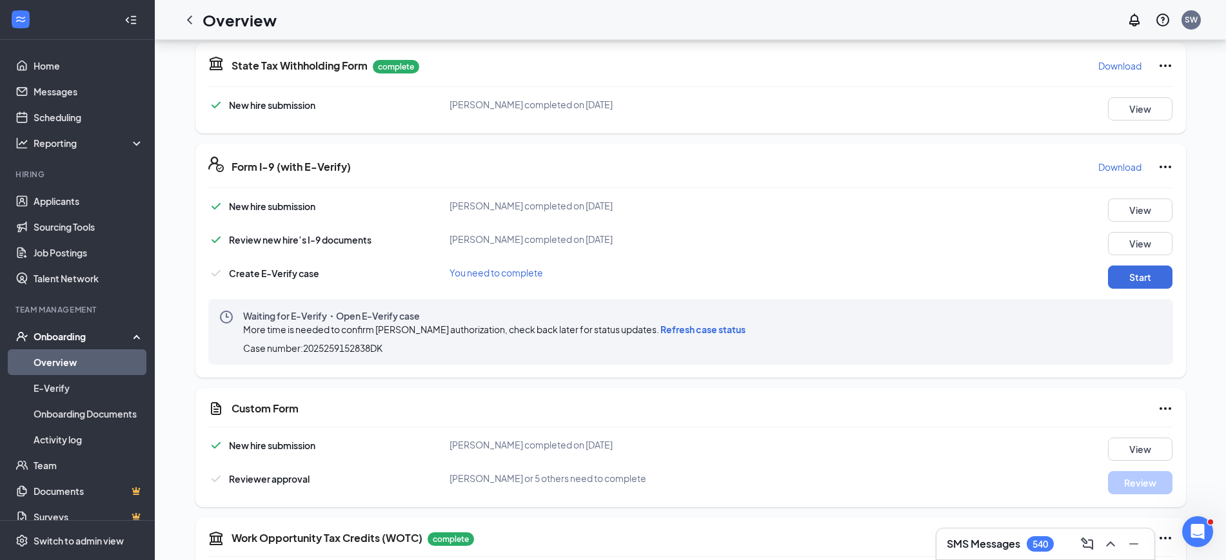
scroll to position [142, 0]
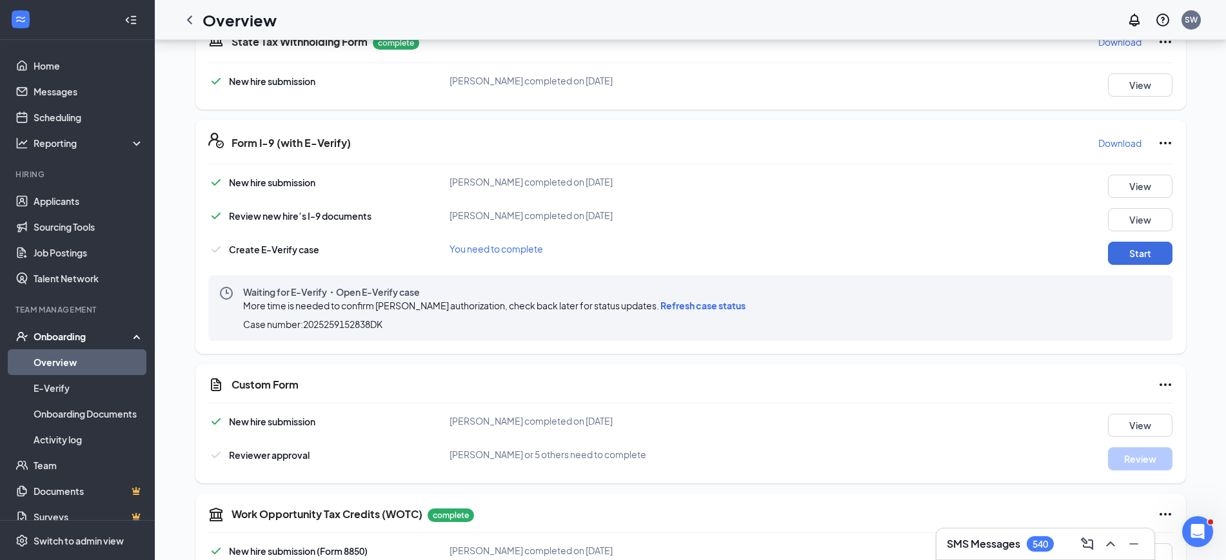
click at [1210, 377] on div "MM [PERSON_NAME] Assistant Manager · 13101 [EMAIL_ADDRESS][DOMAIN_NAME] · [PHON…" at bounding box center [690, 163] width 1071 height 1418
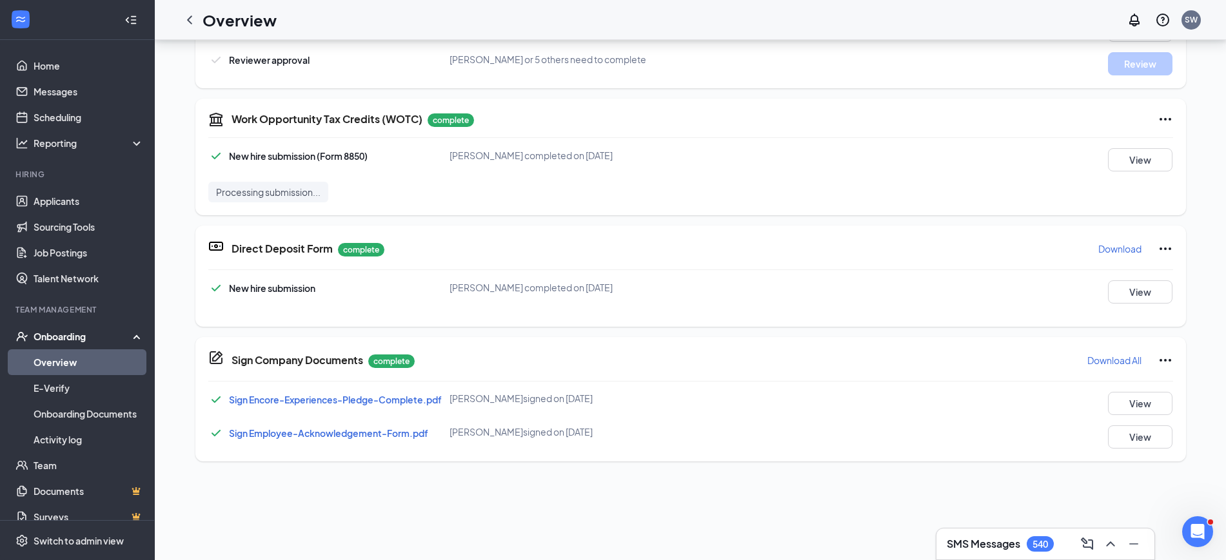
scroll to position [838, 0]
